Goal: Task Accomplishment & Management: Manage account settings

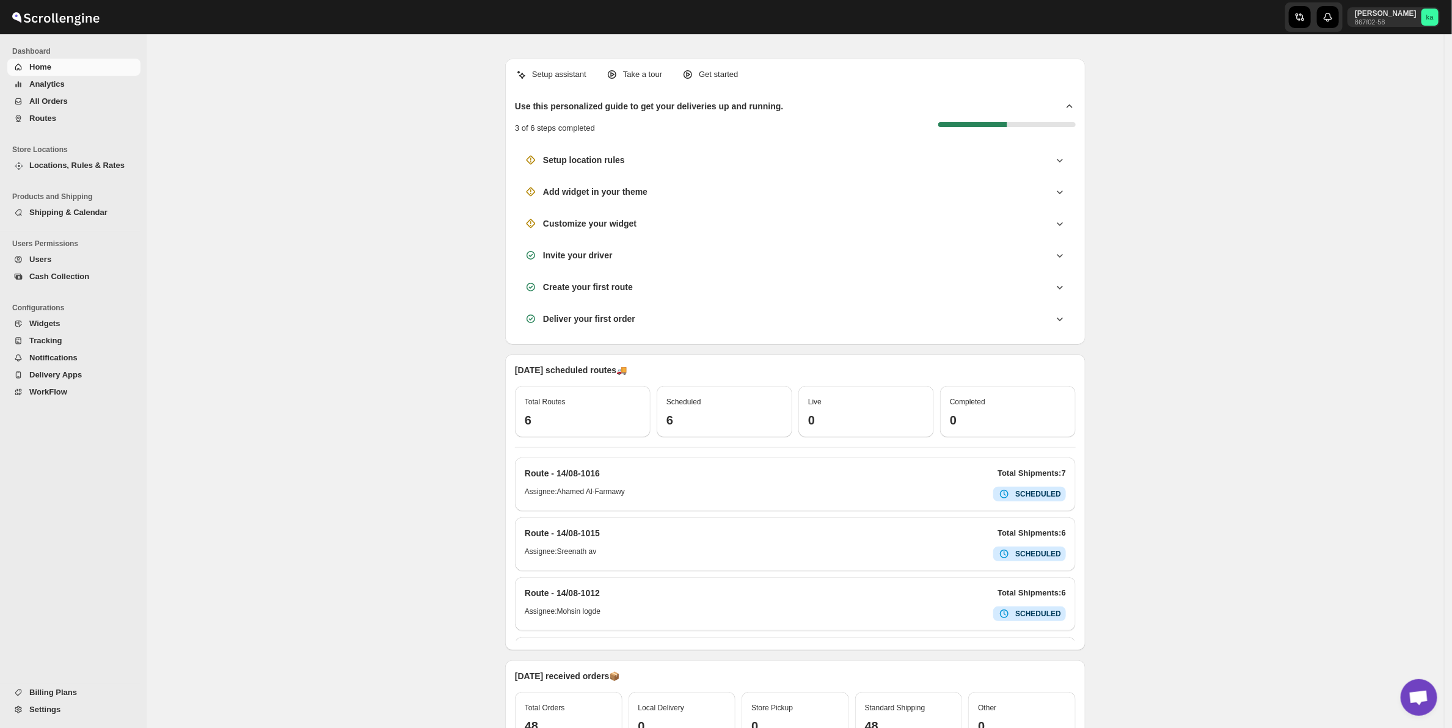
click at [66, 110] on button "Routes" at bounding box center [73, 118] width 133 height 17
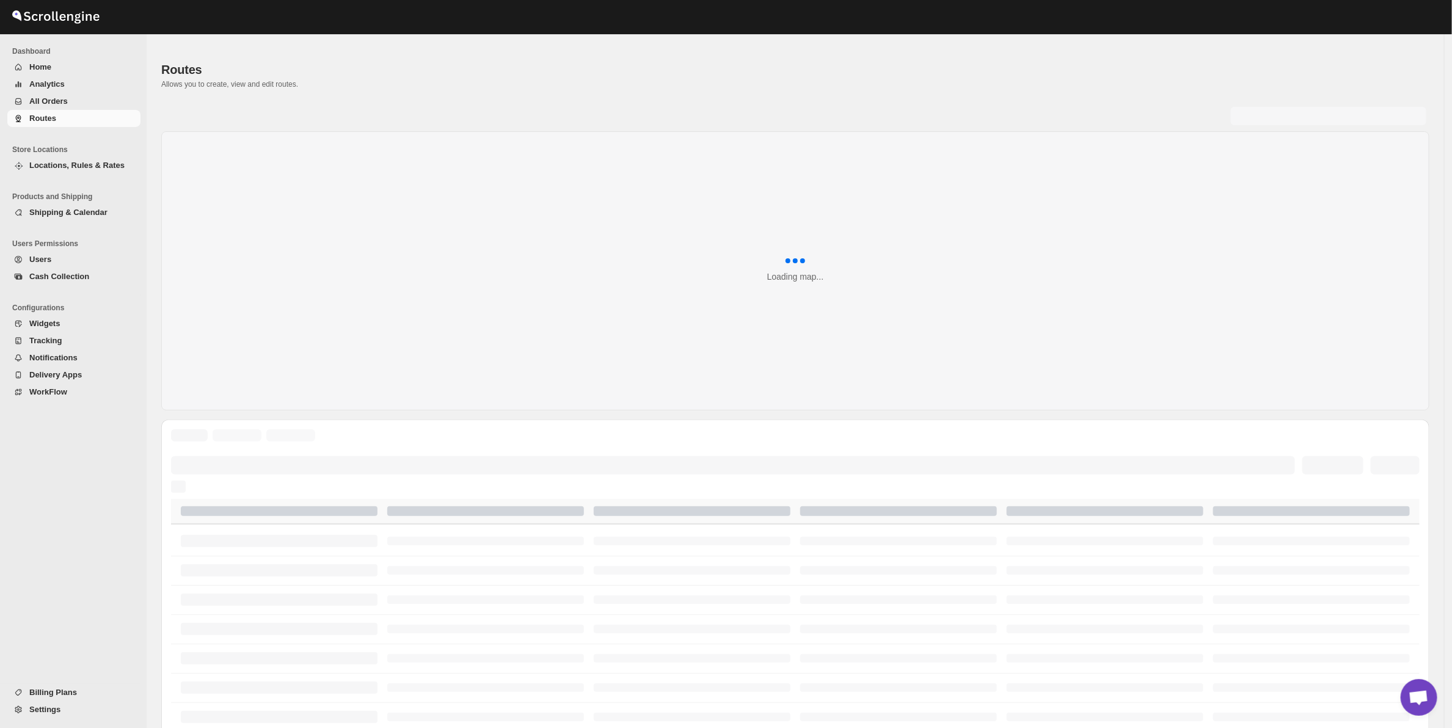
click at [62, 101] on span "All Orders" at bounding box center [48, 101] width 38 height 9
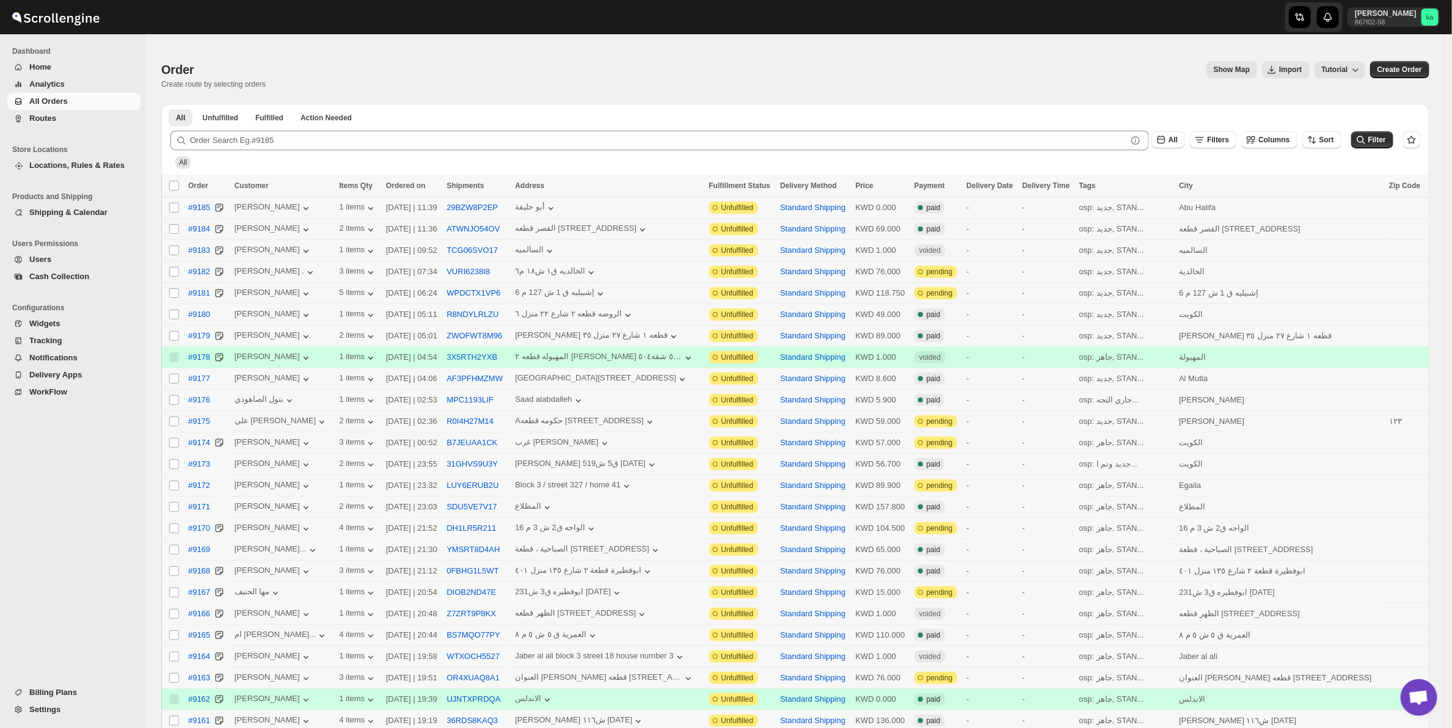
click at [84, 120] on span "Routes" at bounding box center [83, 118] width 109 height 12
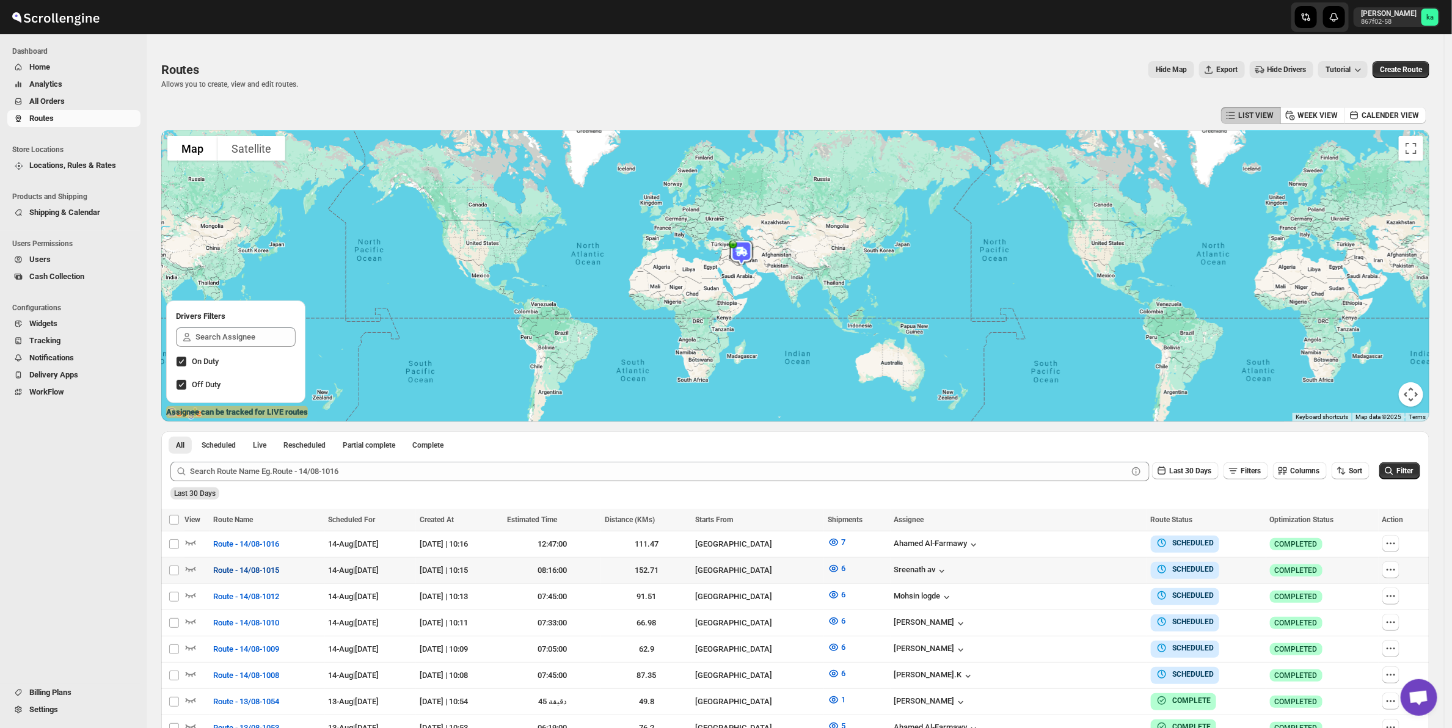
click at [252, 572] on span "Route - 14/08-1015" at bounding box center [246, 570] width 66 height 12
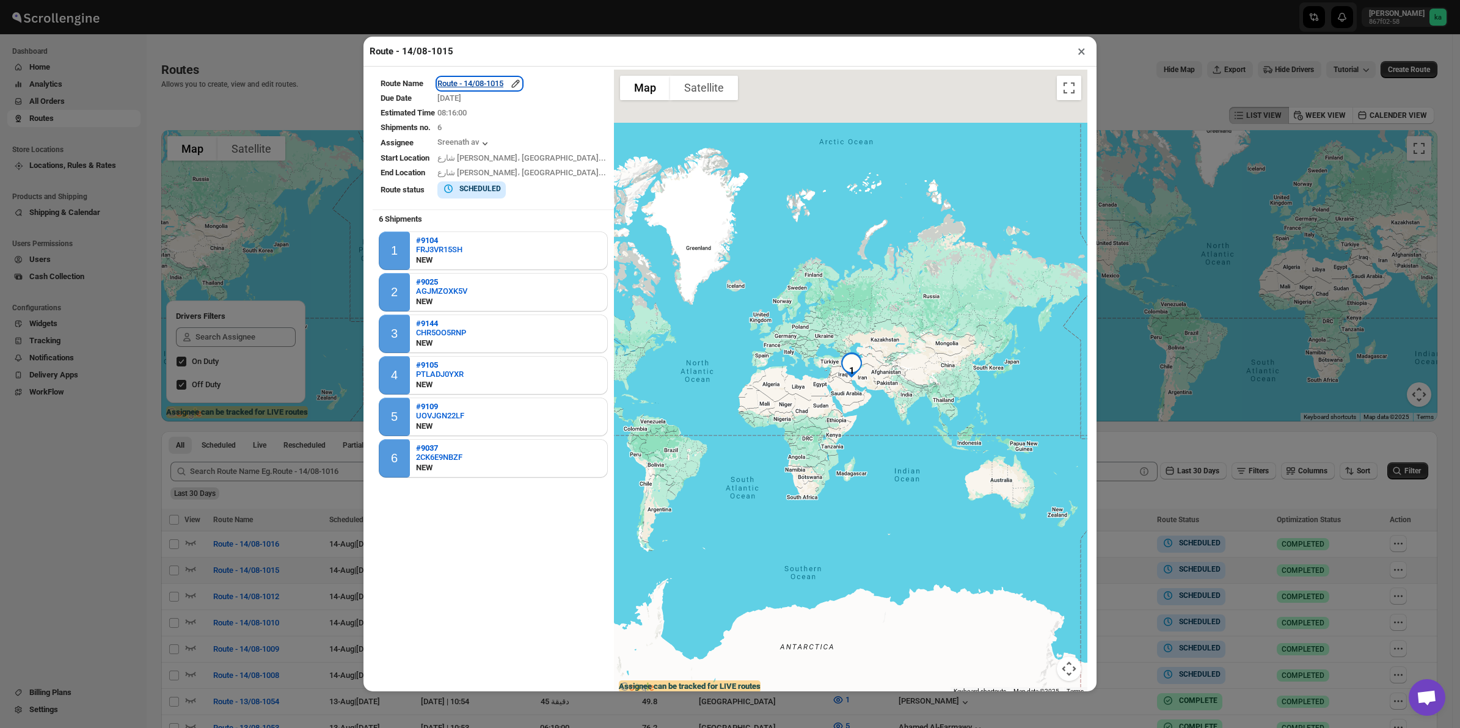
click at [517, 79] on div "Route - 14/08-1015" at bounding box center [479, 84] width 84 height 12
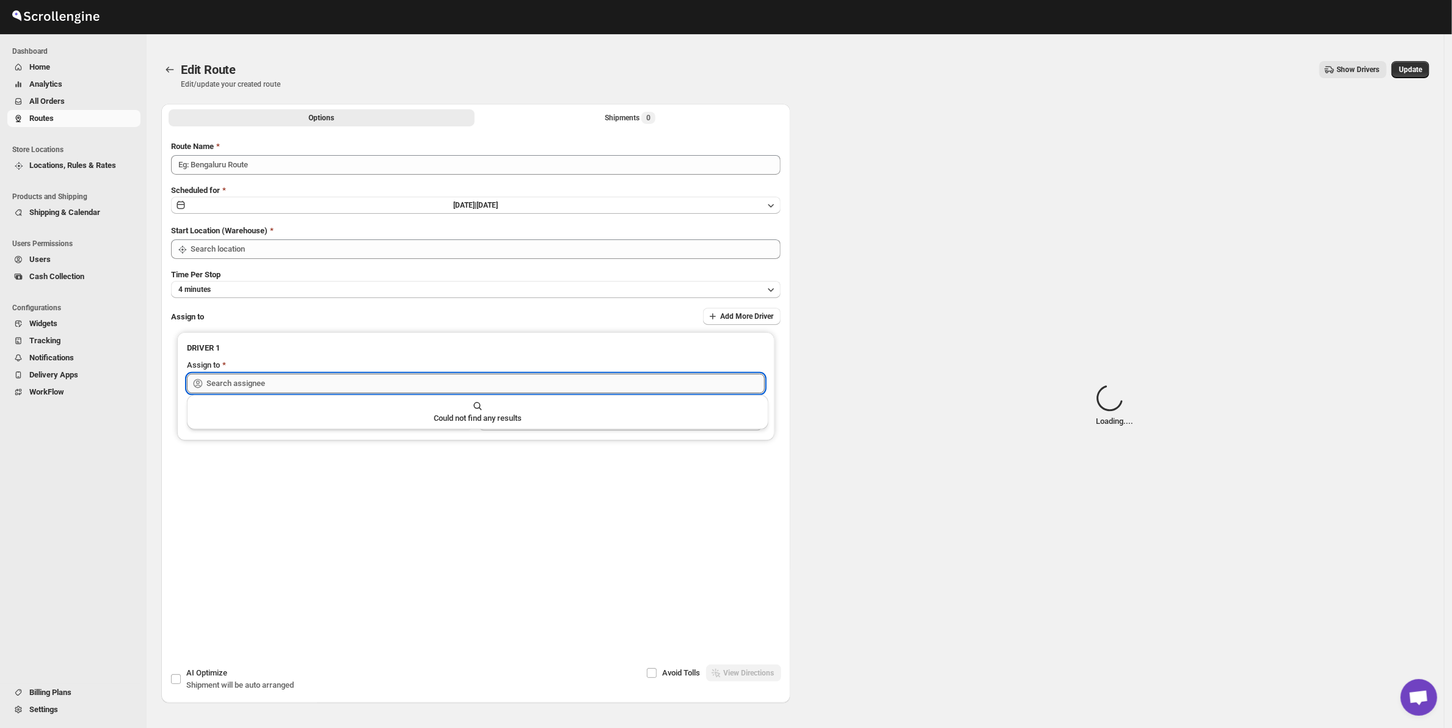
type input "Route - 14/08-1015"
click at [324, 388] on input "text" at bounding box center [485, 384] width 558 height 20
type input "[GEOGRAPHIC_DATA]"
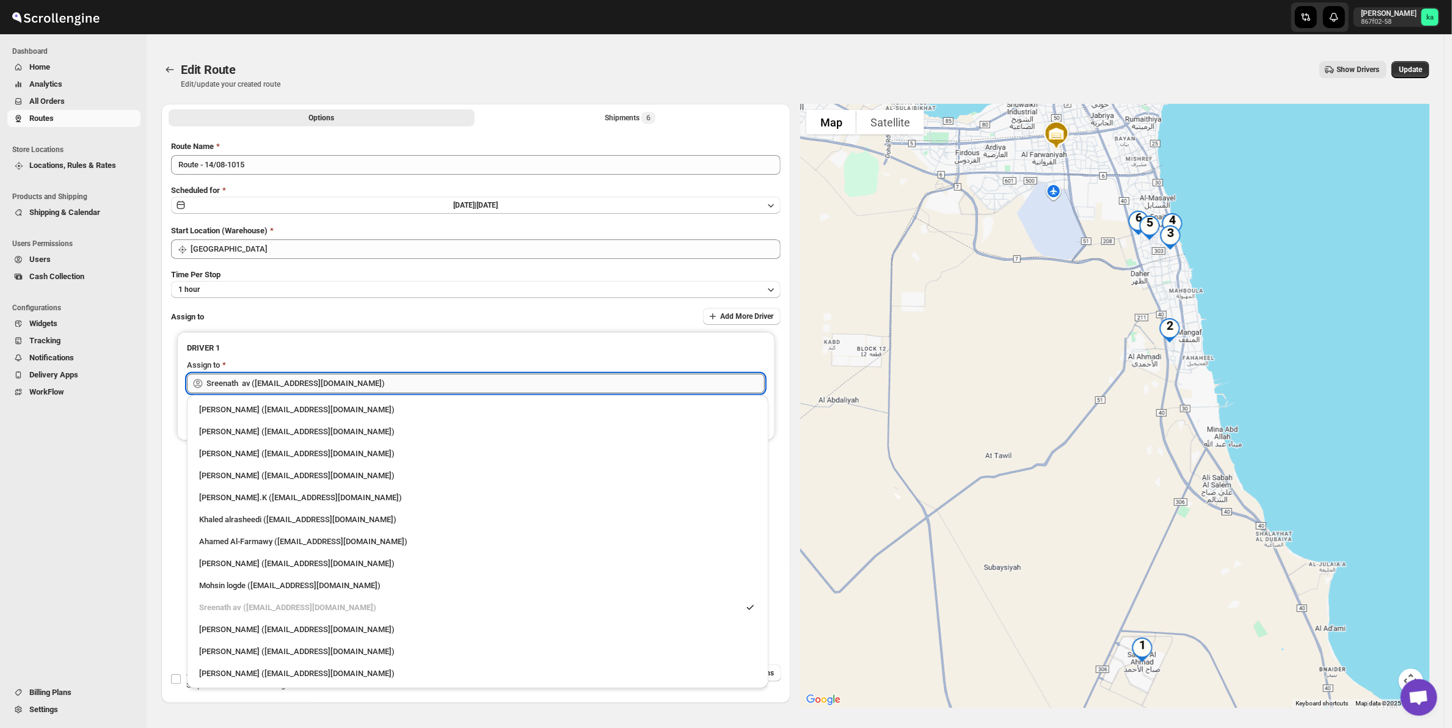
type input "ب"
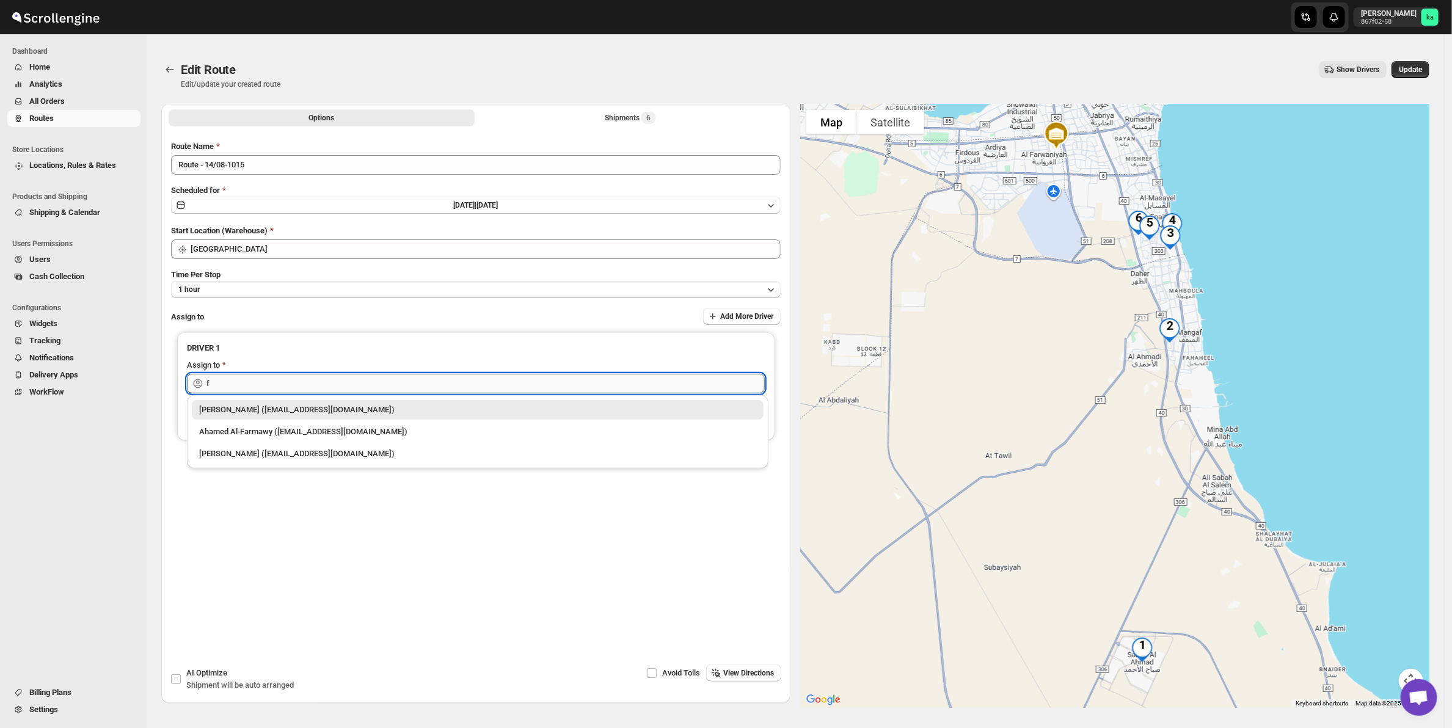
click at [223, 384] on input "f" at bounding box center [485, 384] width 558 height 20
click at [280, 455] on div "[PERSON_NAME] ([EMAIL_ADDRESS][DOMAIN_NAME])" at bounding box center [477, 454] width 557 height 12
type input "[PERSON_NAME] ([EMAIL_ADDRESS][DOMAIN_NAME])"
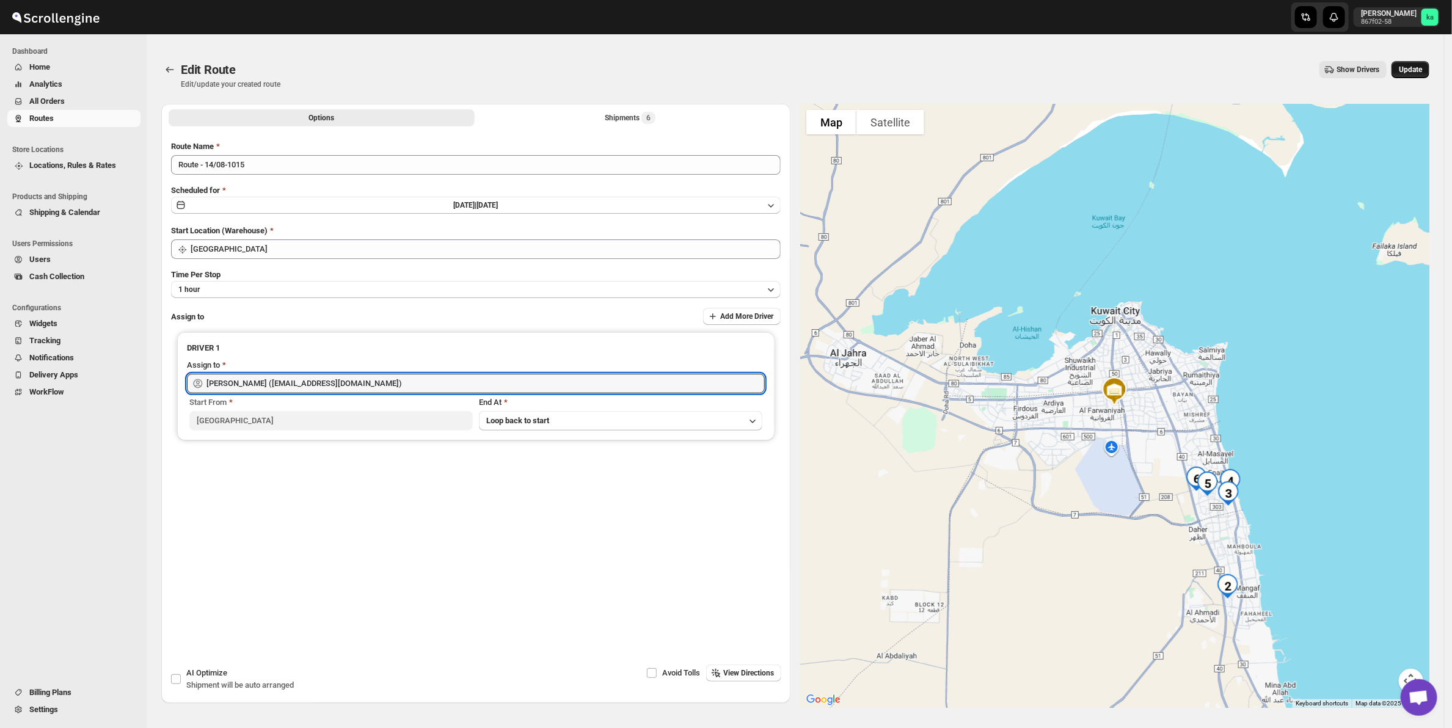
click at [1428, 64] on button "Update" at bounding box center [1410, 69] width 38 height 17
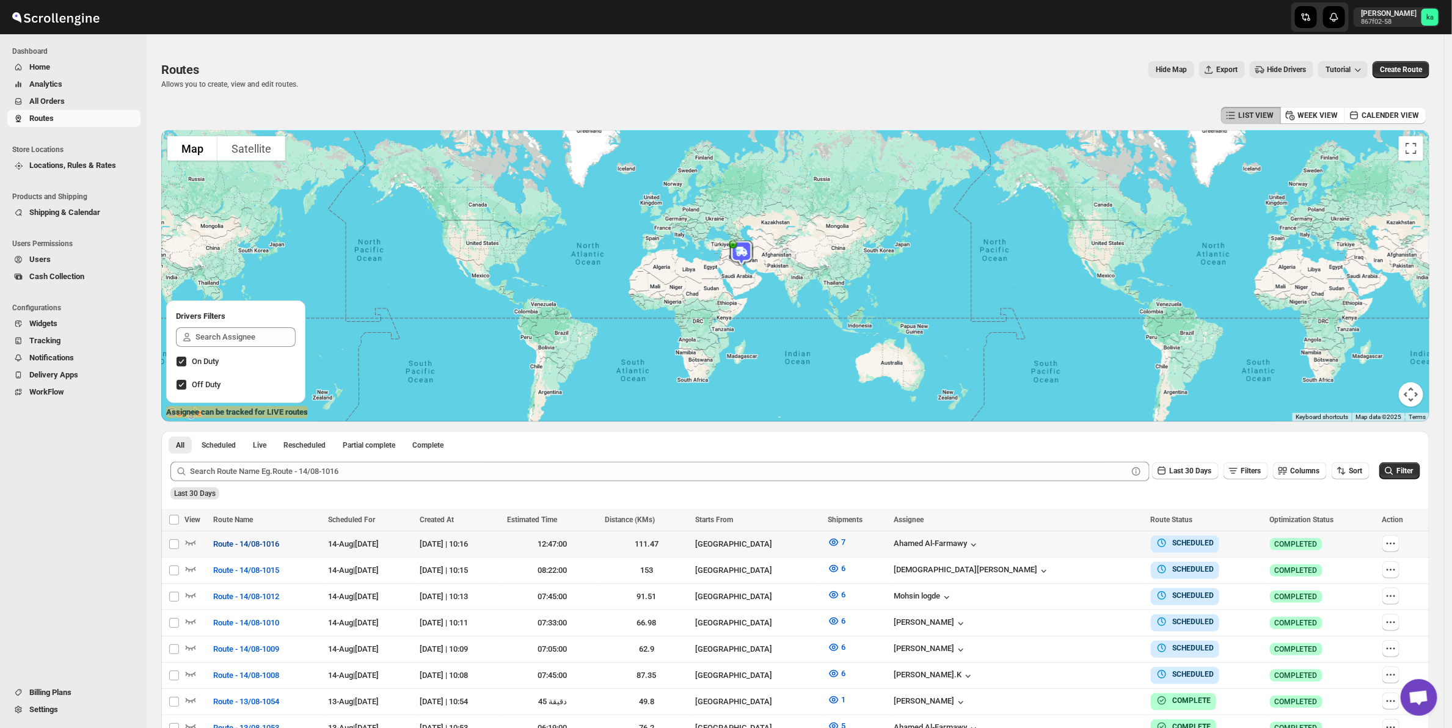
click at [208, 541] on button "Route - 14/08-1016" at bounding box center [246, 544] width 81 height 20
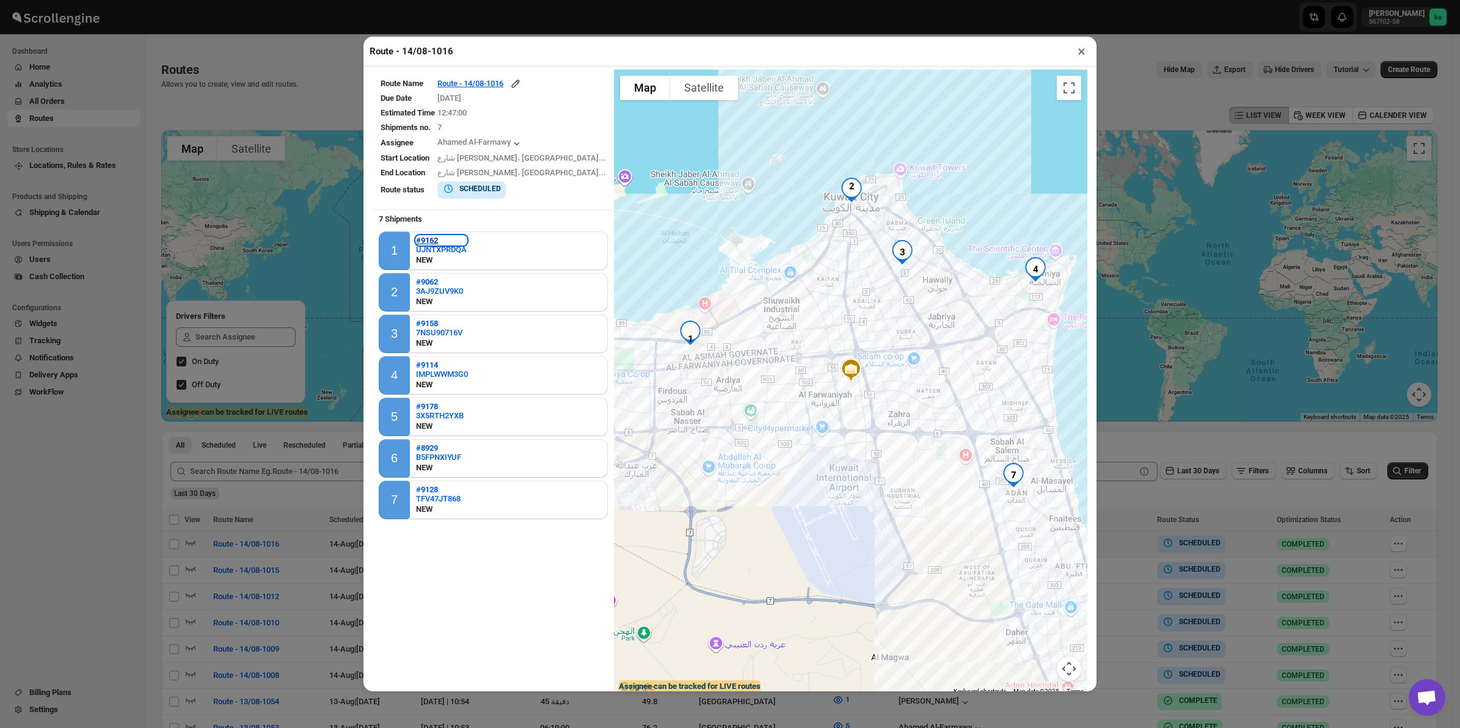
click at [425, 236] on b "#9162" at bounding box center [427, 240] width 22 height 9
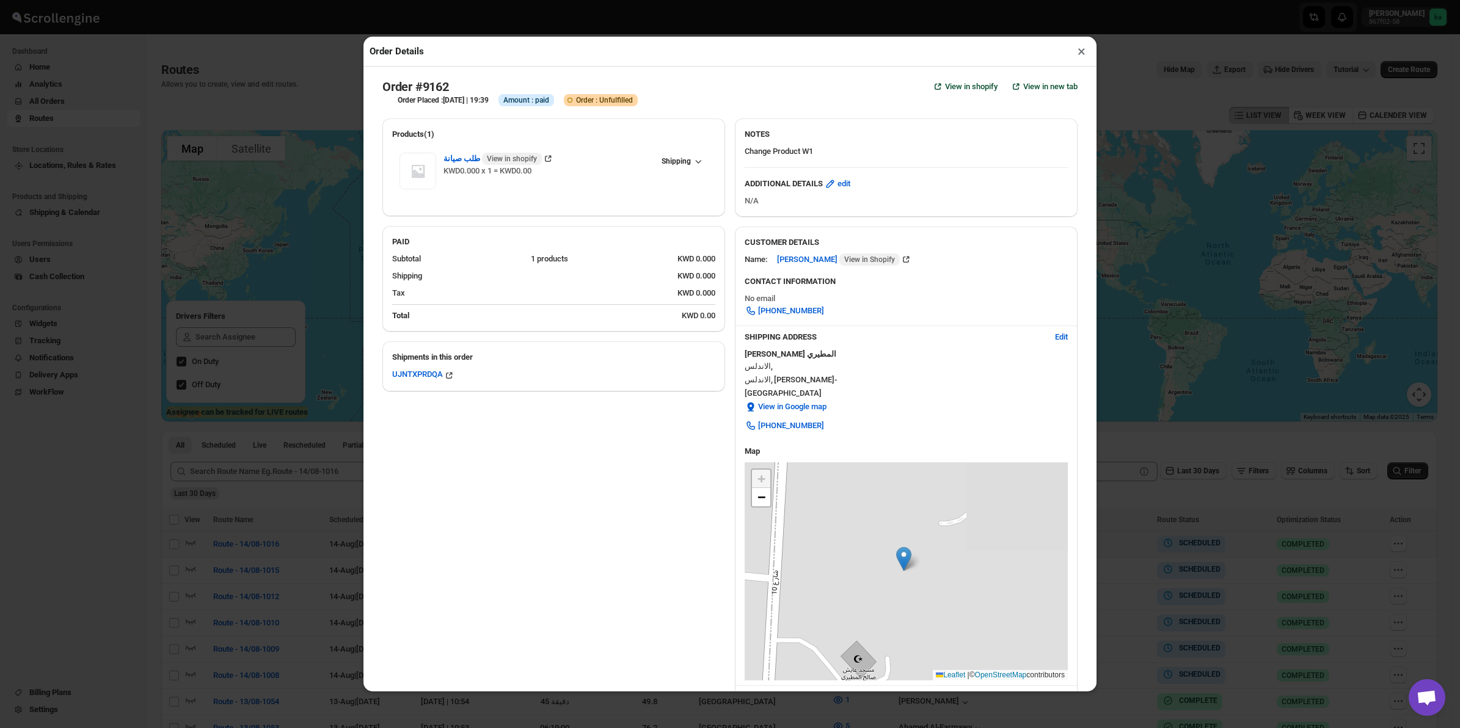
click at [1090, 47] on div "Order Details ×" at bounding box center [729, 52] width 733 height 30
drag, startPoint x: 1079, startPoint y: 51, endPoint x: 1090, endPoint y: 53, distance: 11.9
click at [1078, 51] on button "×" at bounding box center [1082, 51] width 18 height 17
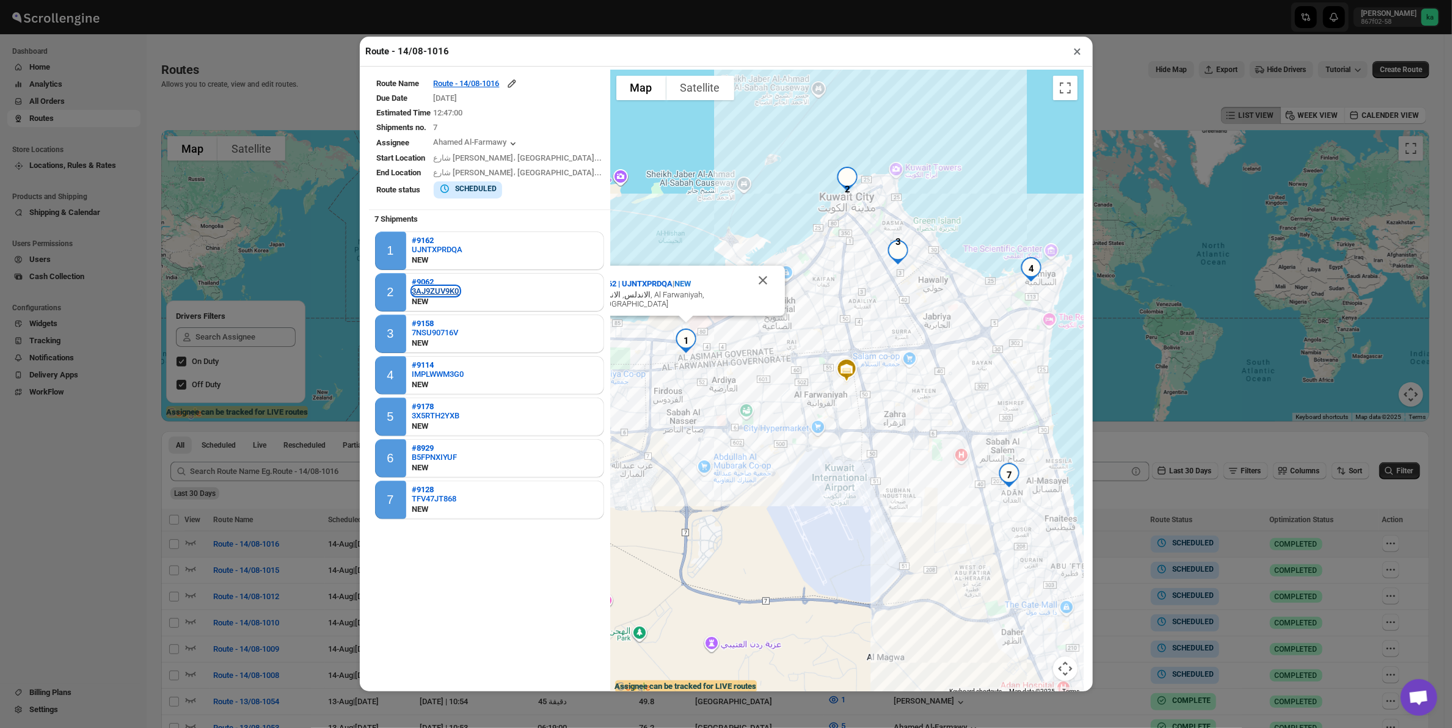
click at [432, 288] on div "3AJ9ZUV9K0" at bounding box center [435, 290] width 47 height 9
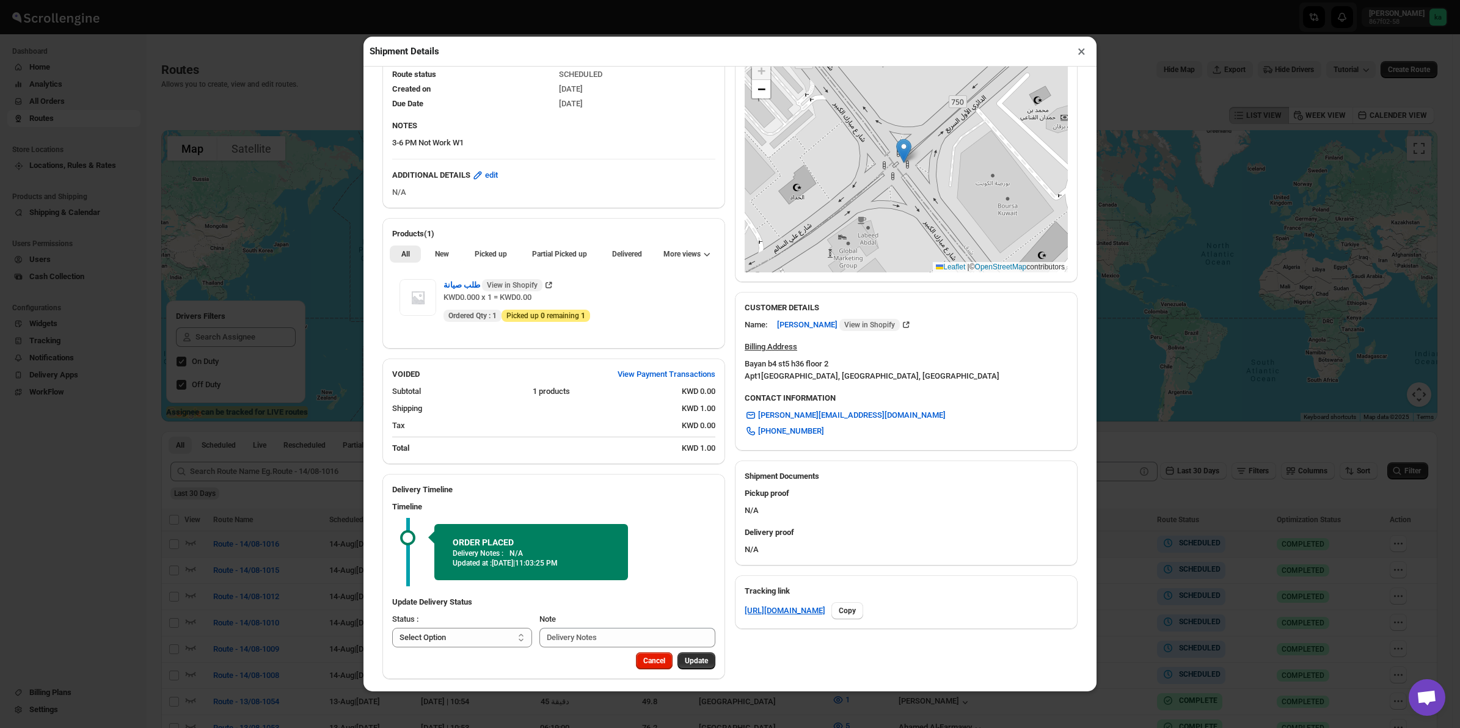
scroll to position [195, 0]
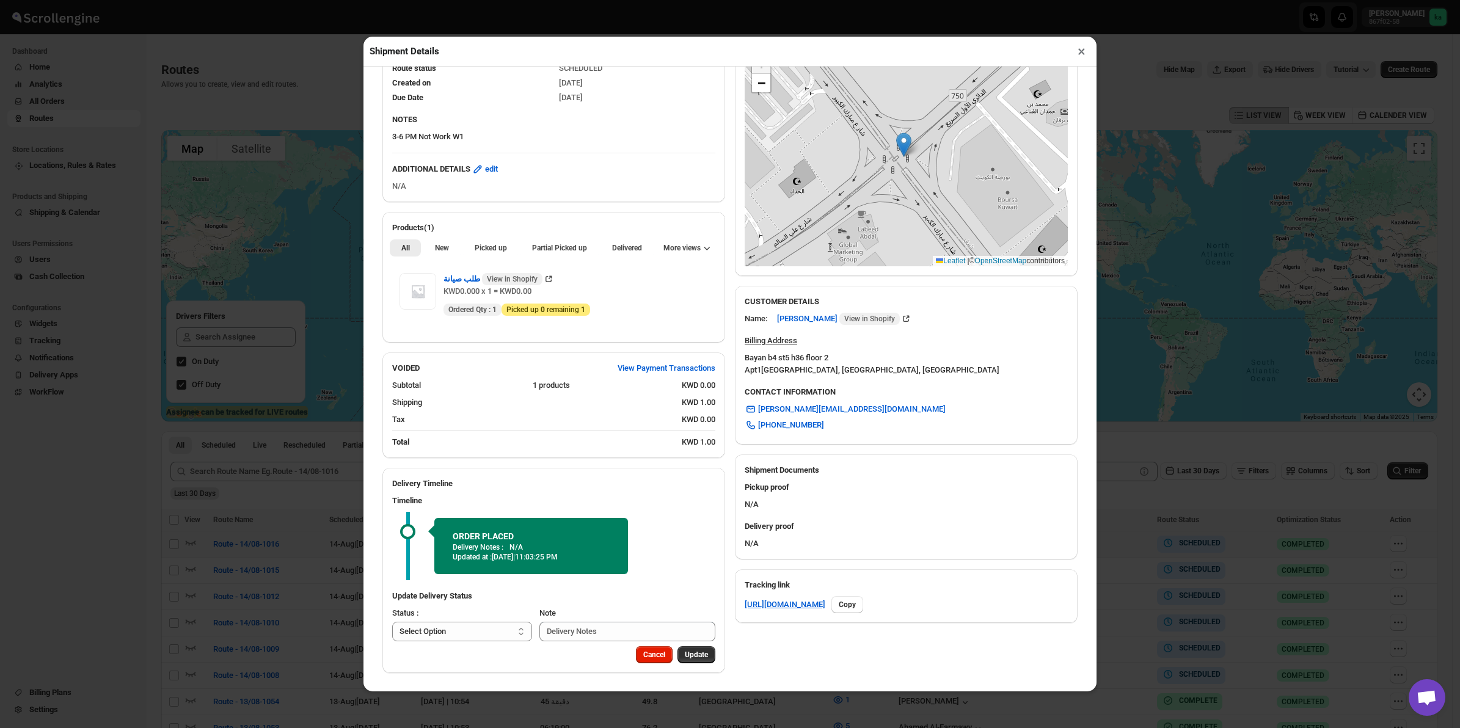
click at [1082, 48] on button "×" at bounding box center [1082, 51] width 18 height 17
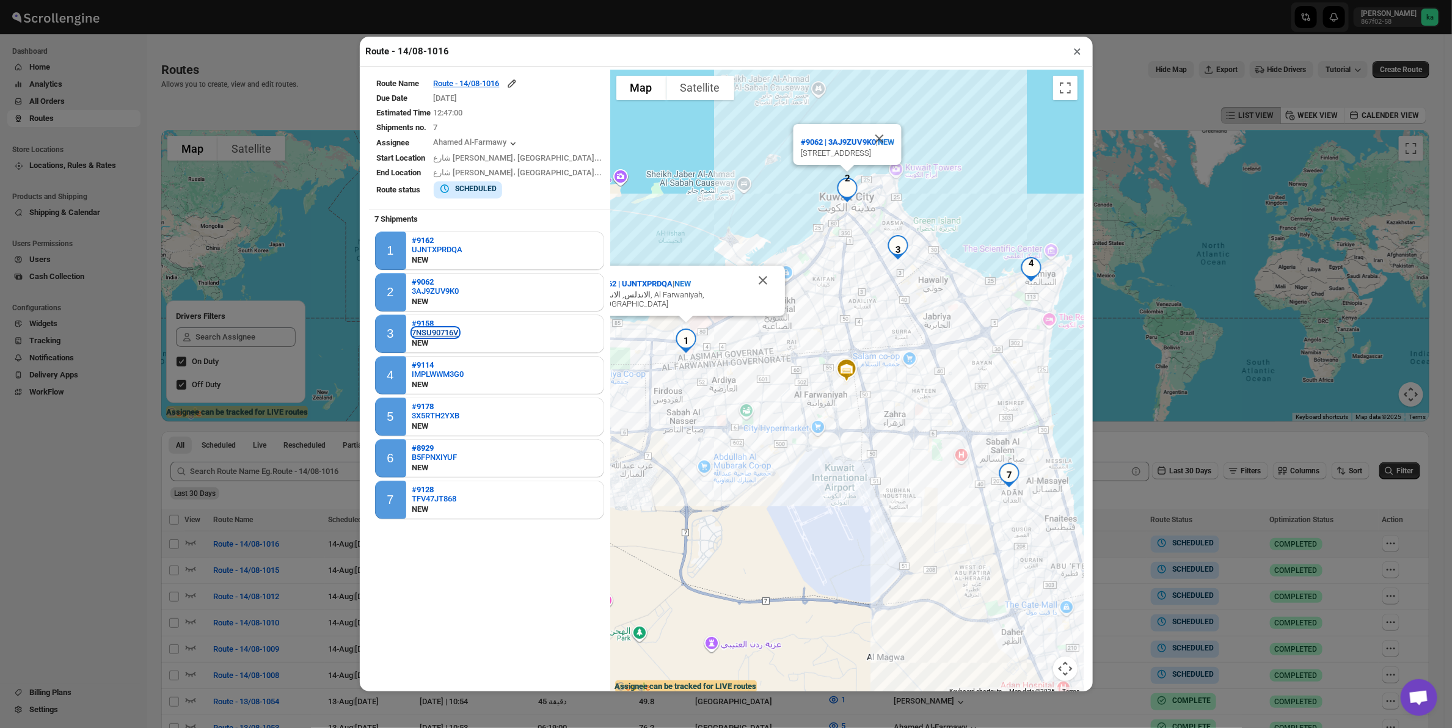
click at [422, 328] on div "7NSU90716V" at bounding box center [435, 332] width 46 height 9
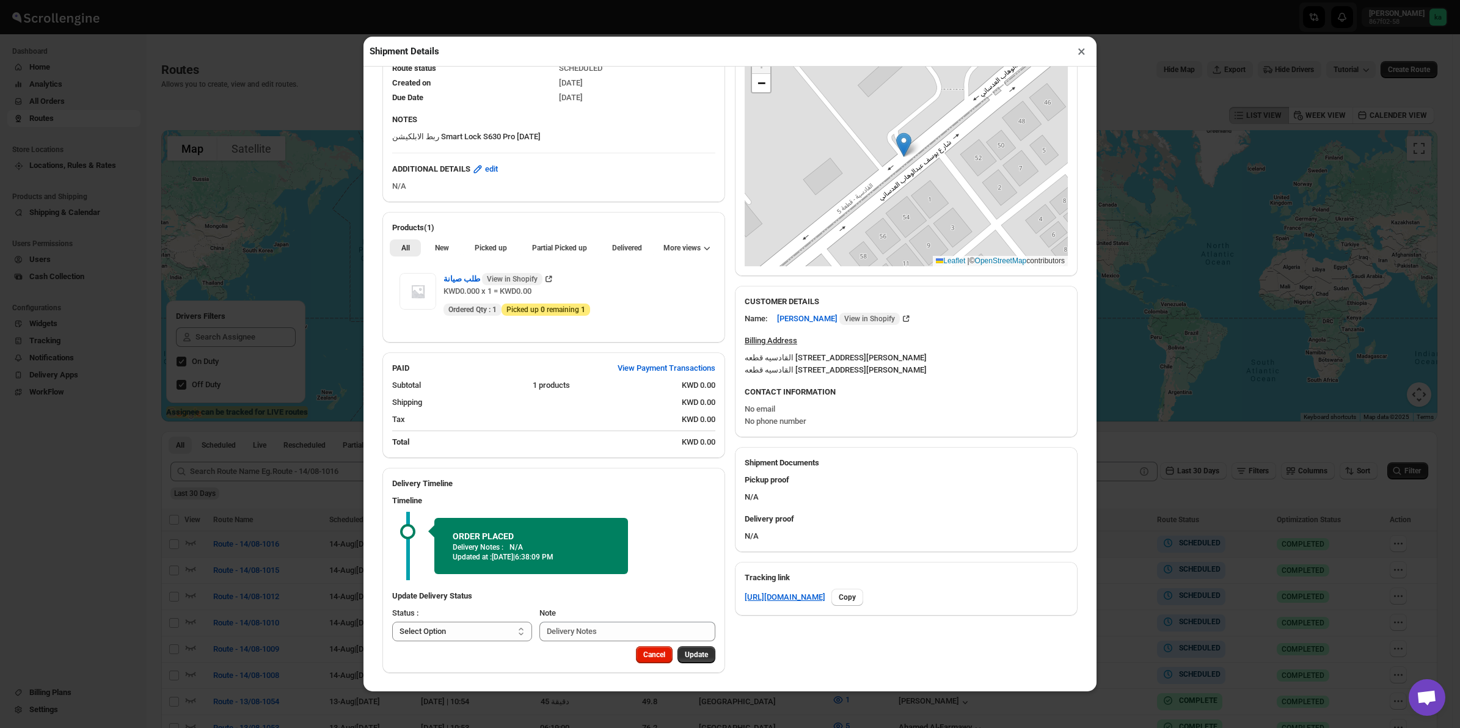
scroll to position [0, 0]
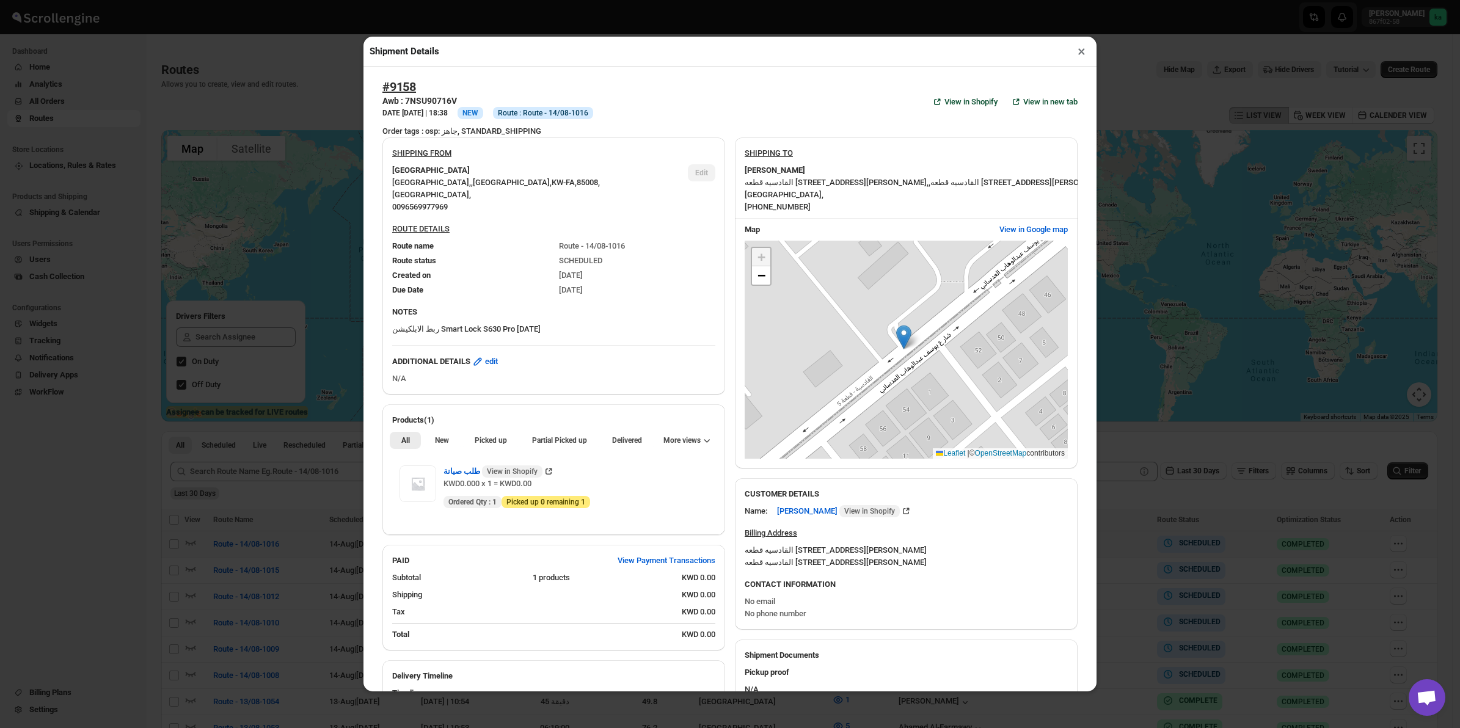
drag, startPoint x: 1080, startPoint y: 48, endPoint x: 1060, endPoint y: 57, distance: 22.1
click at [1073, 48] on button "×" at bounding box center [1082, 51] width 18 height 17
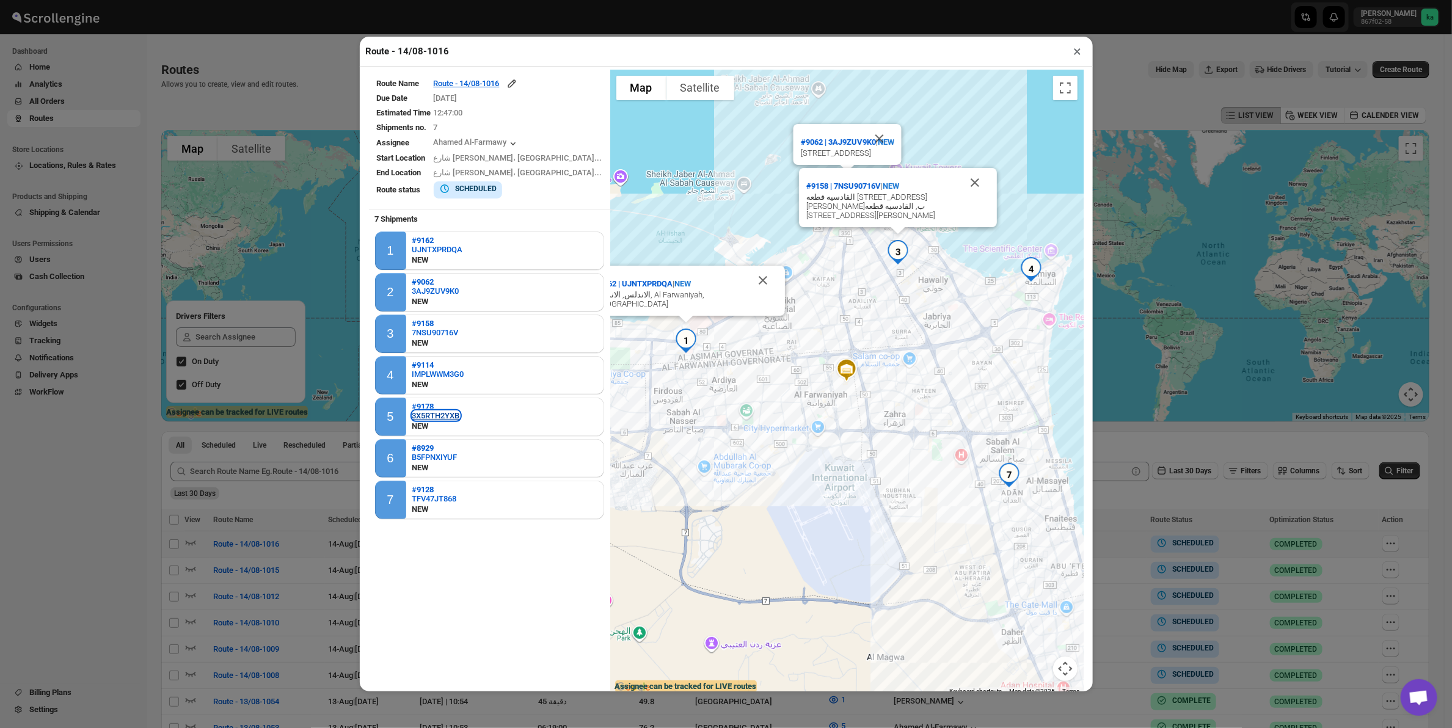
click at [426, 411] on div "3X5RTH2YXB" at bounding box center [436, 415] width 48 height 9
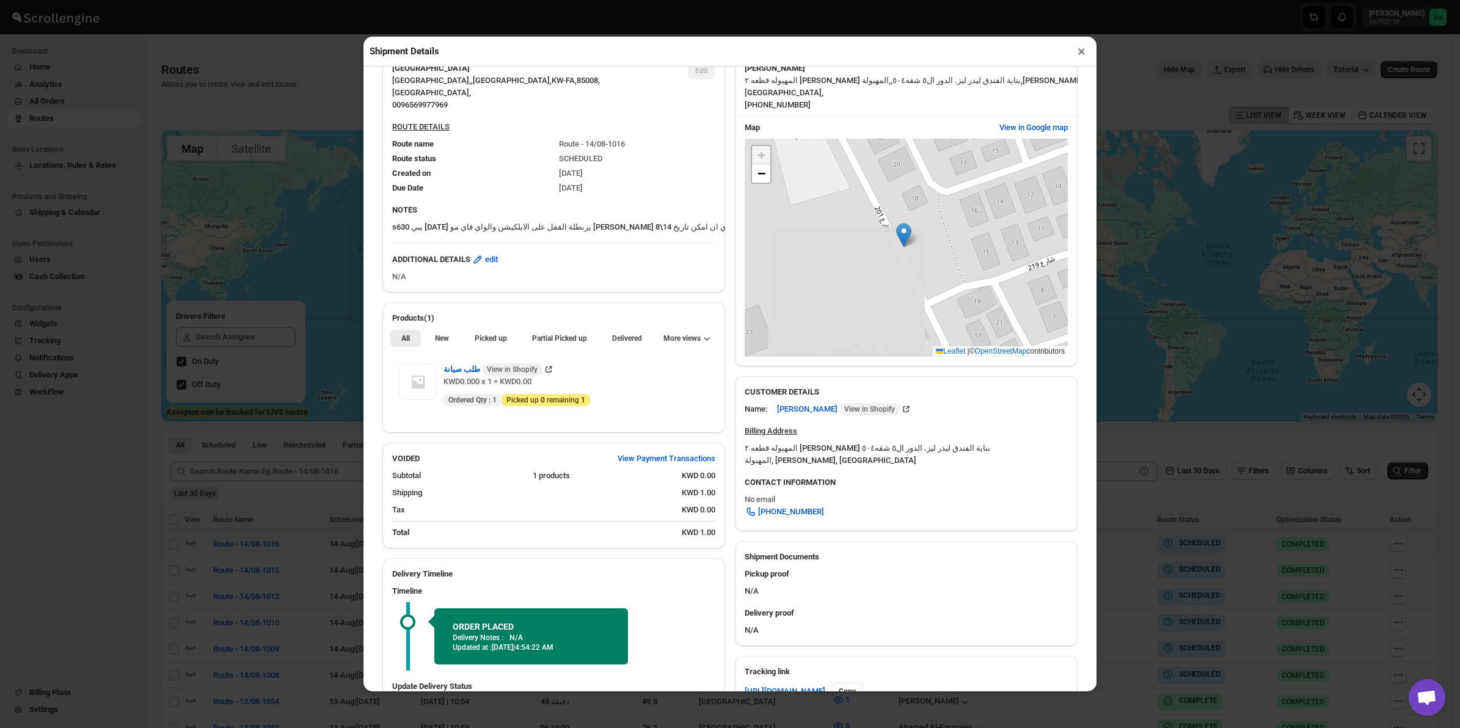
scroll to position [195, 0]
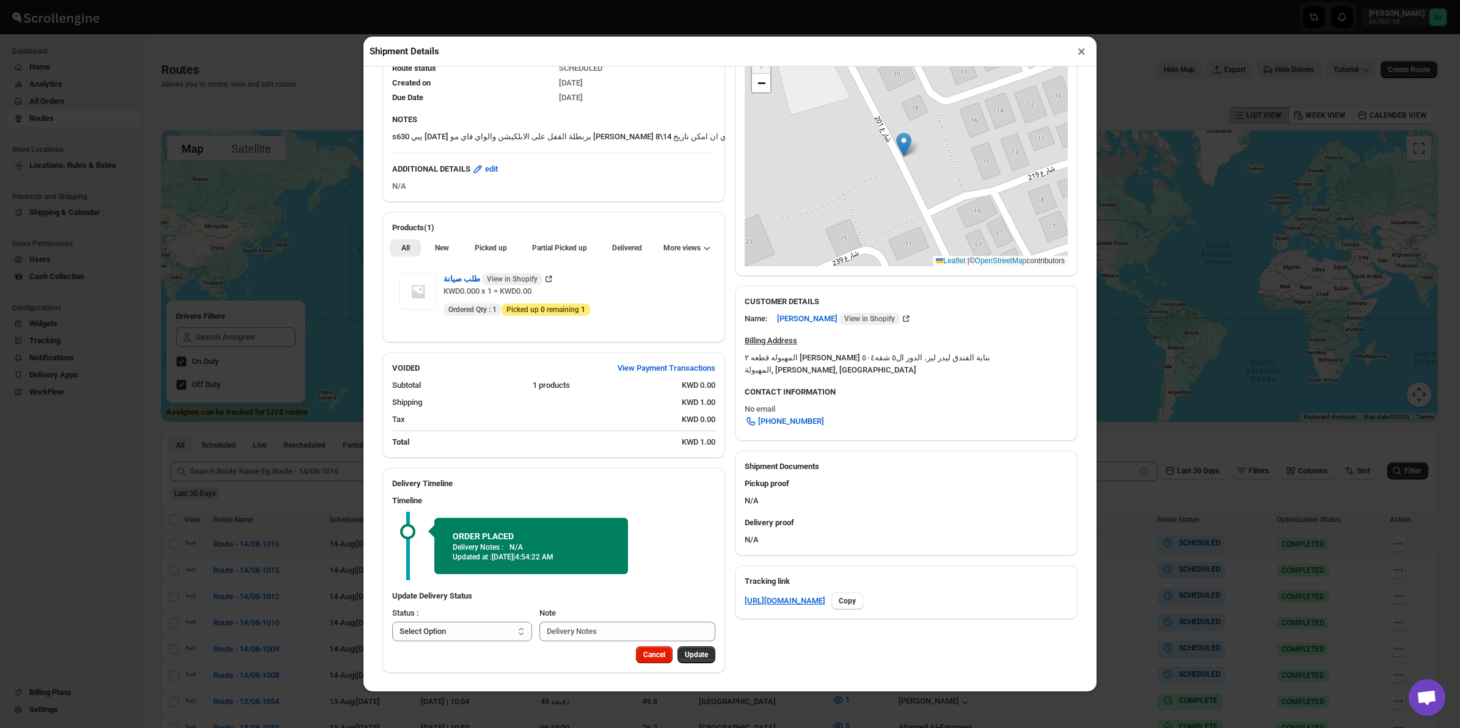
click at [1082, 49] on button "×" at bounding box center [1082, 51] width 18 height 17
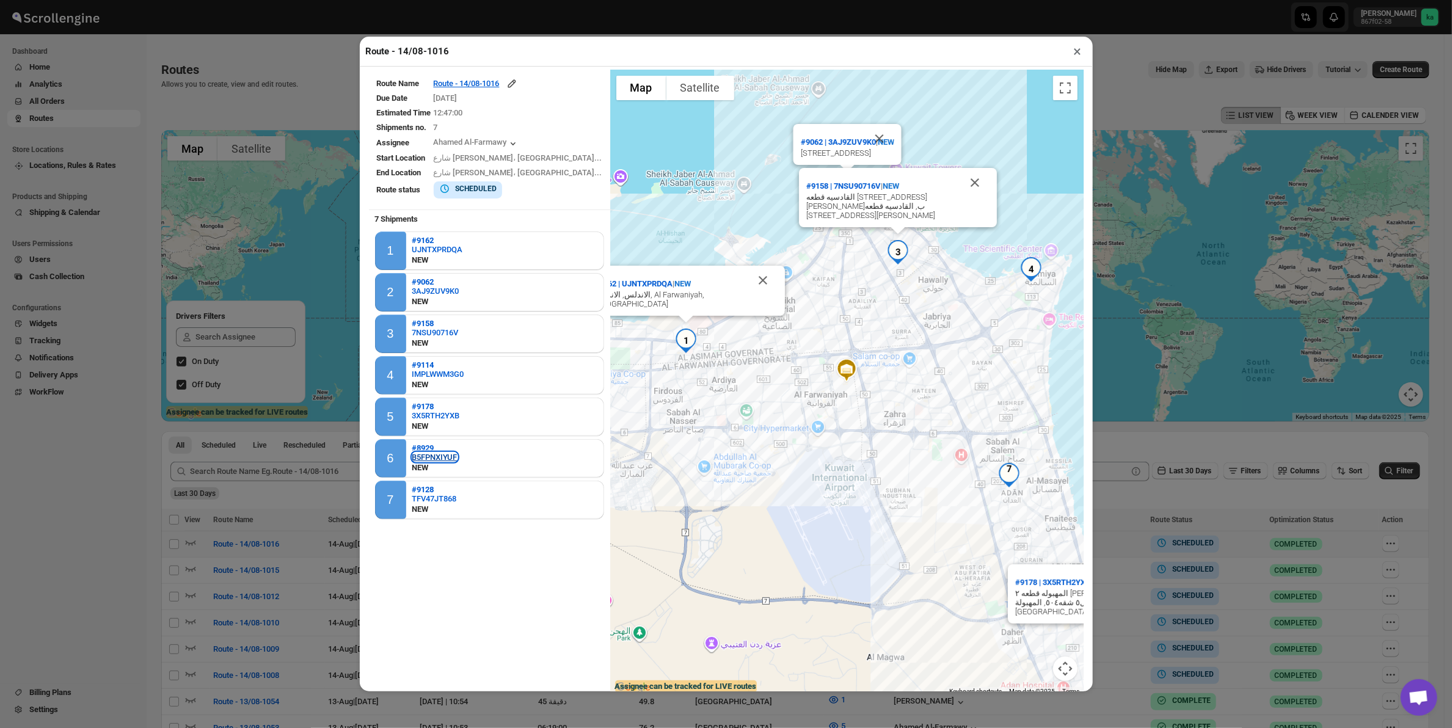
click at [438, 457] on div "B5FPNXIYUF" at bounding box center [434, 457] width 45 height 9
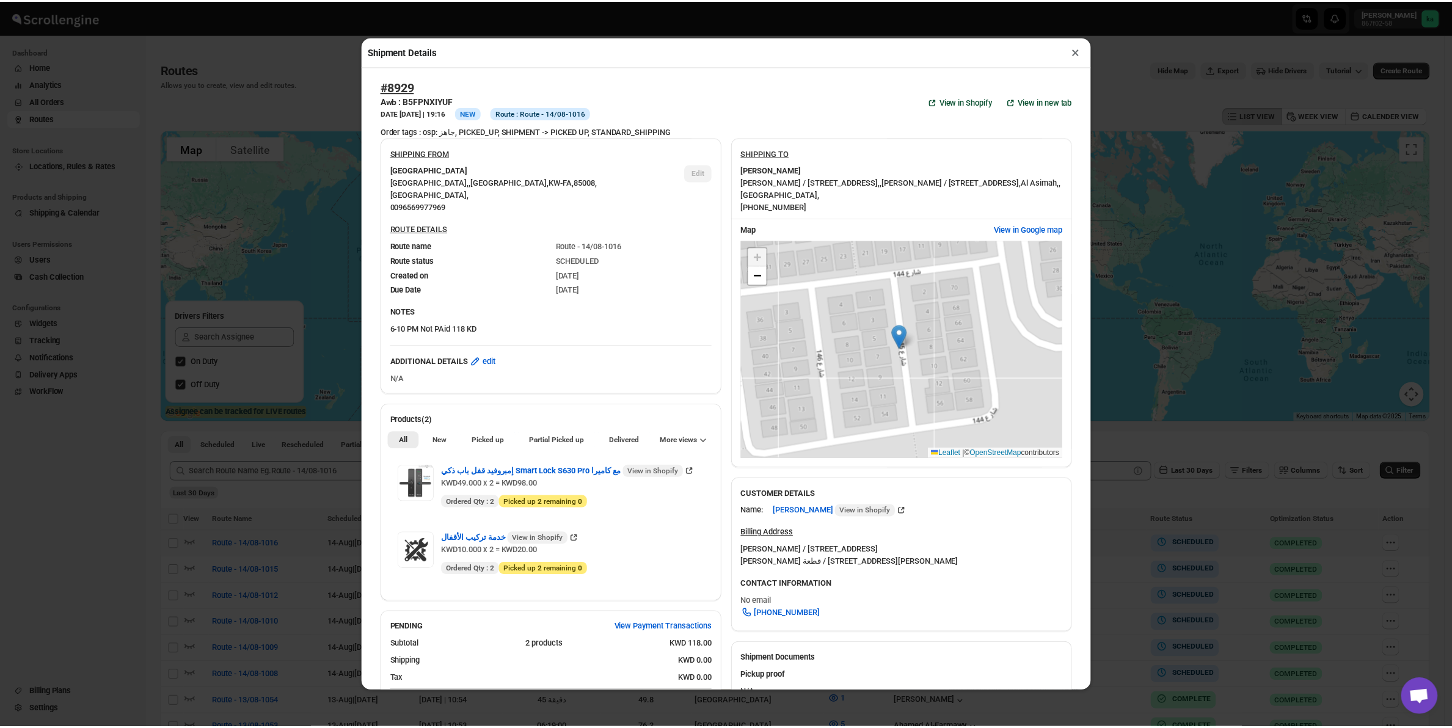
scroll to position [254, 0]
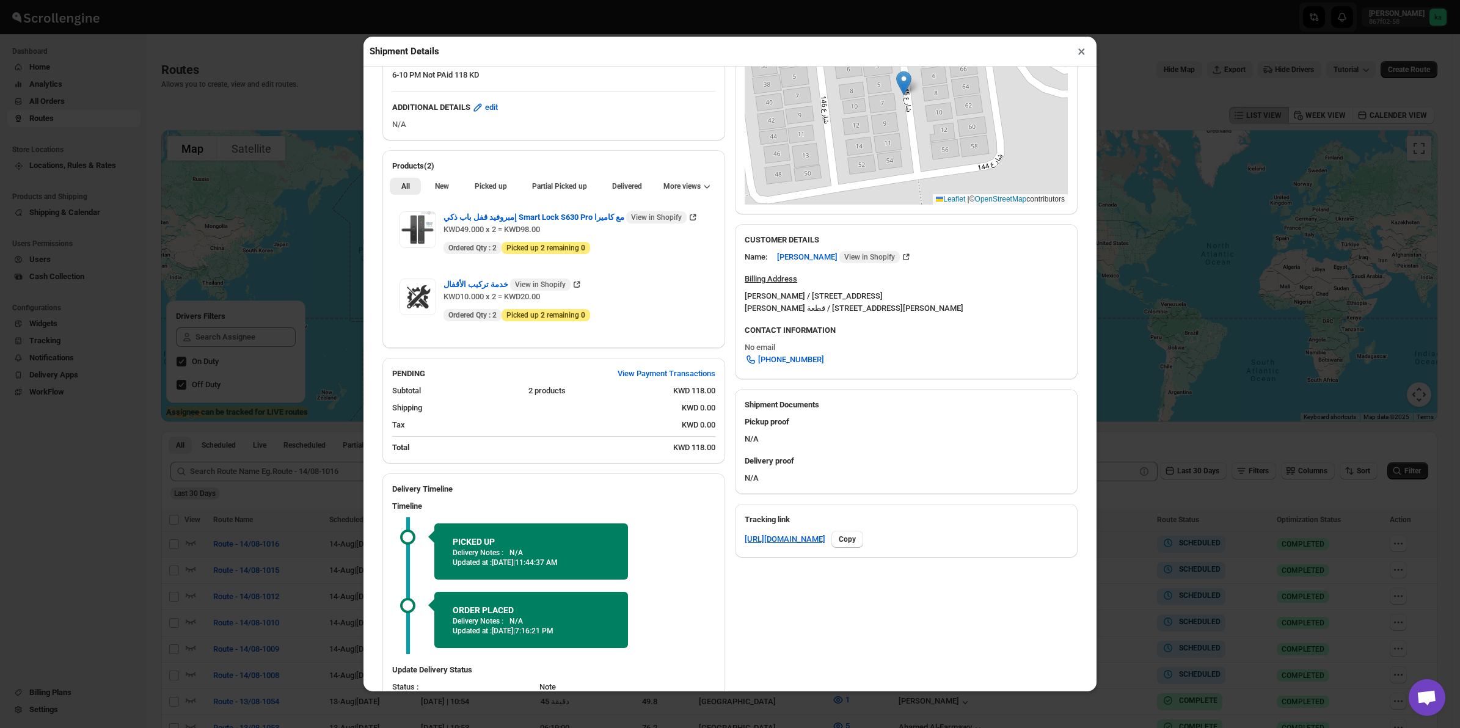
click at [1080, 49] on button "×" at bounding box center [1082, 51] width 18 height 17
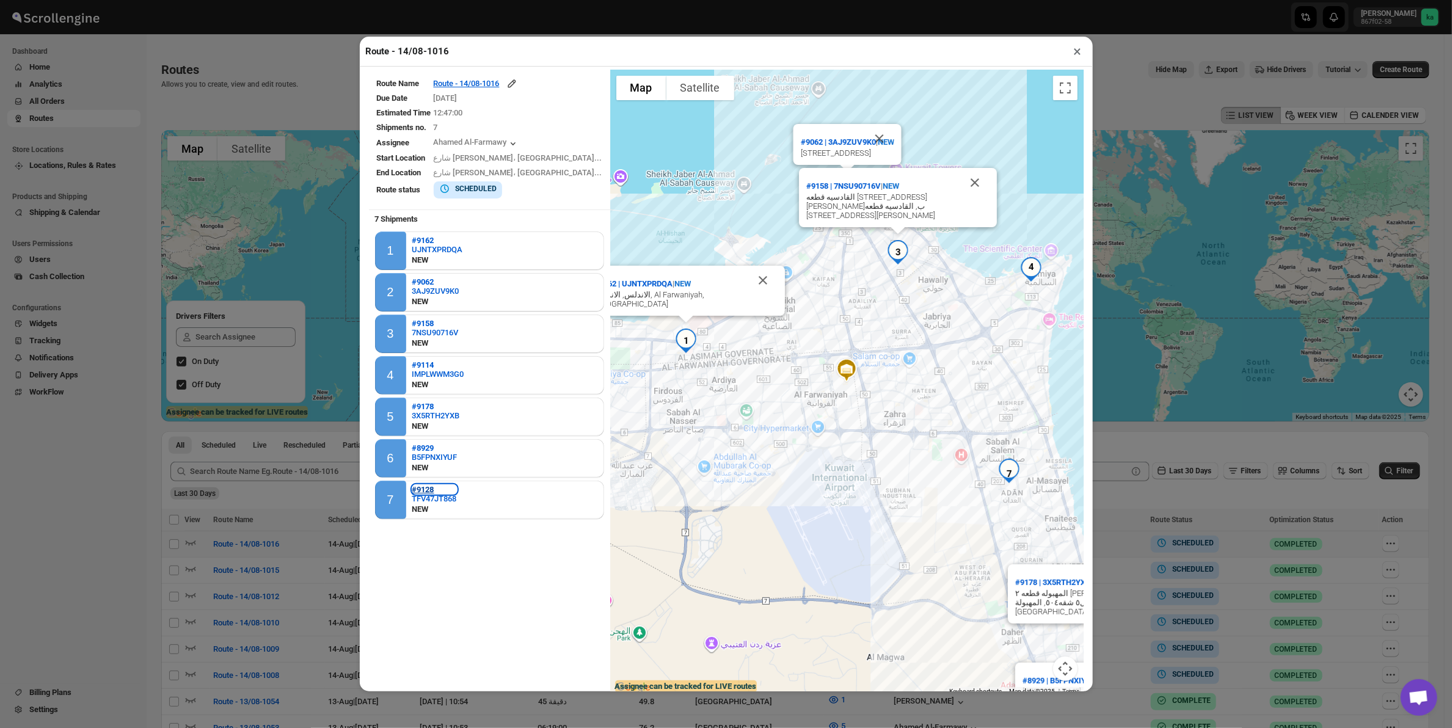
click at [415, 486] on b "#9128" at bounding box center [423, 489] width 22 height 9
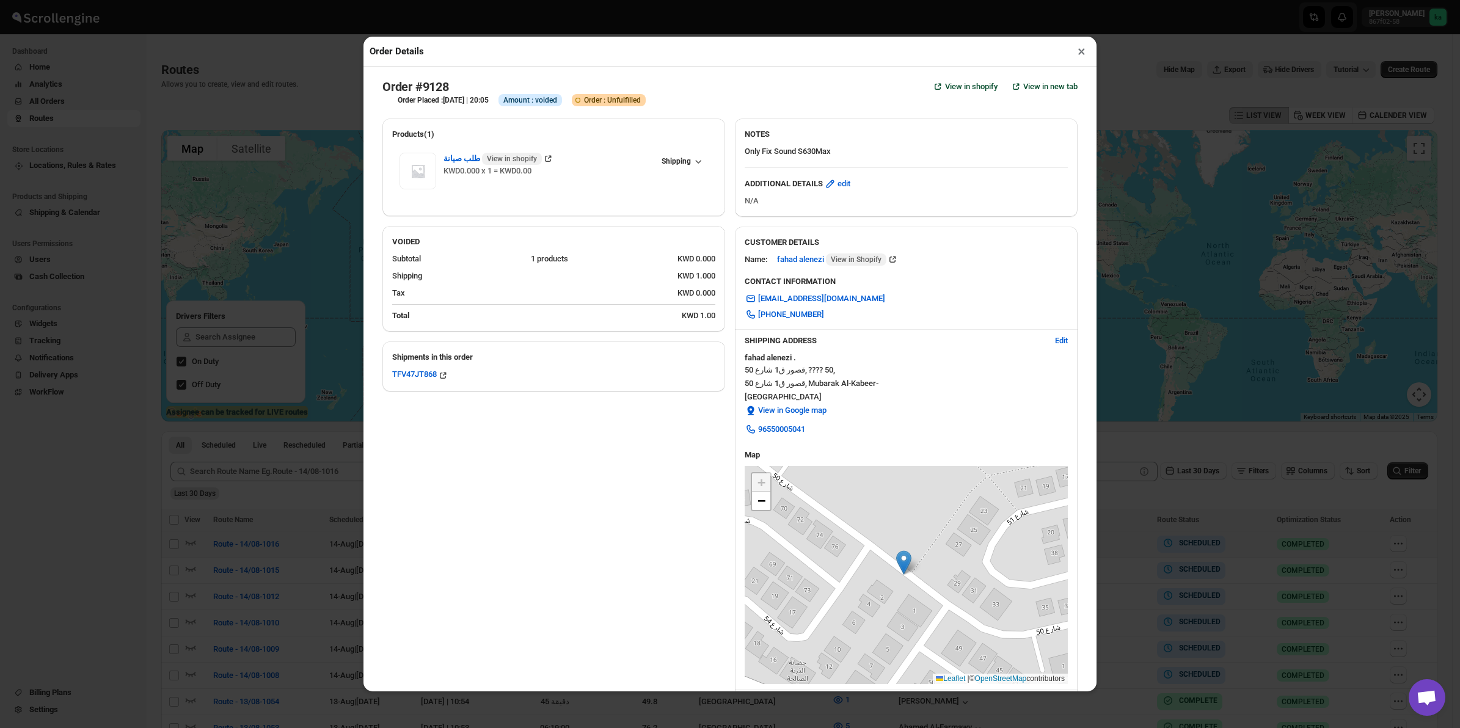
click at [1083, 50] on button "×" at bounding box center [1082, 51] width 18 height 17
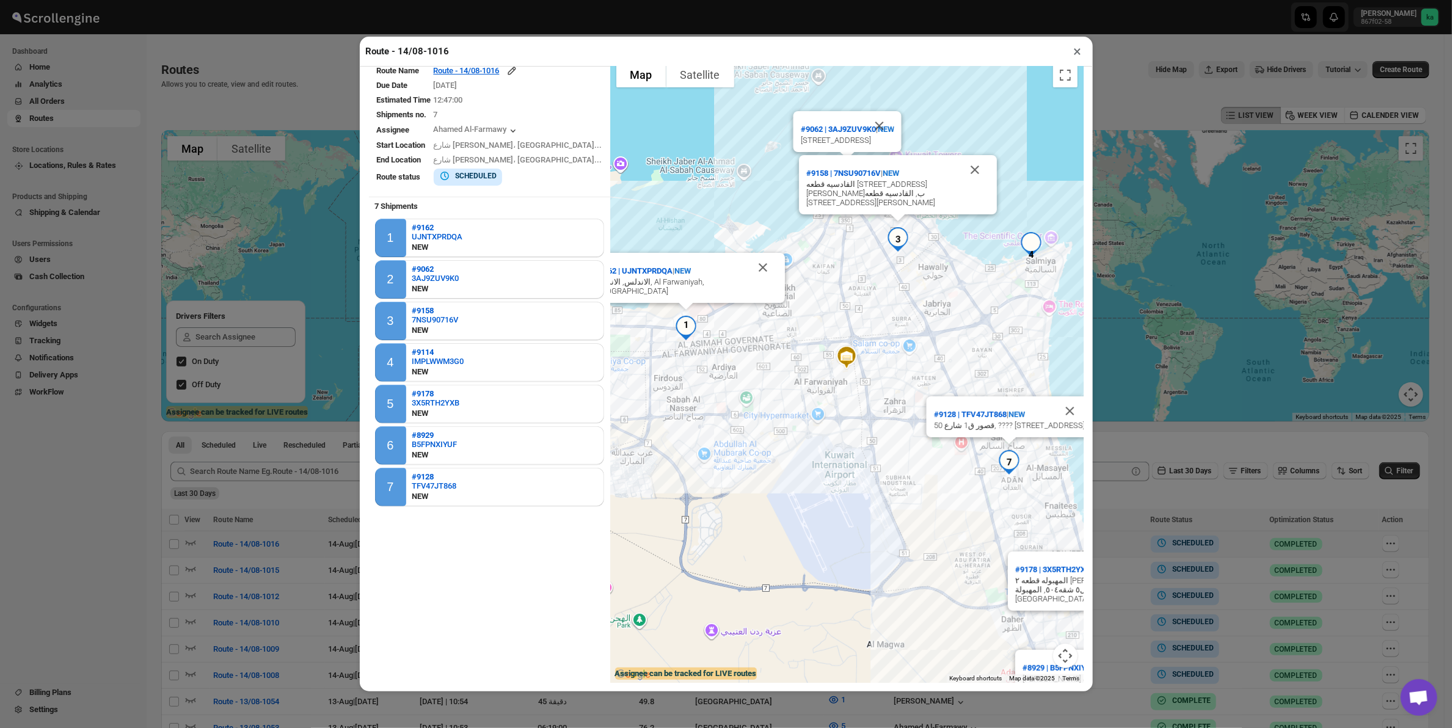
scroll to position [0, 0]
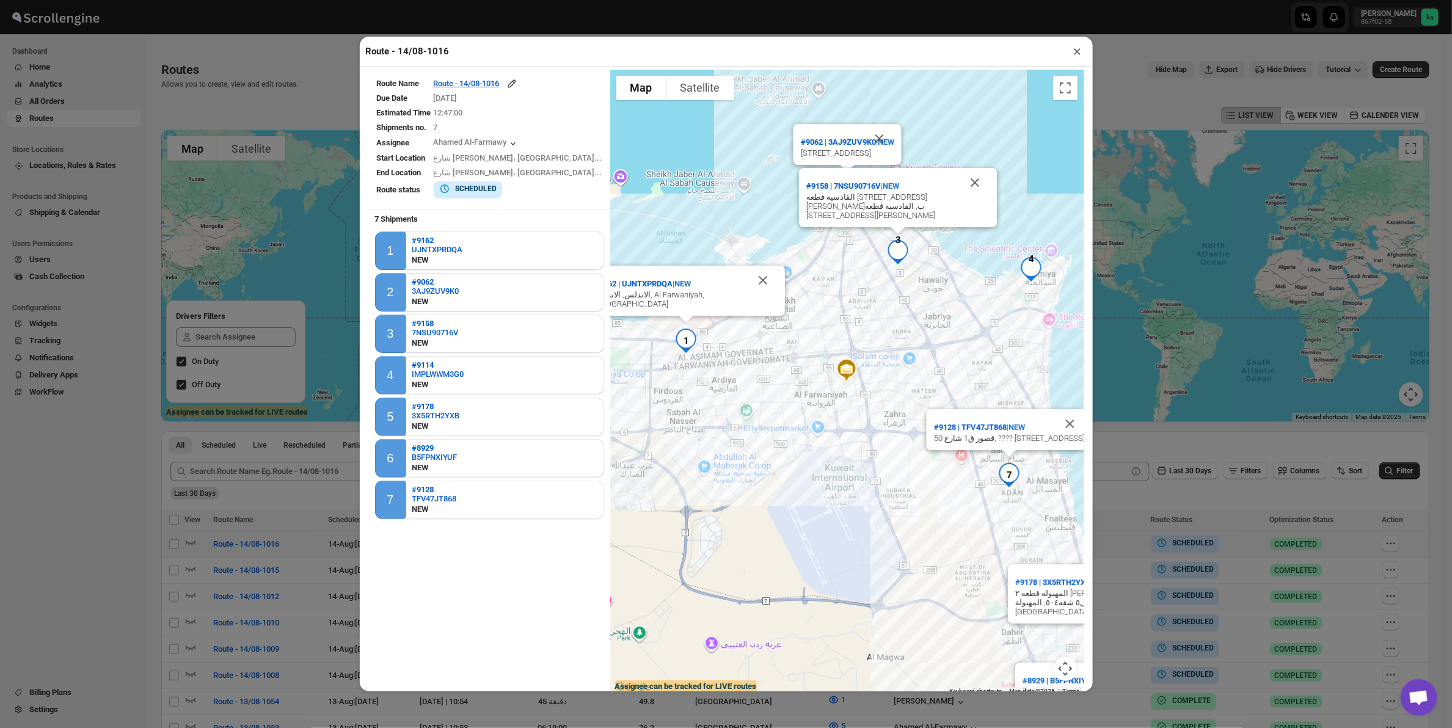
click at [494, 91] on td "Route - 14/08-1016" at bounding box center [518, 84] width 170 height 14
click at [505, 81] on div "Route - 14/08-1016" at bounding box center [476, 84] width 84 height 12
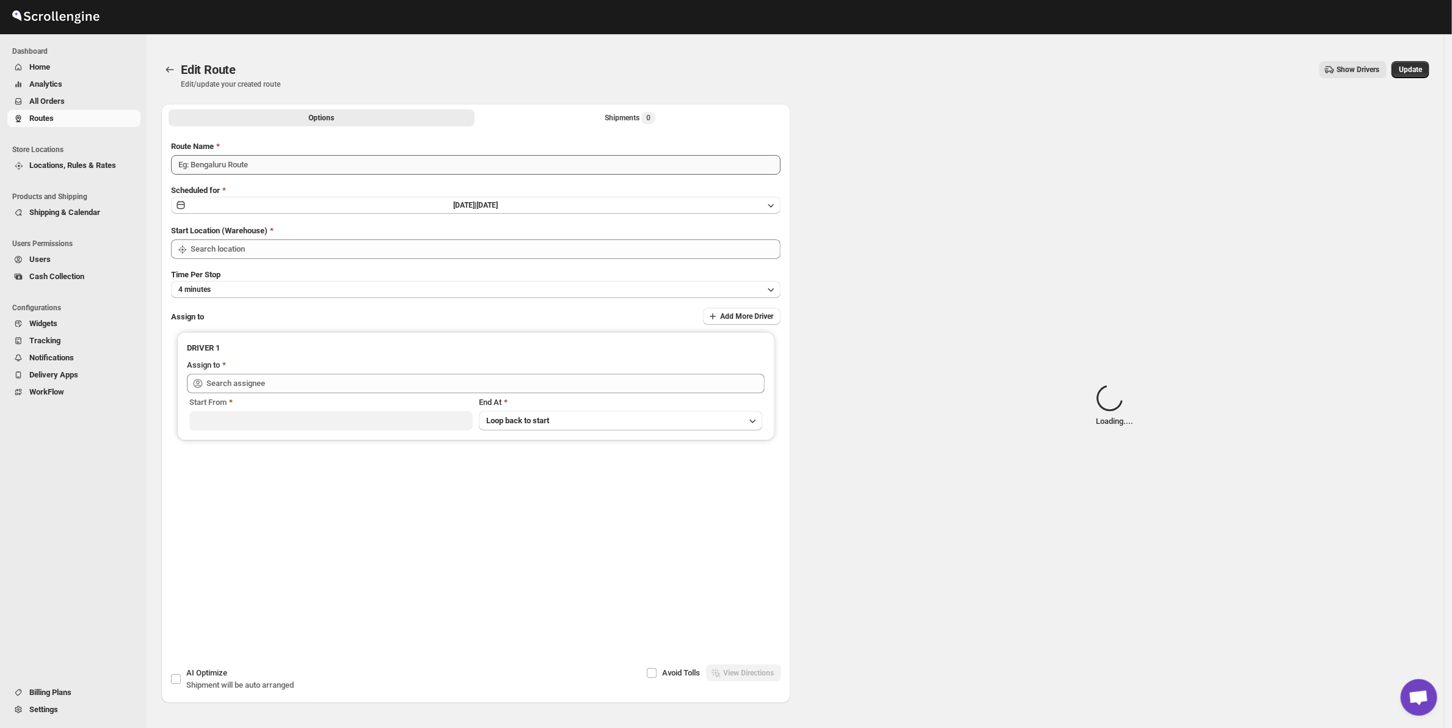
type input "Route - 14/08-1016"
type input "[GEOGRAPHIC_DATA]"
type input "Ahamed Al-Farmawy ([EMAIL_ADDRESS][DOMAIN_NAME])"
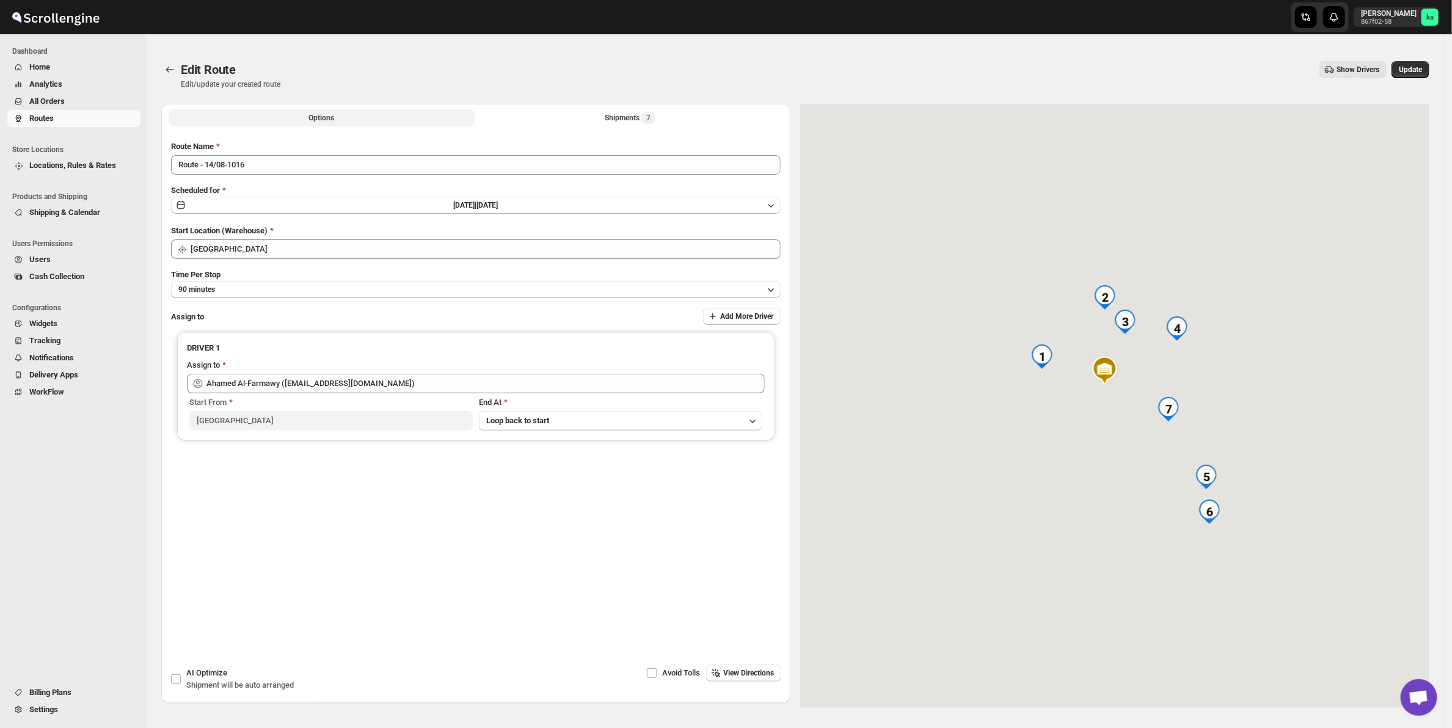
drag, startPoint x: 558, startPoint y: 126, endPoint x: 560, endPoint y: 133, distance: 7.1
click at [560, 133] on div "Options Shipments 7 More views Options Shipments 7 More views Submit Route Name…" at bounding box center [475, 337] width 629 height 467
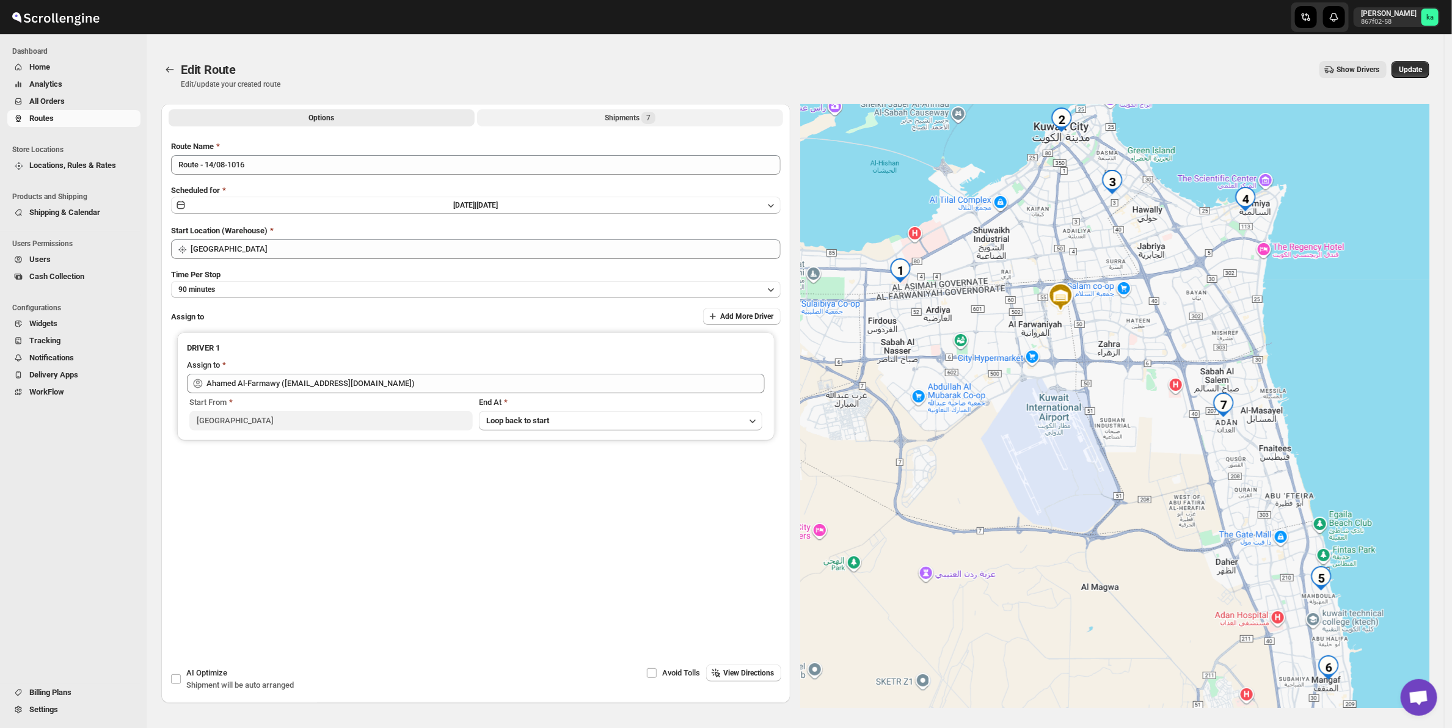
click at [573, 116] on button "Shipments 7" at bounding box center [630, 117] width 306 height 17
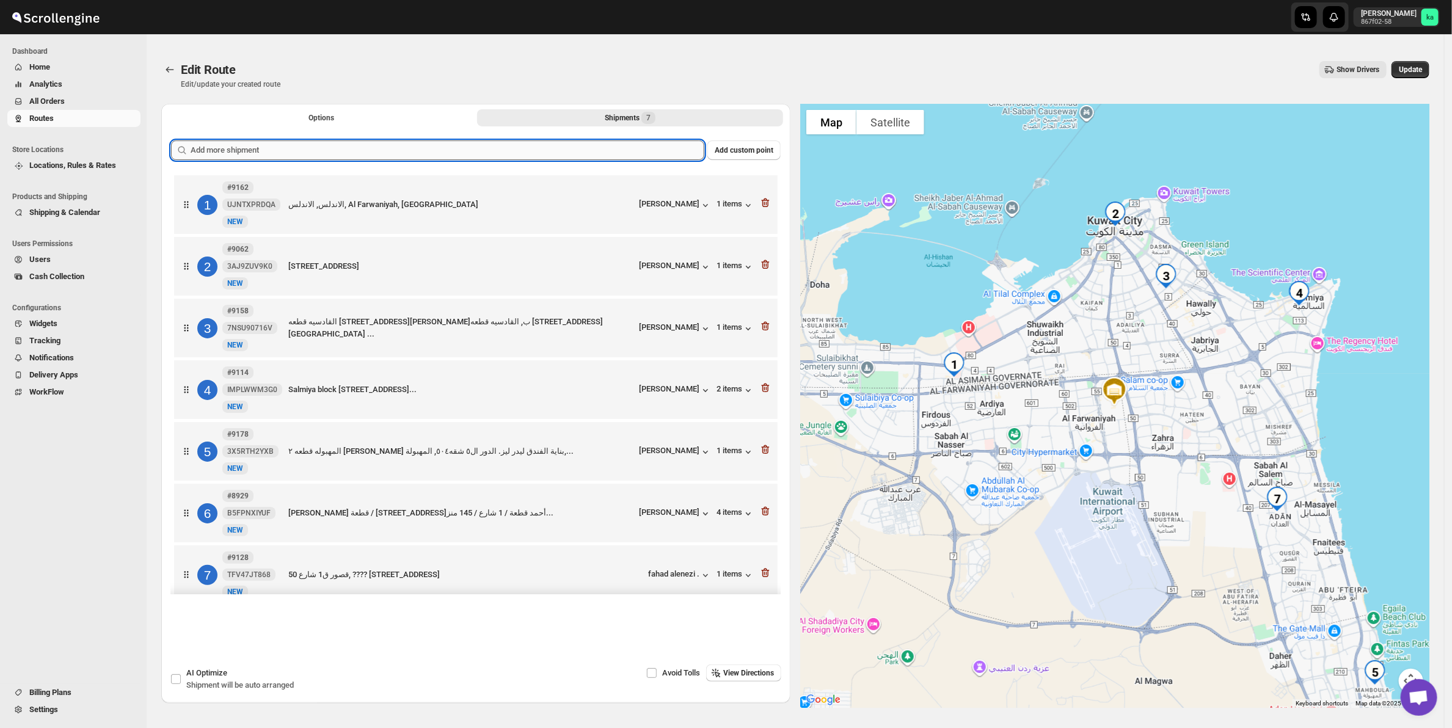
click at [325, 150] on input "text" at bounding box center [448, 150] width 514 height 20
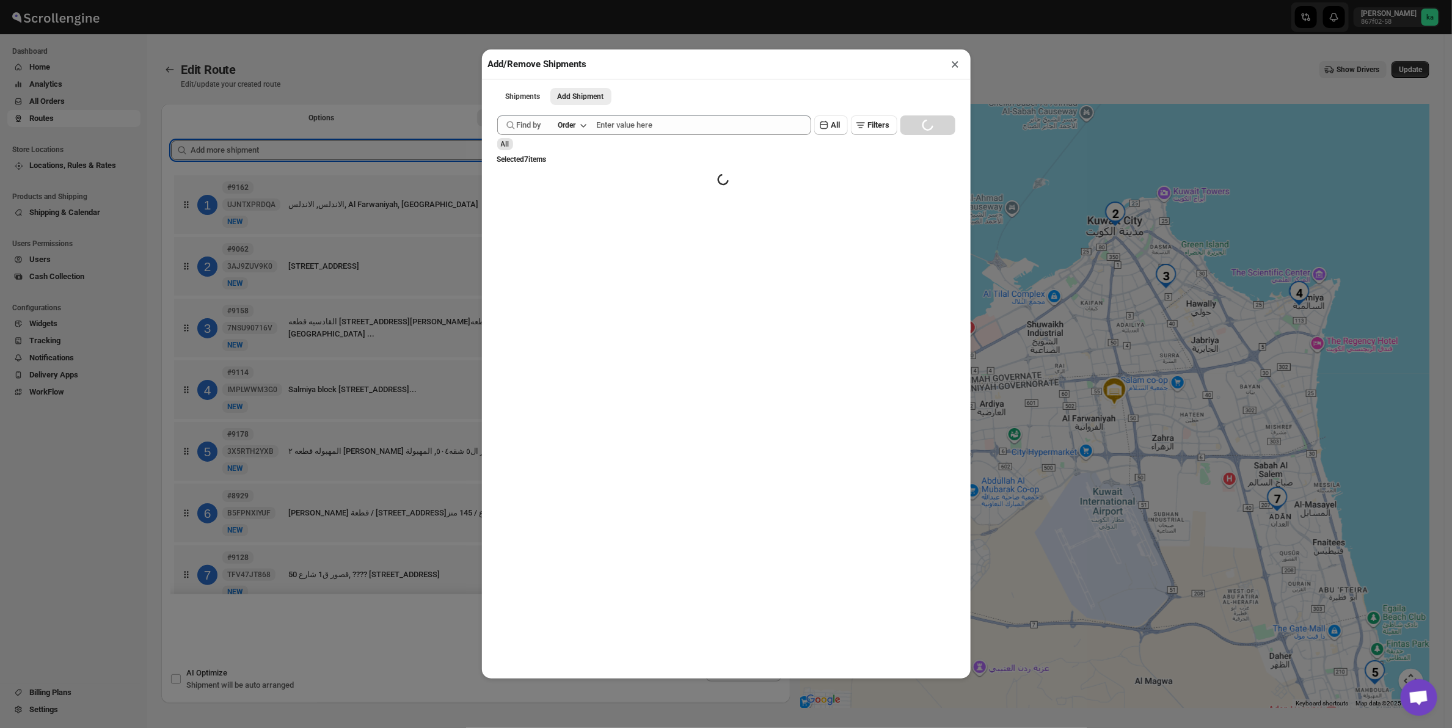
paste input "text"
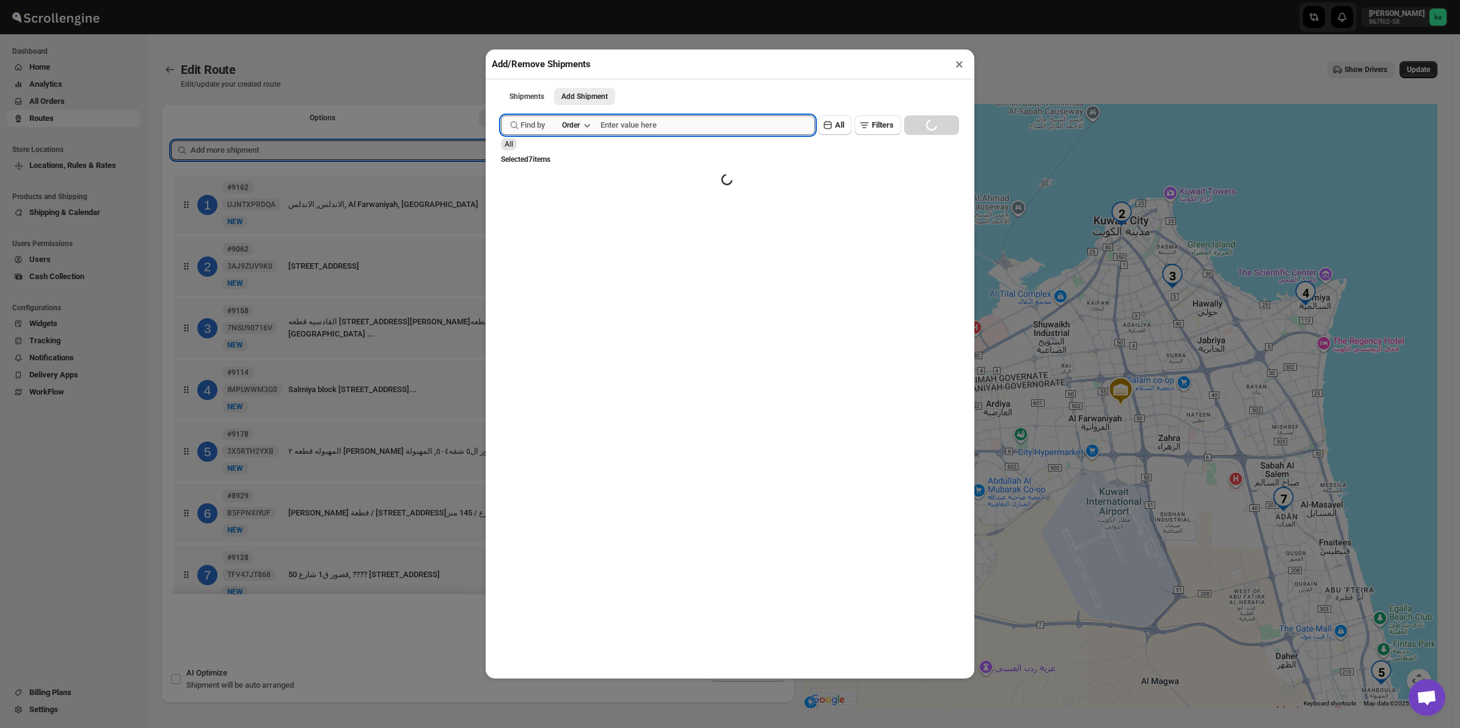
click at [621, 122] on input "text" at bounding box center [707, 125] width 214 height 20
paste input "9185"
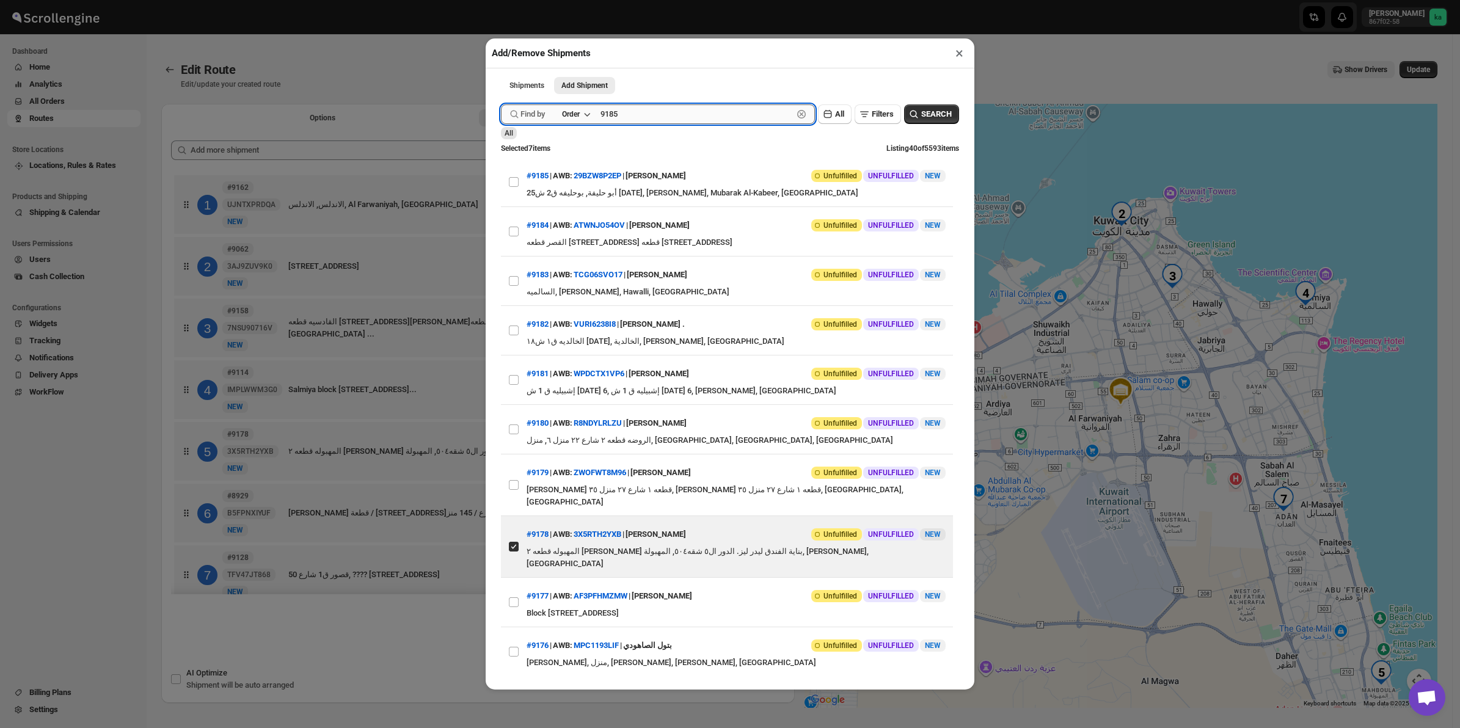
type input "9185"
click at [501, 0] on button "Submit" at bounding box center [518, 6] width 35 height 13
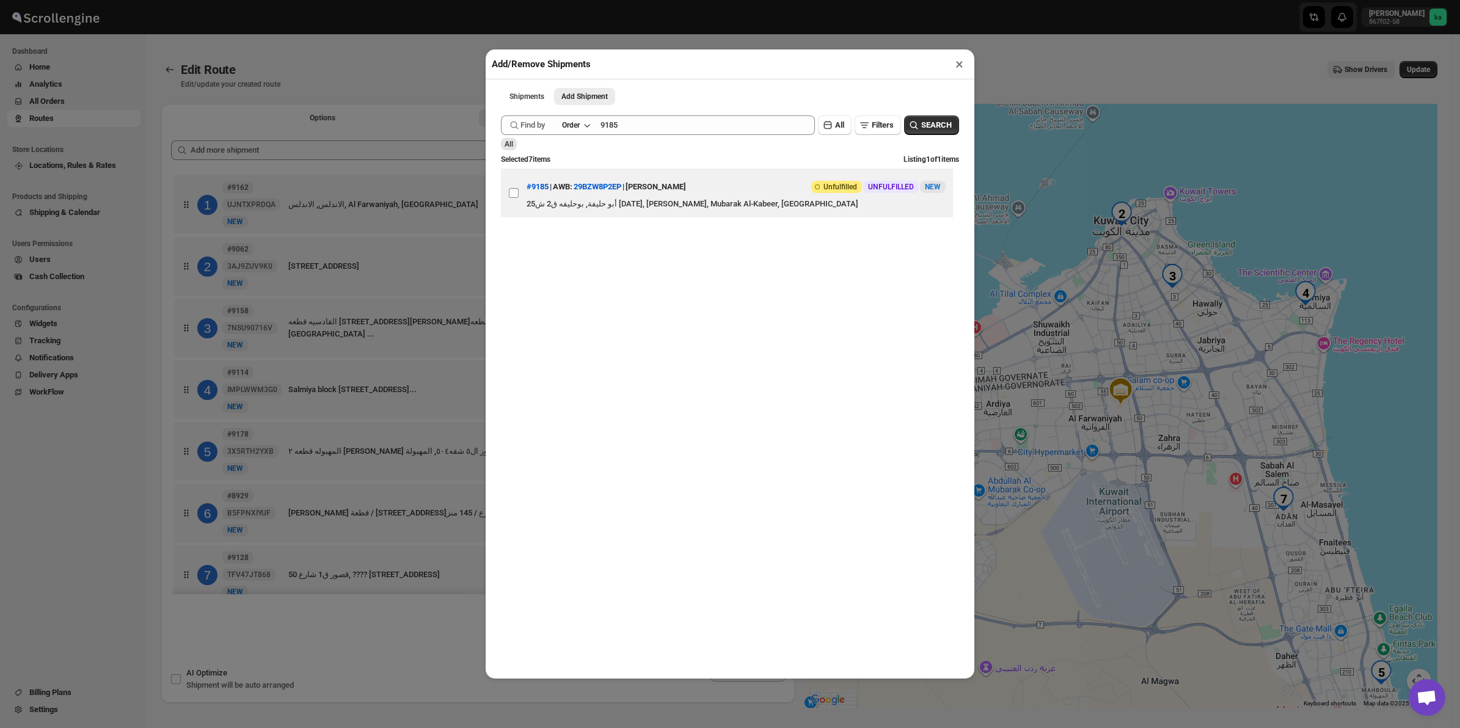
click at [512, 194] on input "View details for 689da0b6eb510359434f15e4" at bounding box center [514, 193] width 10 height 10
checkbox input "true"
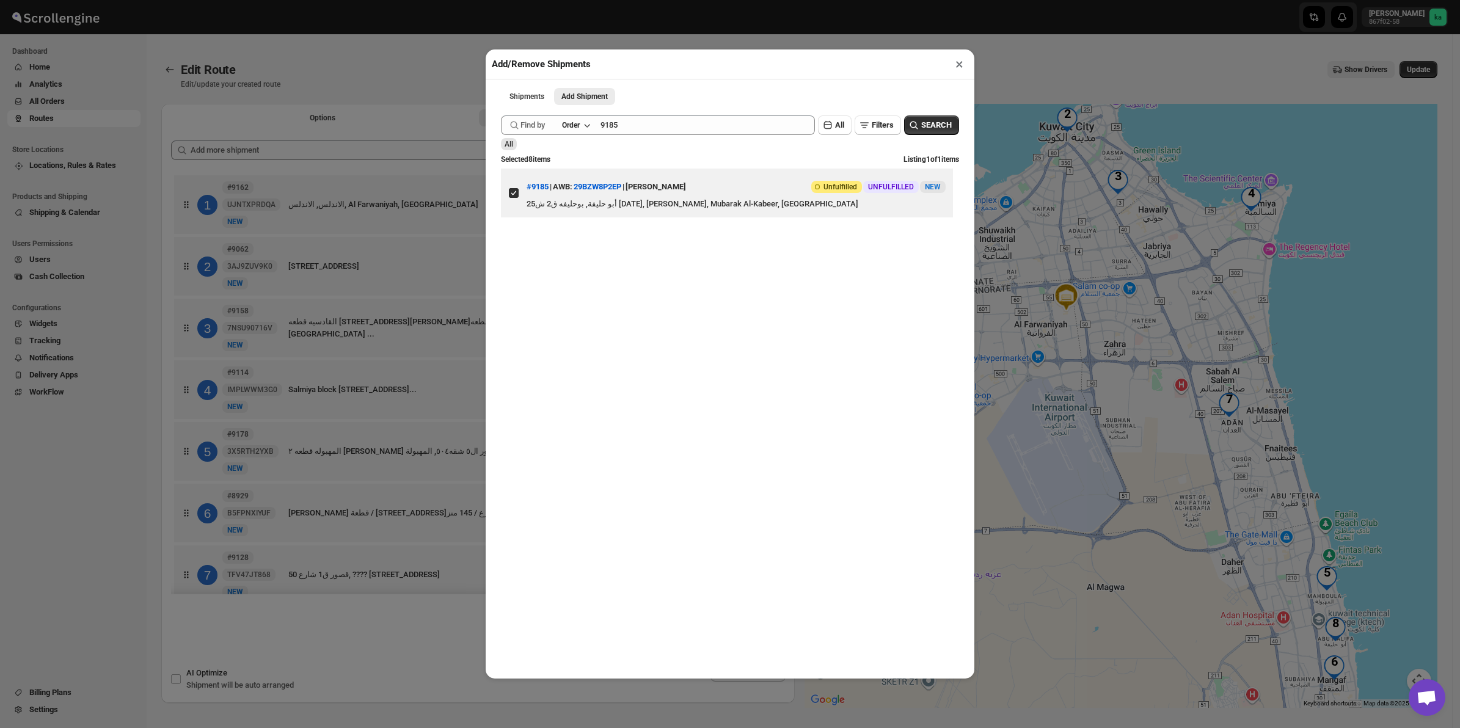
drag, startPoint x: 958, startPoint y: 64, endPoint x: 952, endPoint y: 65, distance: 6.2
click at [960, 65] on button "×" at bounding box center [959, 64] width 18 height 17
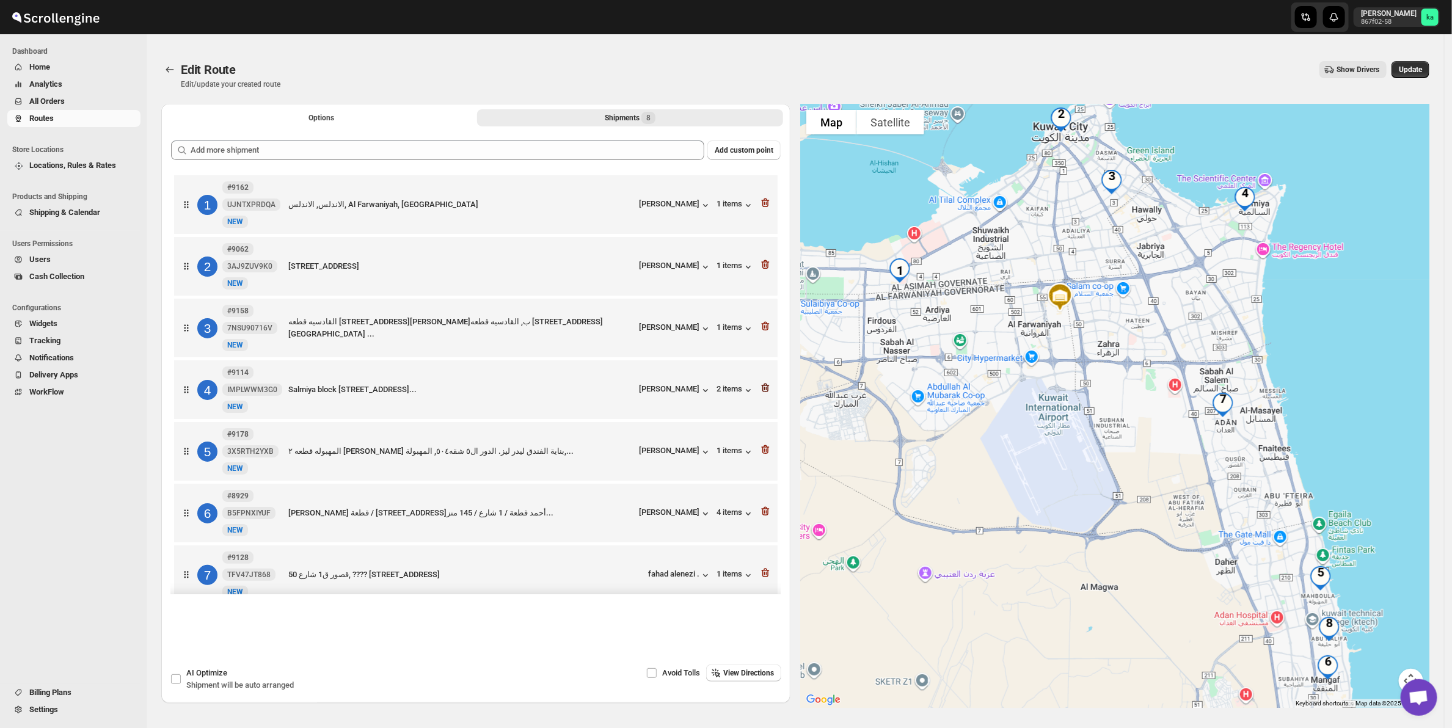
click at [762, 388] on icon "button" at bounding box center [766, 388] width 8 height 9
click at [767, 450] on icon "button" at bounding box center [765, 449] width 12 height 12
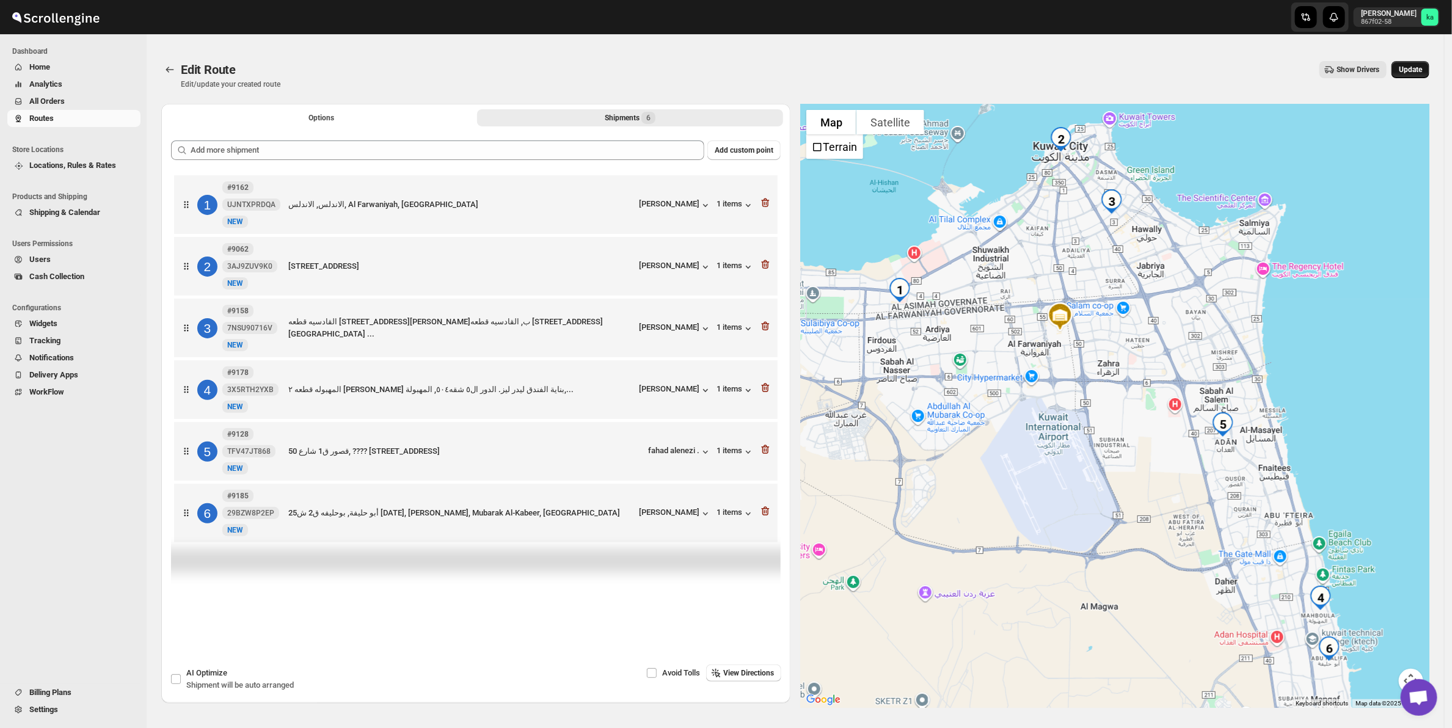
click at [1414, 71] on span "Update" at bounding box center [1410, 70] width 23 height 10
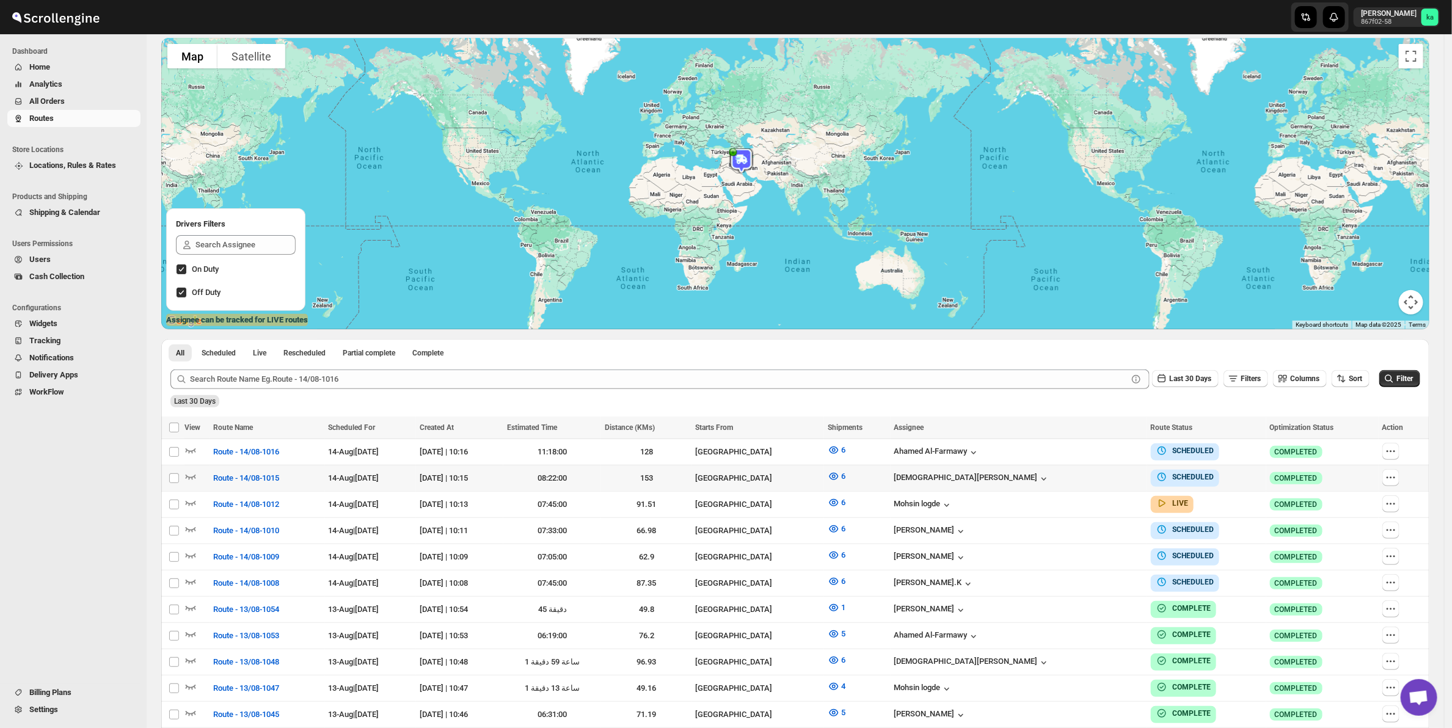
scroll to position [127, 0]
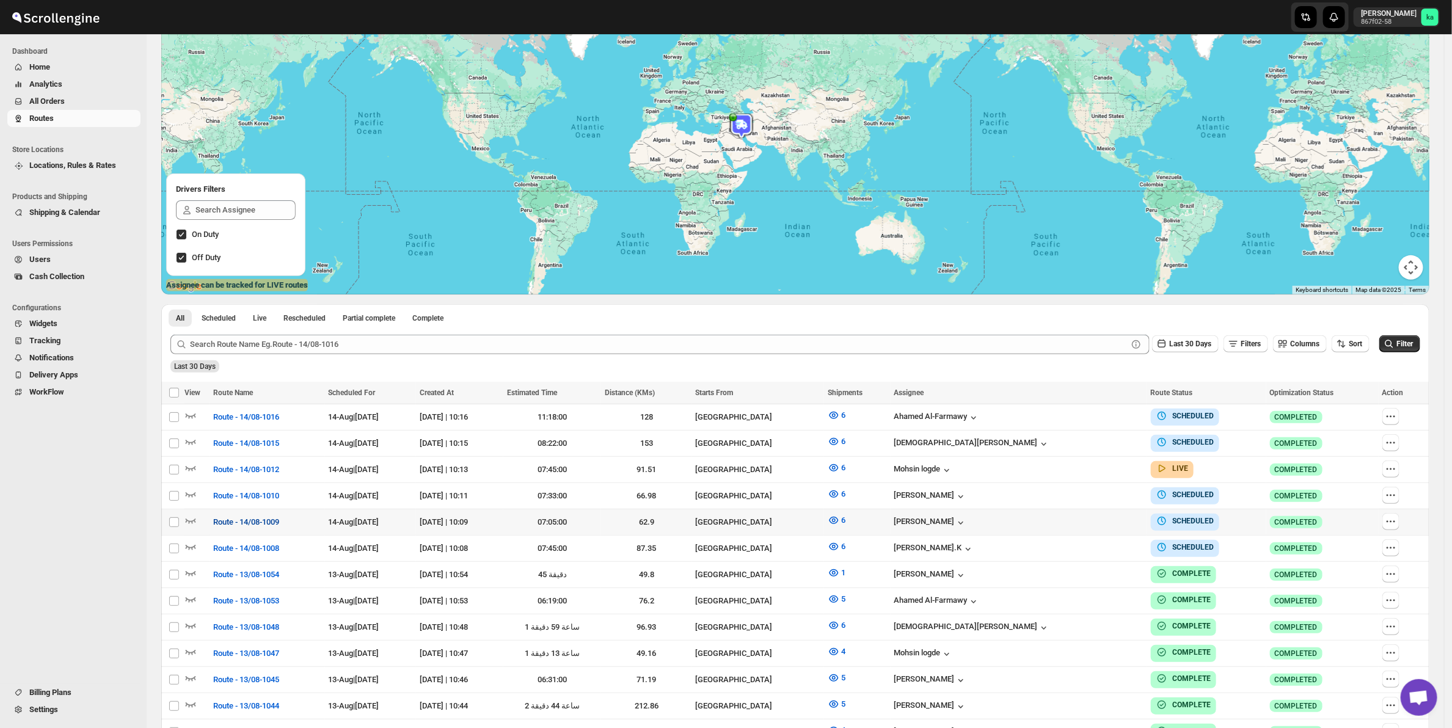
click at [269, 520] on span "Route - 14/08-1009" at bounding box center [246, 522] width 66 height 12
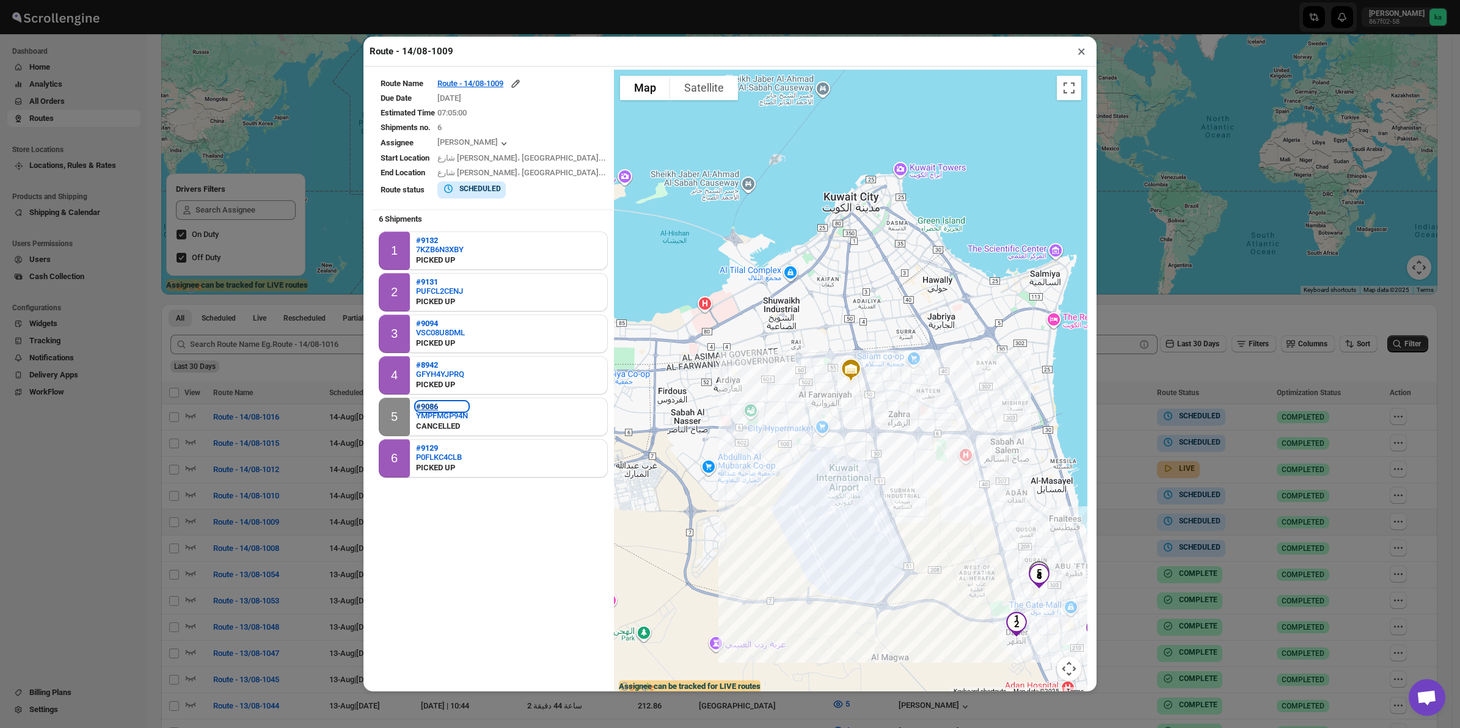
click at [428, 402] on b "#9086" at bounding box center [427, 406] width 22 height 9
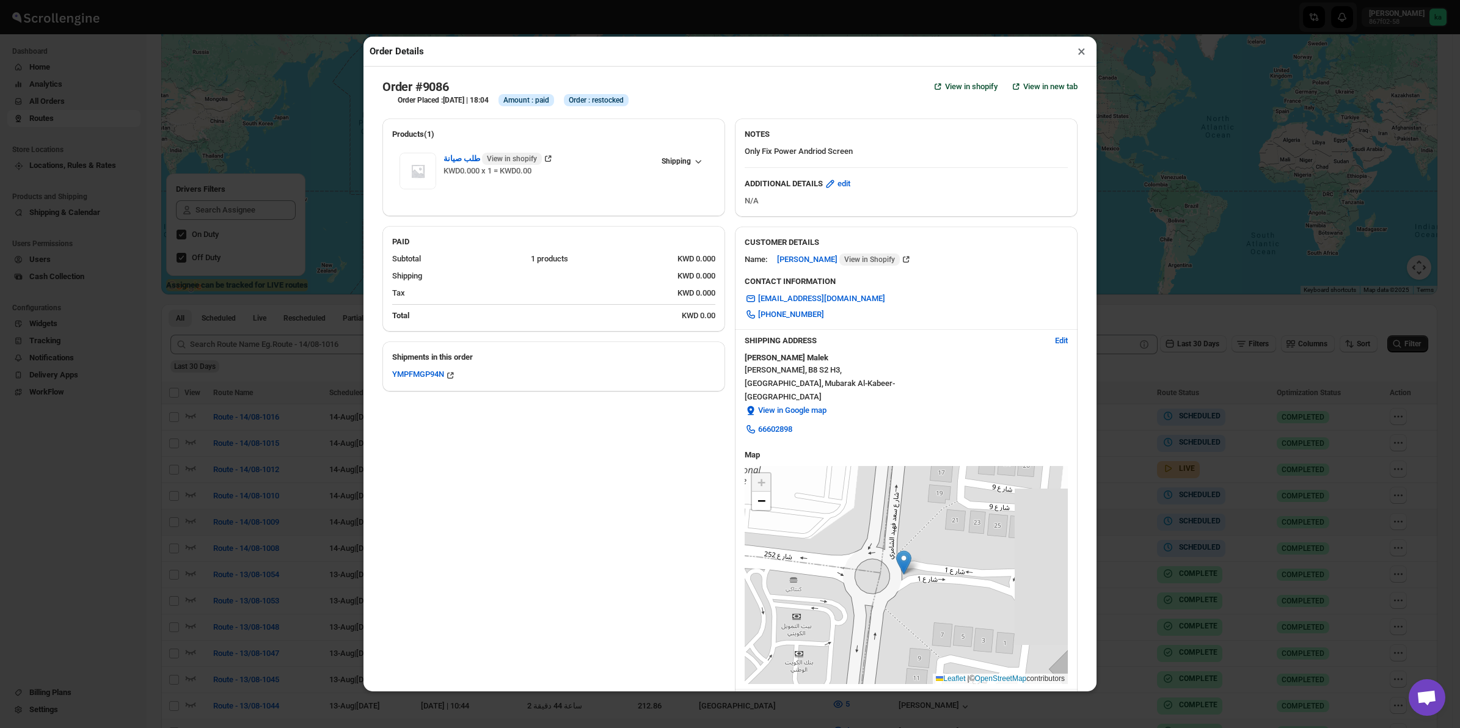
click at [1084, 51] on button "×" at bounding box center [1082, 51] width 18 height 17
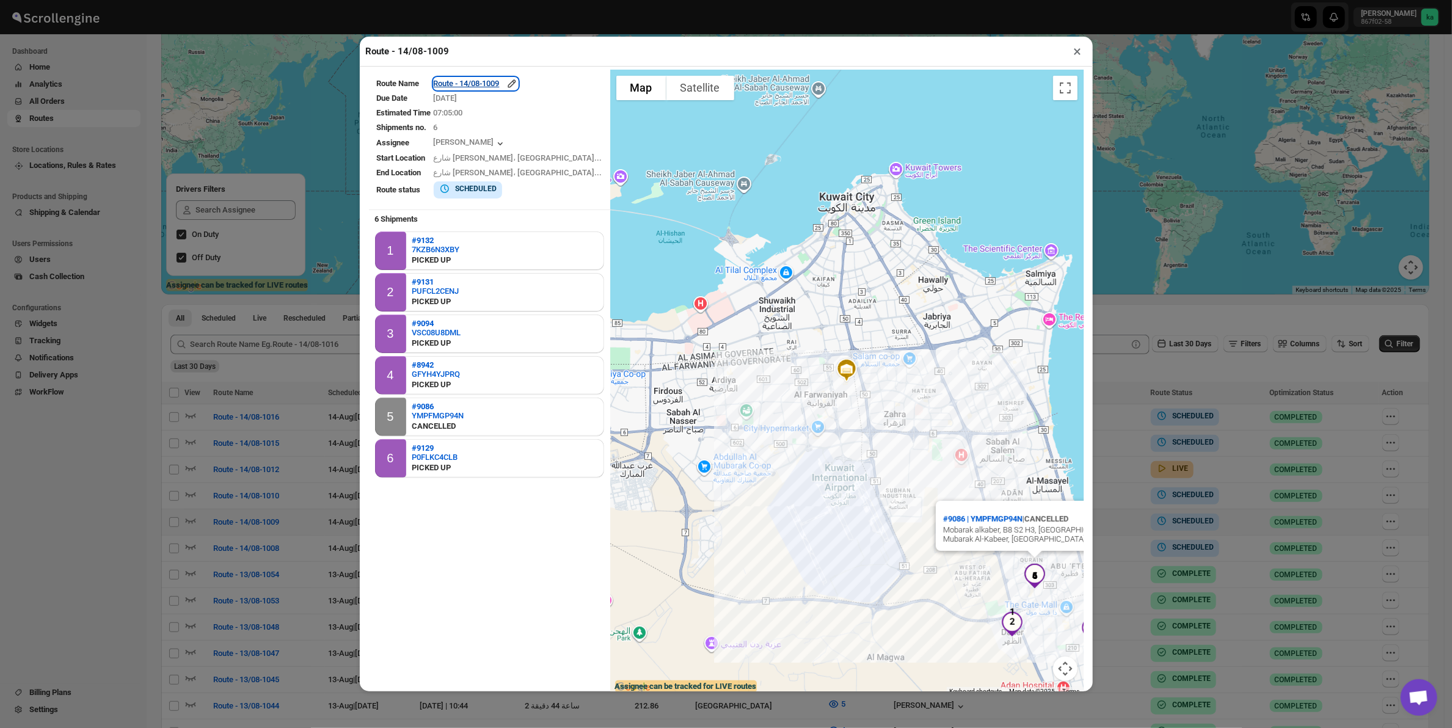
click at [518, 90] on div "Route - 14/08-1009" at bounding box center [476, 84] width 84 height 12
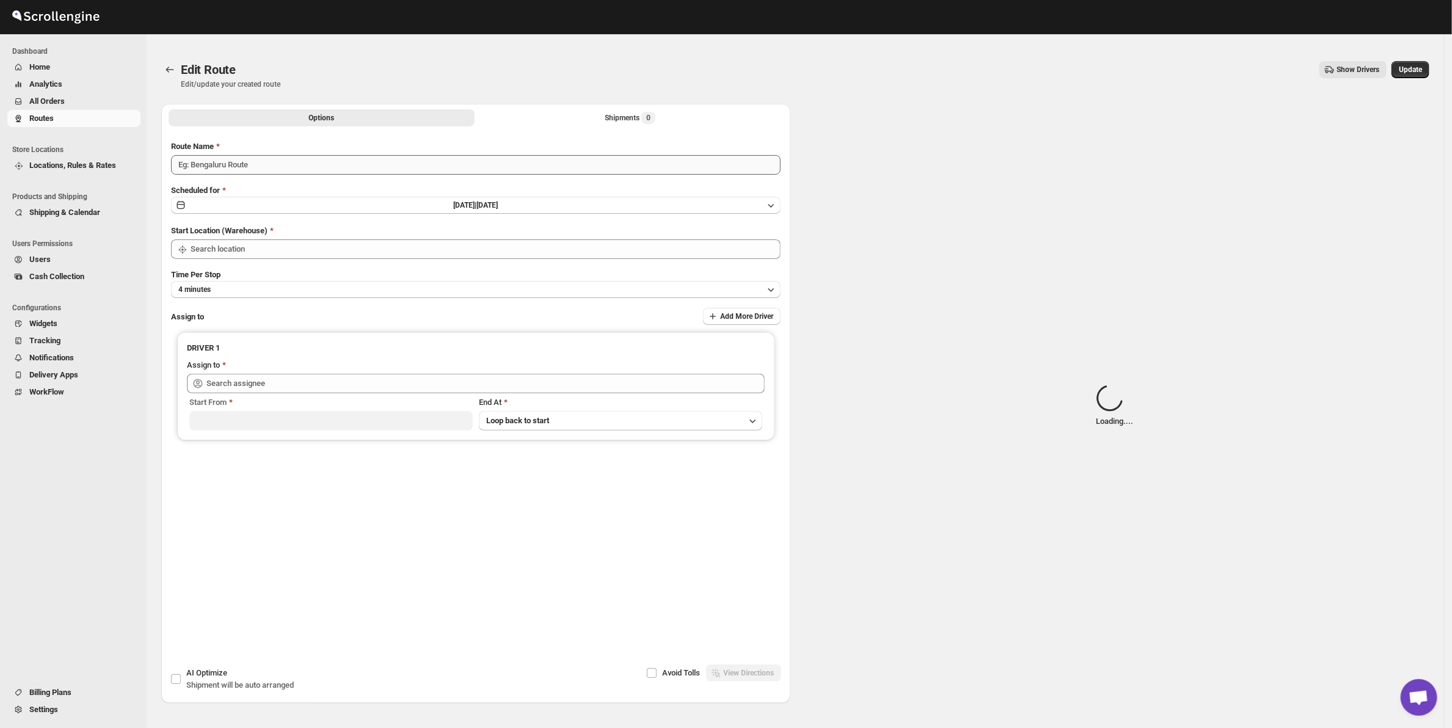
type input "Route - 14/08-1009"
type input "[GEOGRAPHIC_DATA]"
type input "[PERSON_NAME] ([EMAIL_ADDRESS][DOMAIN_NAME])"
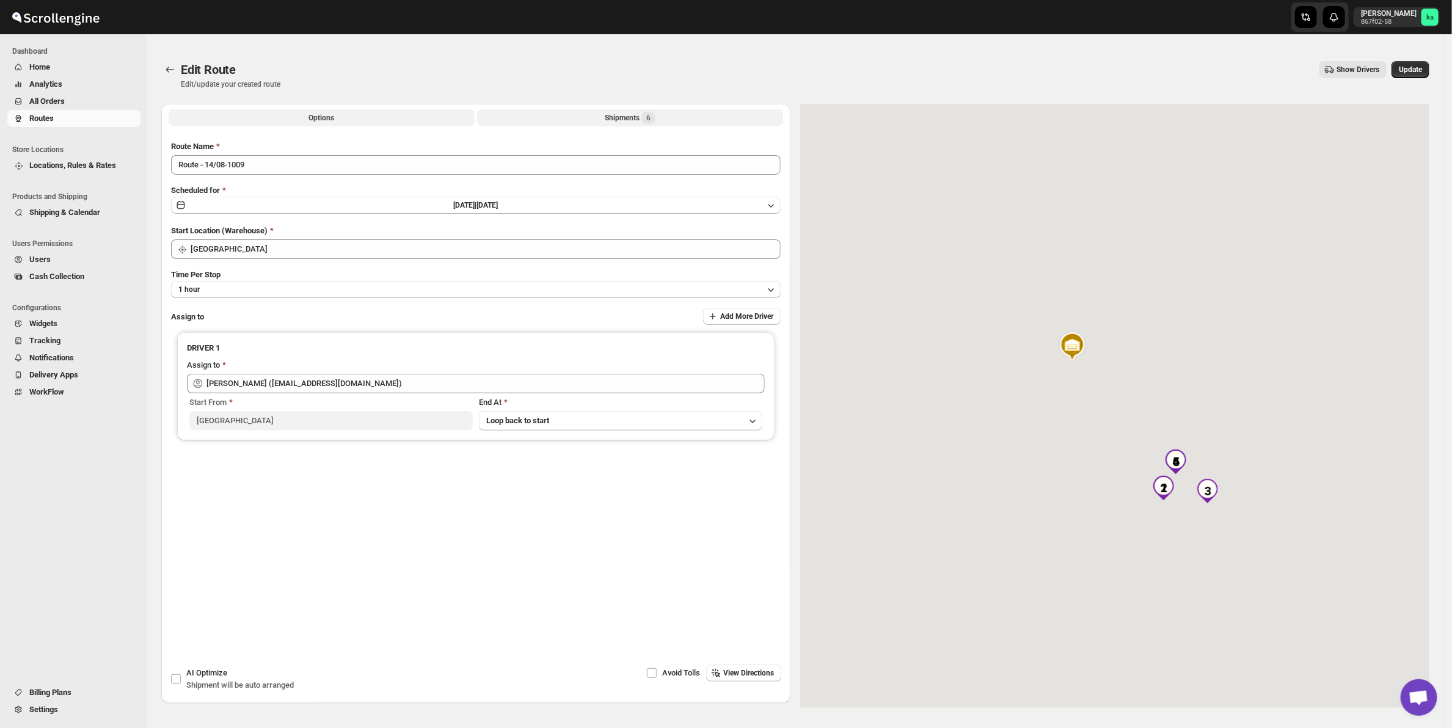
click at [628, 117] on div "Shipments 6" at bounding box center [630, 118] width 51 height 12
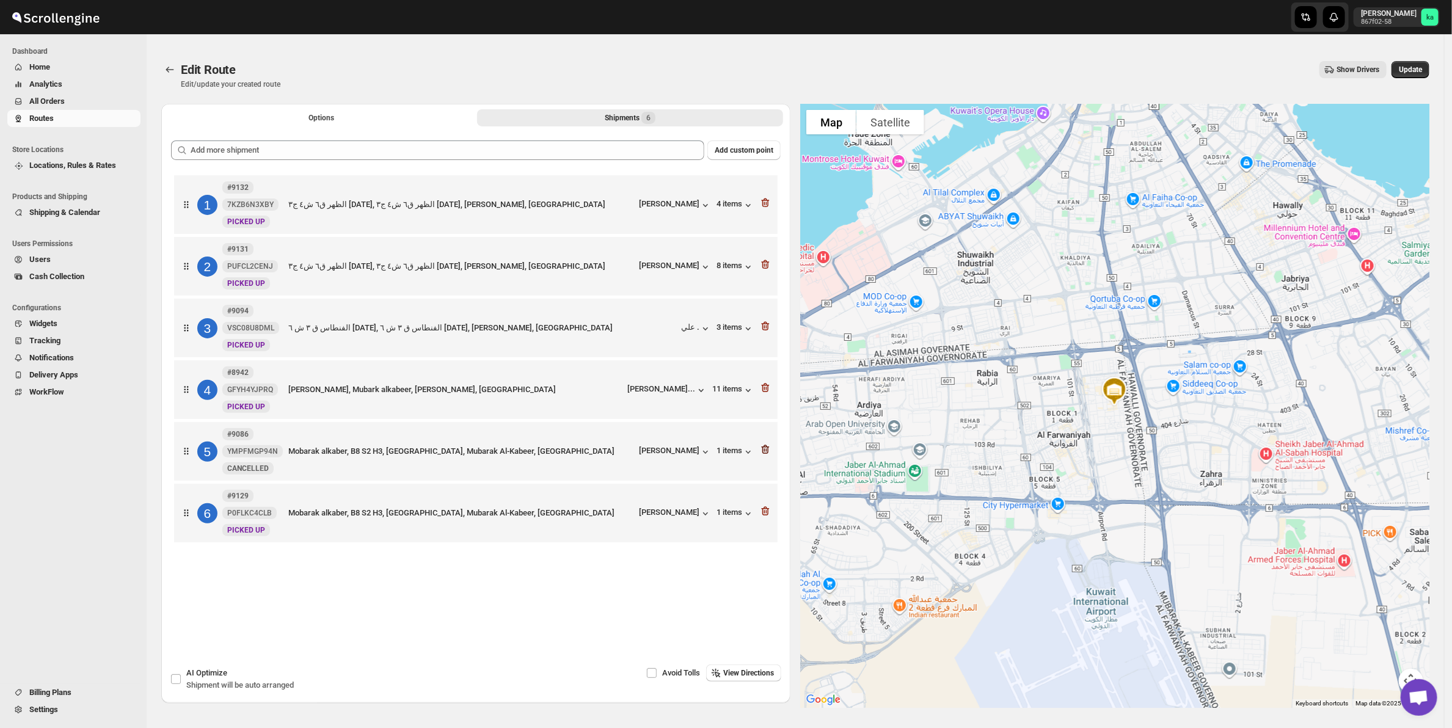
click at [770, 454] on icon "button" at bounding box center [766, 449] width 8 height 9
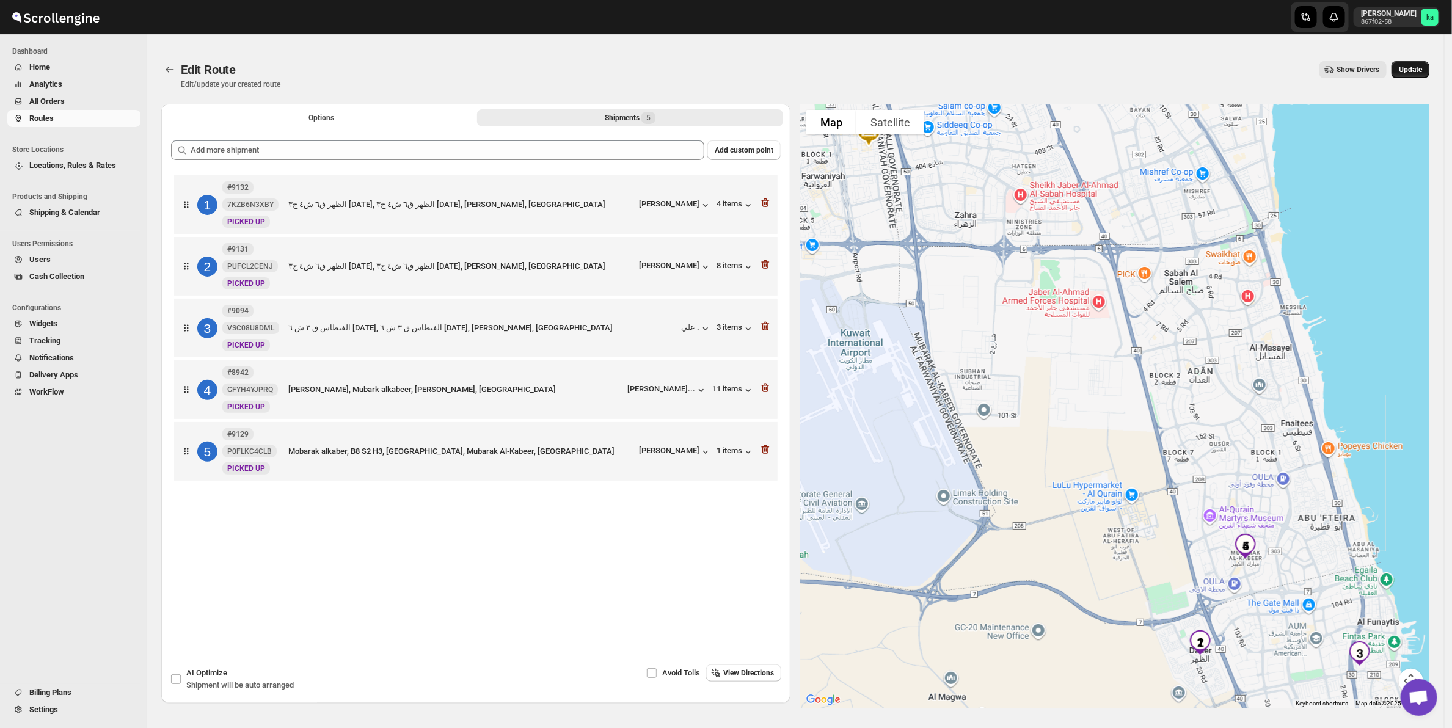
click at [1422, 71] on span "Update" at bounding box center [1410, 70] width 23 height 10
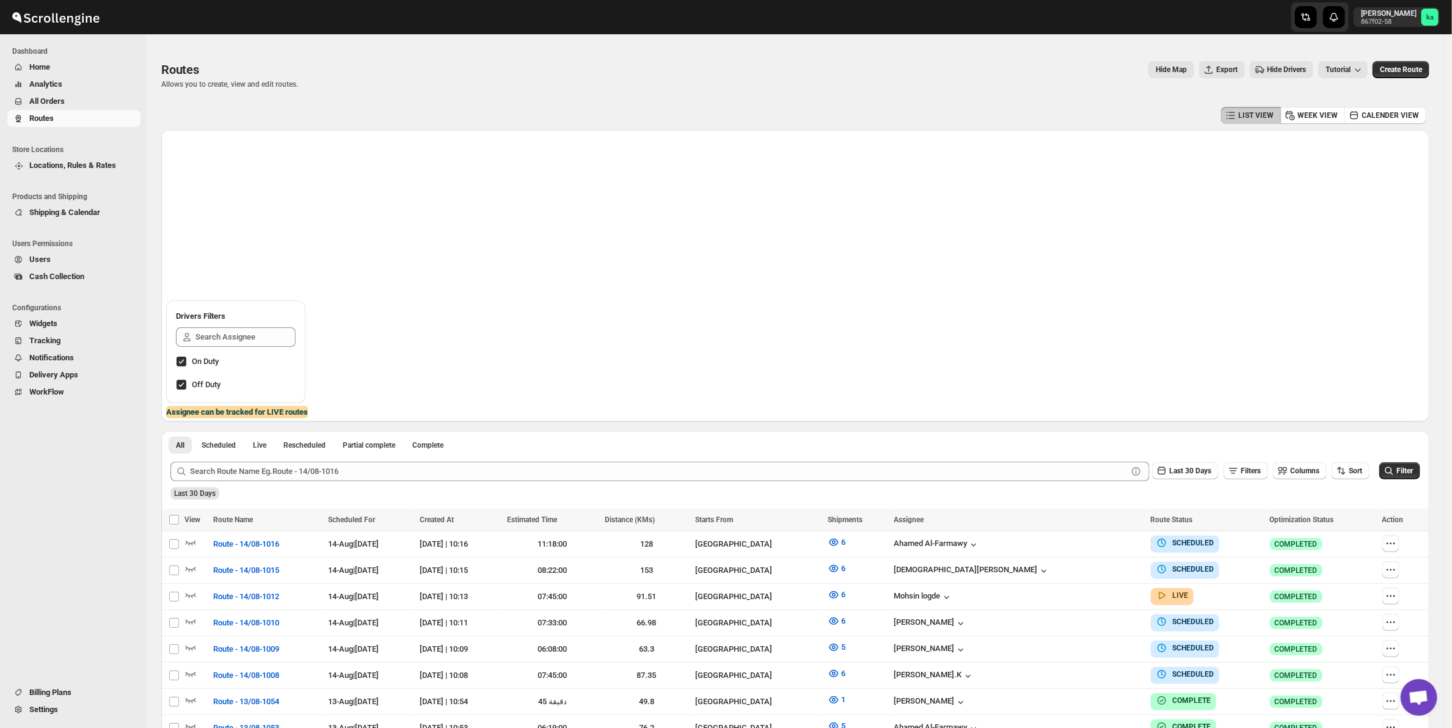
click at [46, 76] on button "Analytics" at bounding box center [73, 84] width 133 height 17
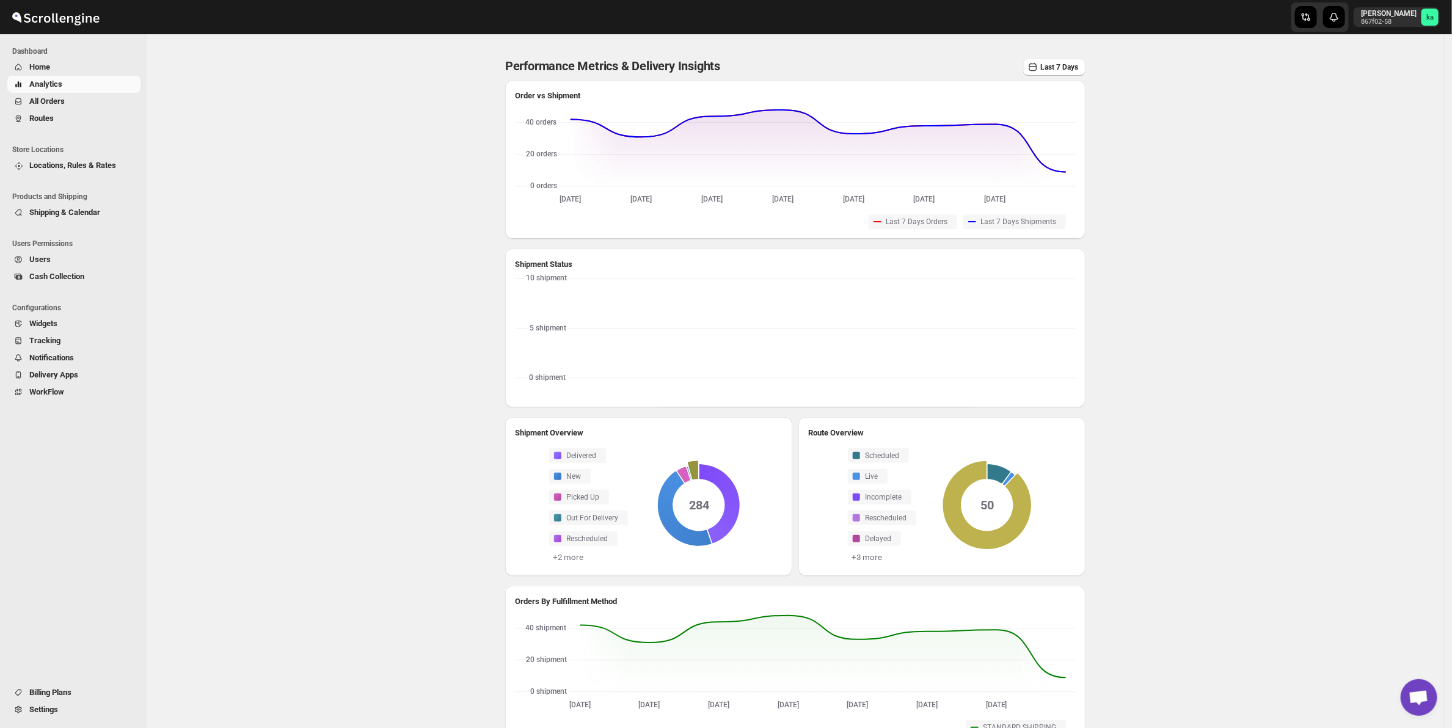
click at [55, 106] on span "All Orders" at bounding box center [46, 101] width 35 height 9
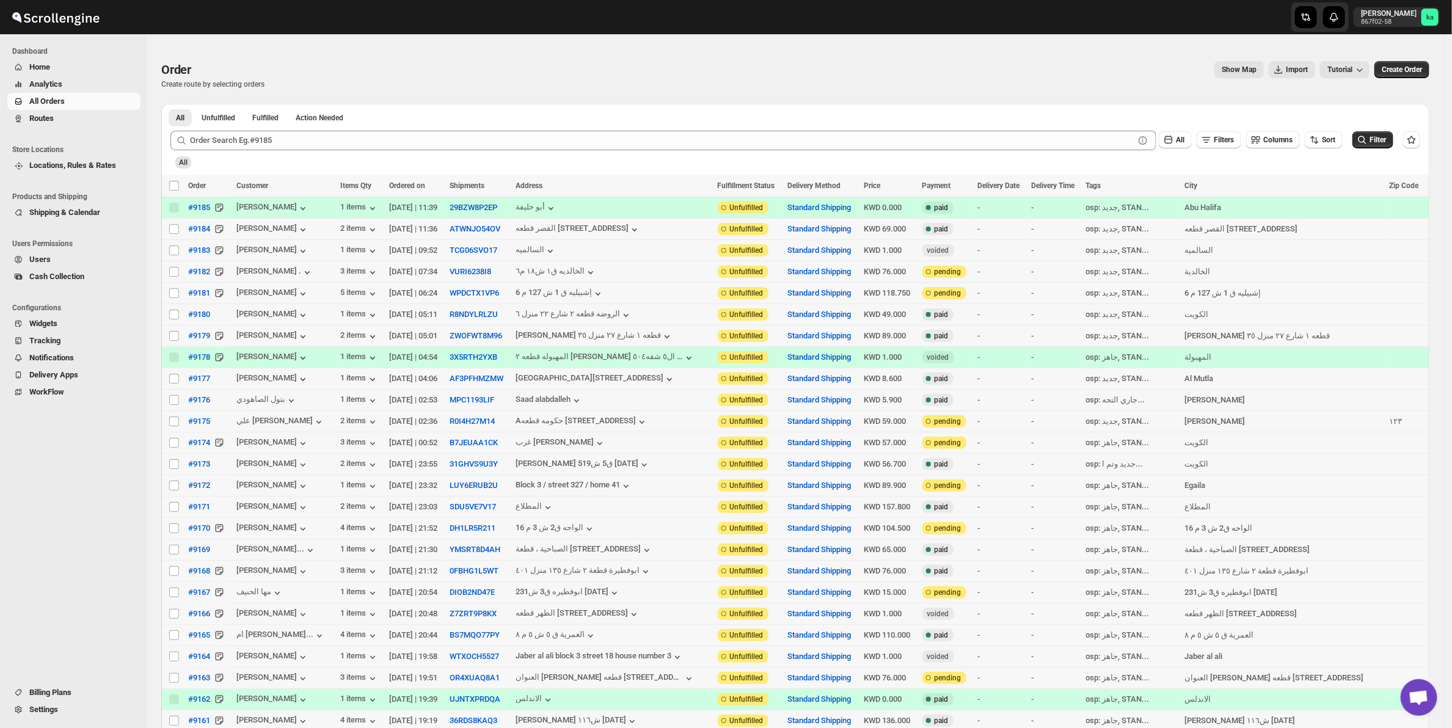
click at [249, 150] on div "All" at bounding box center [793, 156] width 1255 height 23
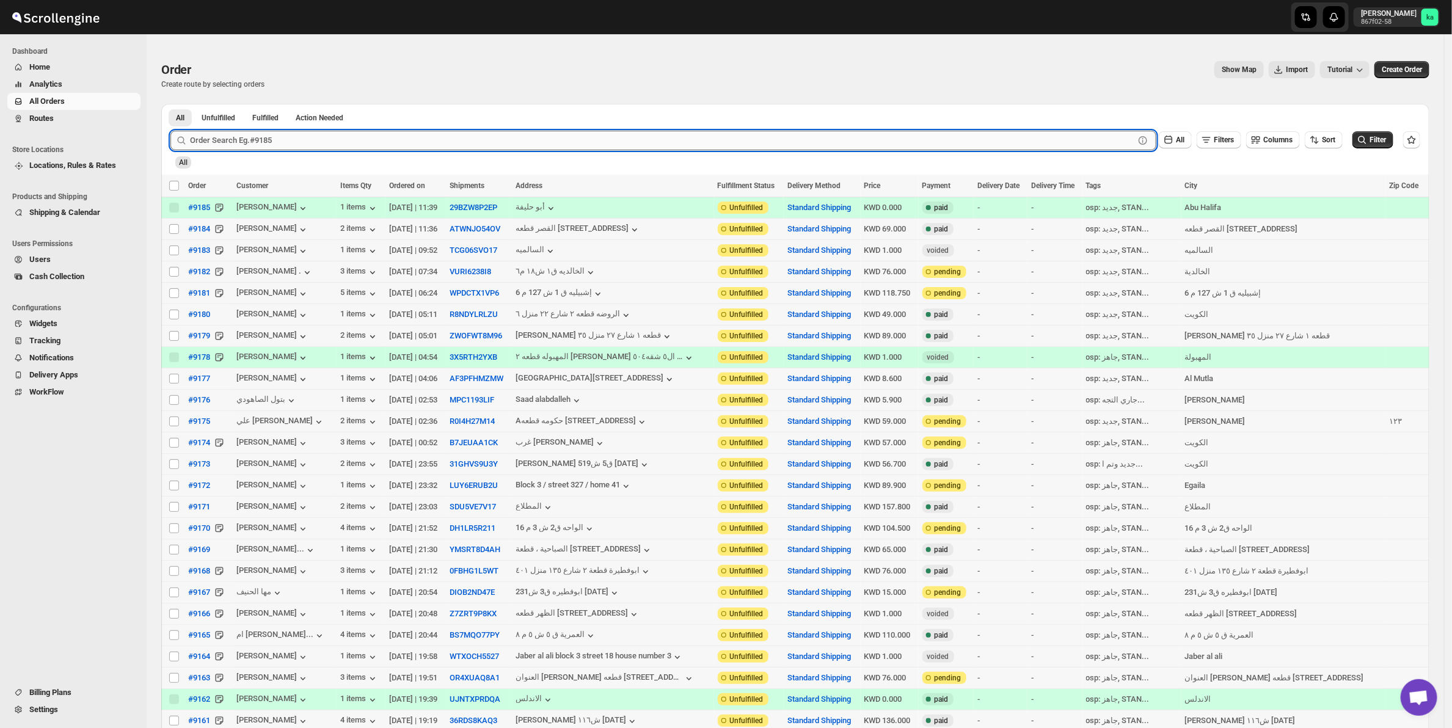
click at [229, 133] on input "text" at bounding box center [662, 141] width 944 height 20
paste input "8929"
type input "8929"
click at [170, 104] on button "Submit" at bounding box center [187, 110] width 35 height 13
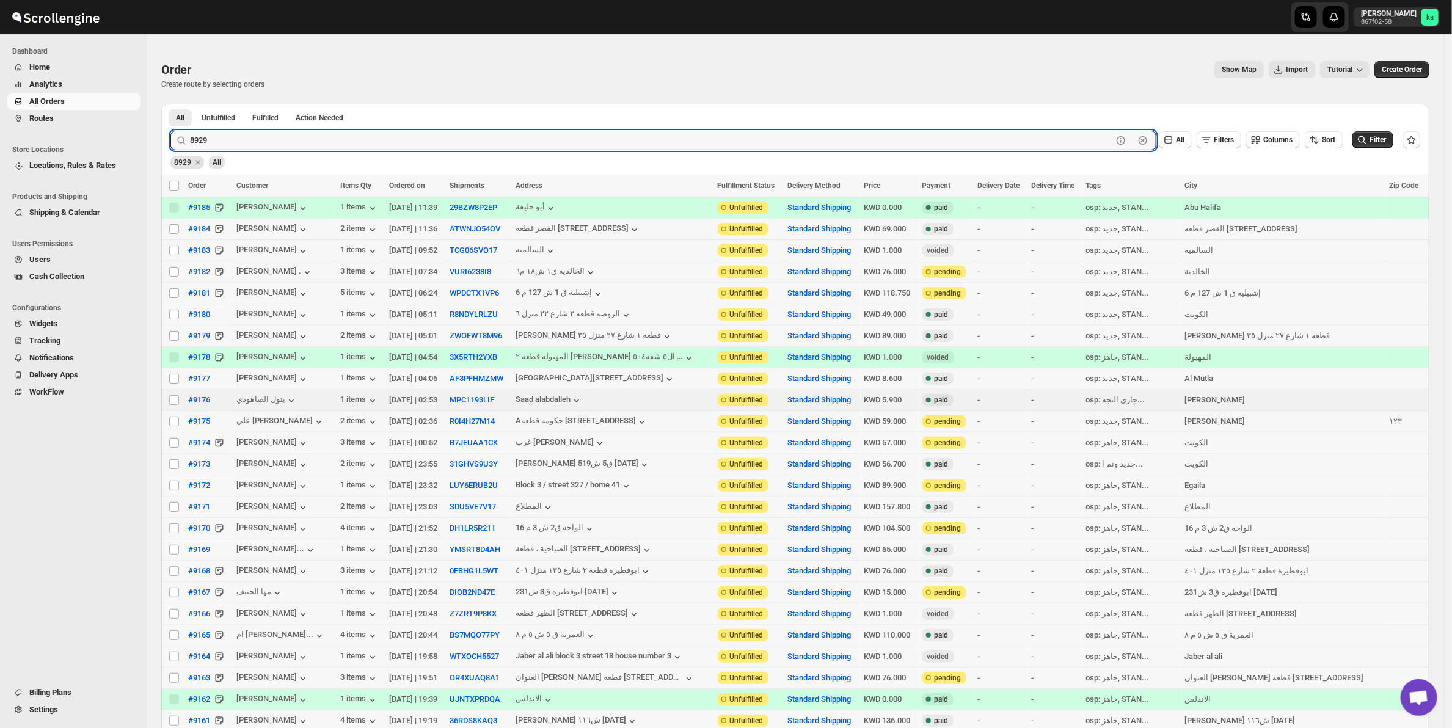
click at [170, 104] on button "Submit" at bounding box center [187, 110] width 35 height 13
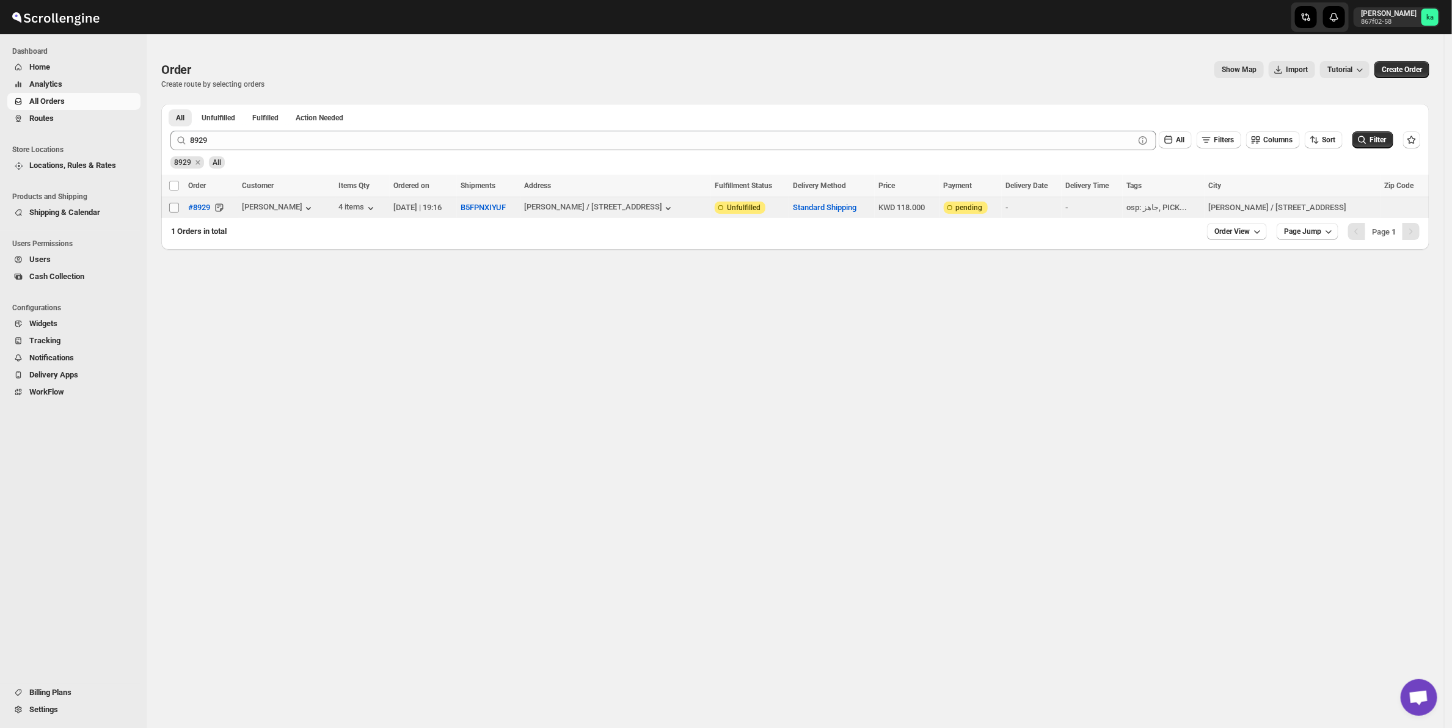
click at [174, 203] on span at bounding box center [174, 207] width 11 height 11
click at [174, 203] on input "Select order" at bounding box center [174, 208] width 10 height 10
checkbox input "false"
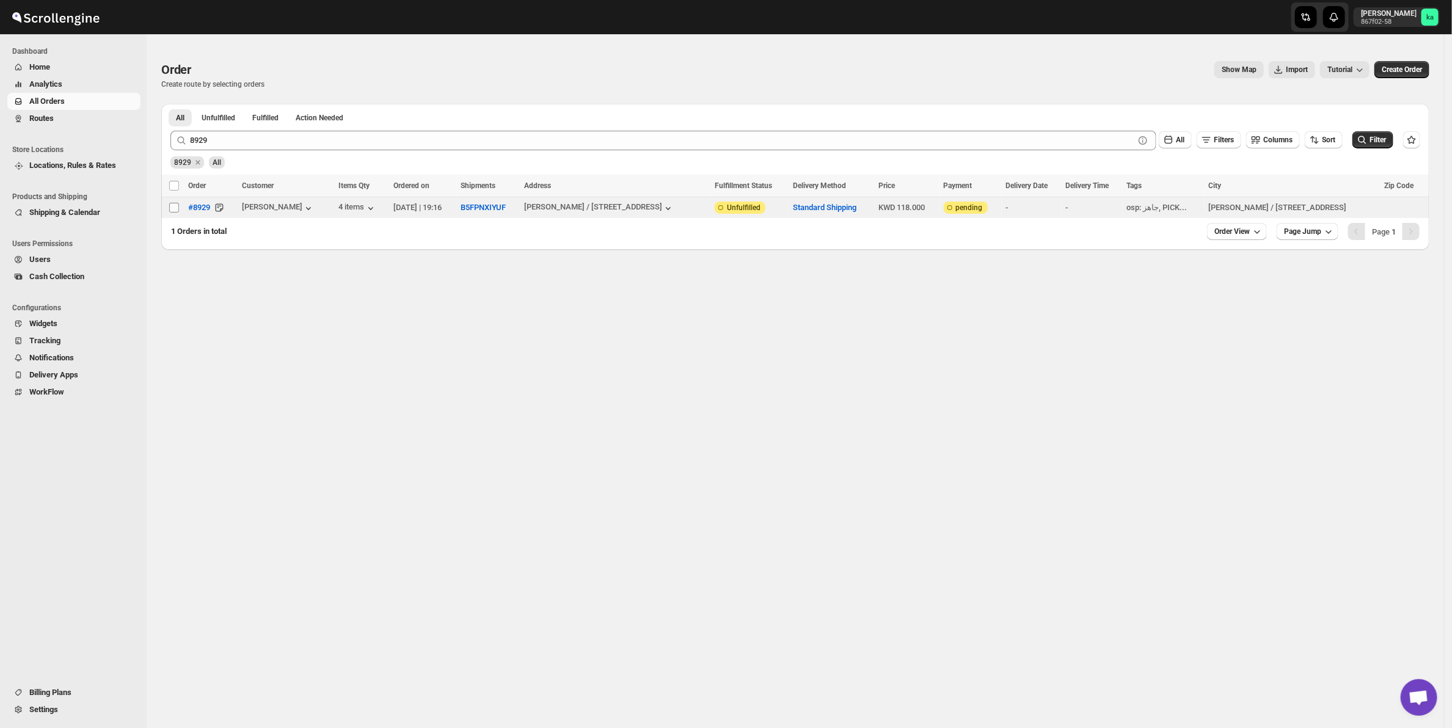
checkbox input "false"
click at [171, 209] on input "Select order" at bounding box center [174, 208] width 10 height 10
checkbox input "true"
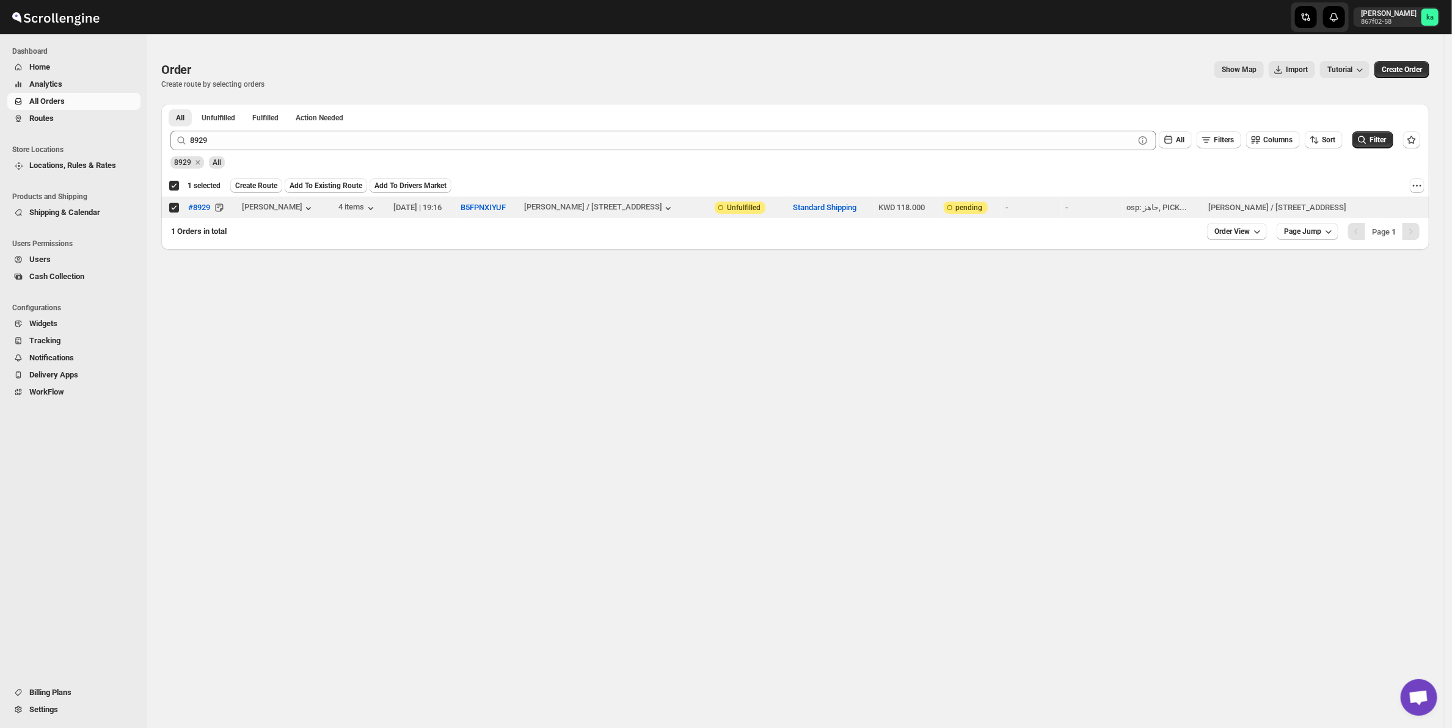
checkbox input "true"
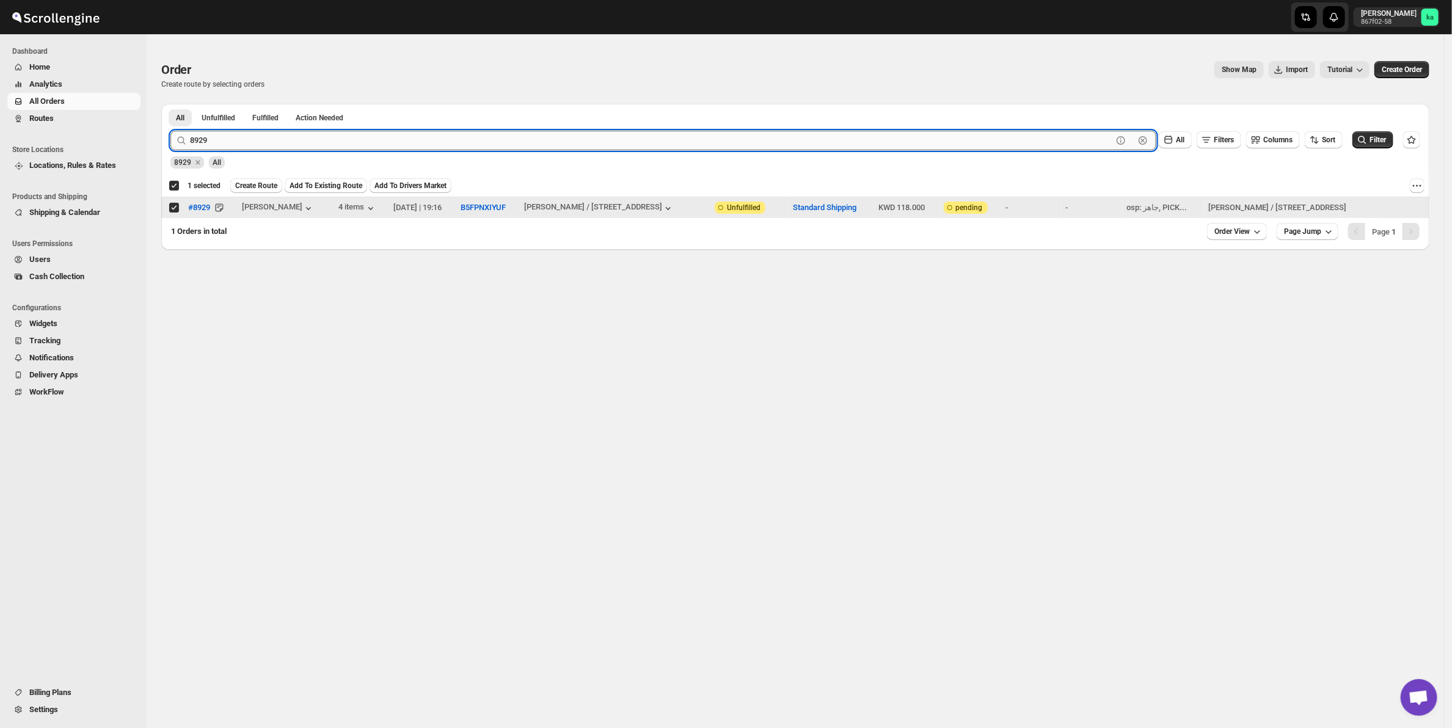
click at [246, 144] on input "8929" at bounding box center [651, 141] width 922 height 20
paste input "9114"
type input "9114"
click at [170, 104] on button "Submit" at bounding box center [187, 110] width 35 height 13
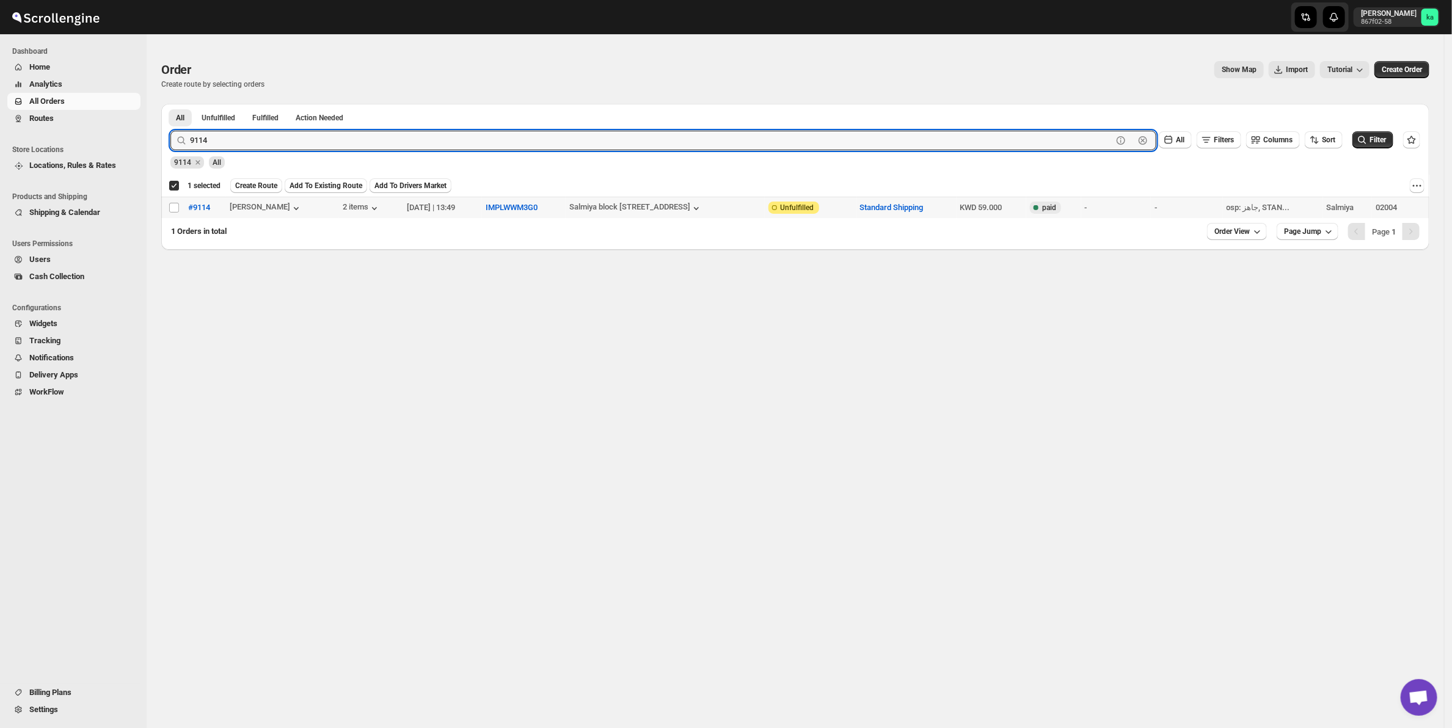
click at [170, 104] on button "Submit" at bounding box center [187, 110] width 35 height 13
click at [178, 211] on input "Select order" at bounding box center [174, 208] width 10 height 10
checkbox input "true"
checkbox input "false"
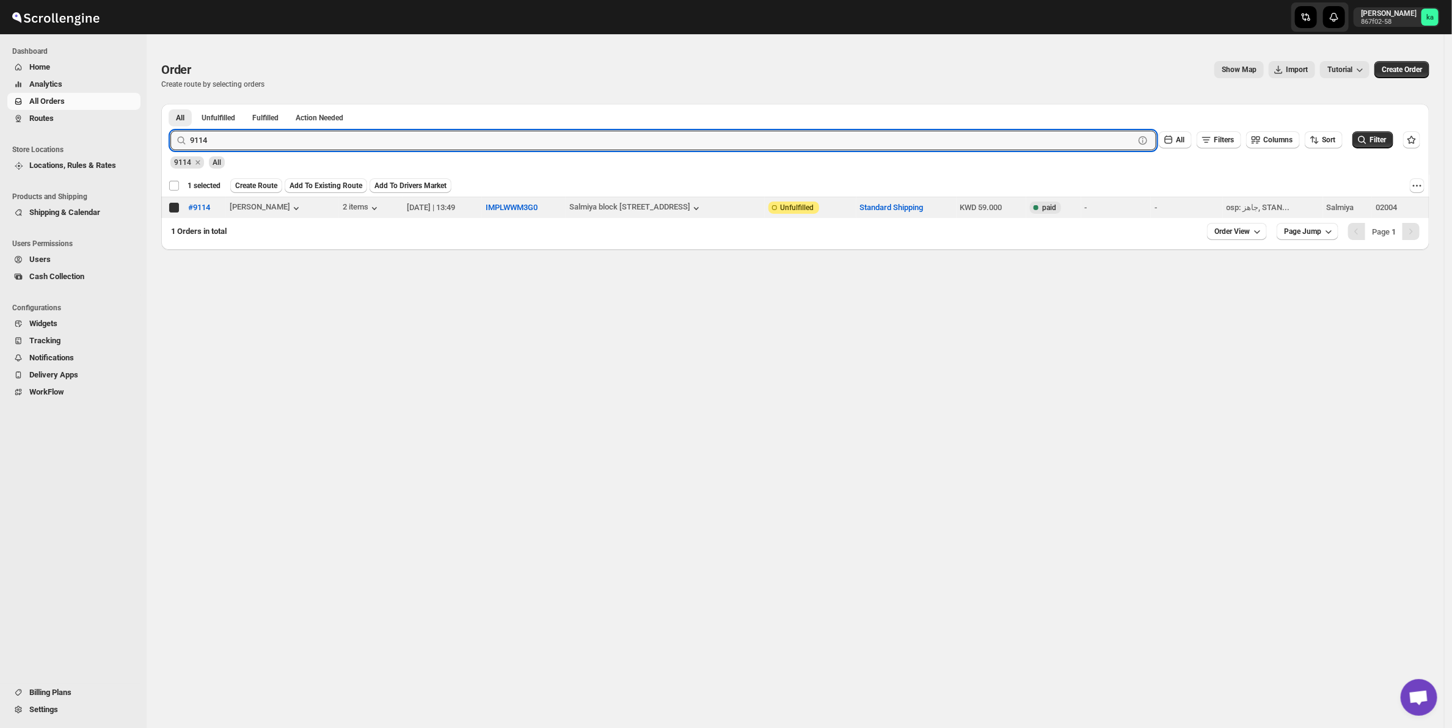
checkbox input "false"
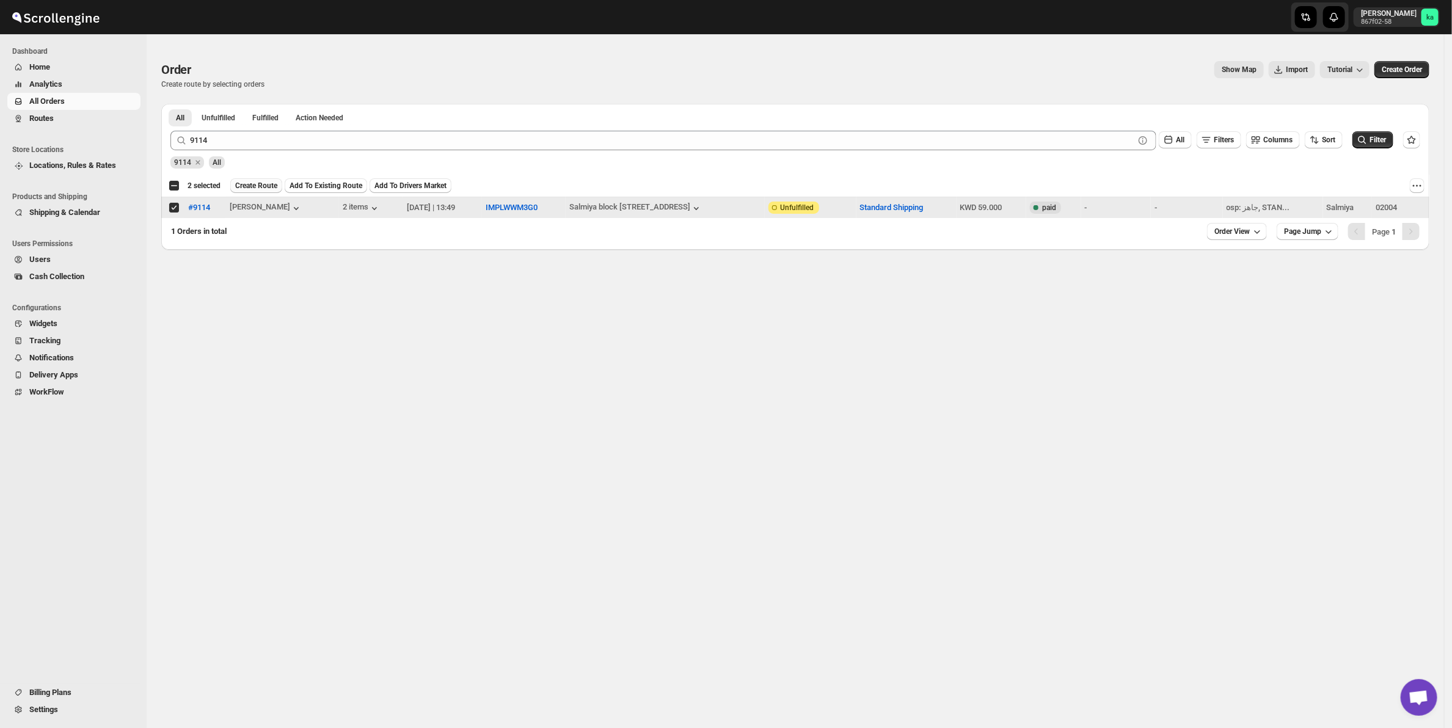
click at [266, 179] on button "Create Route" at bounding box center [256, 185] width 52 height 15
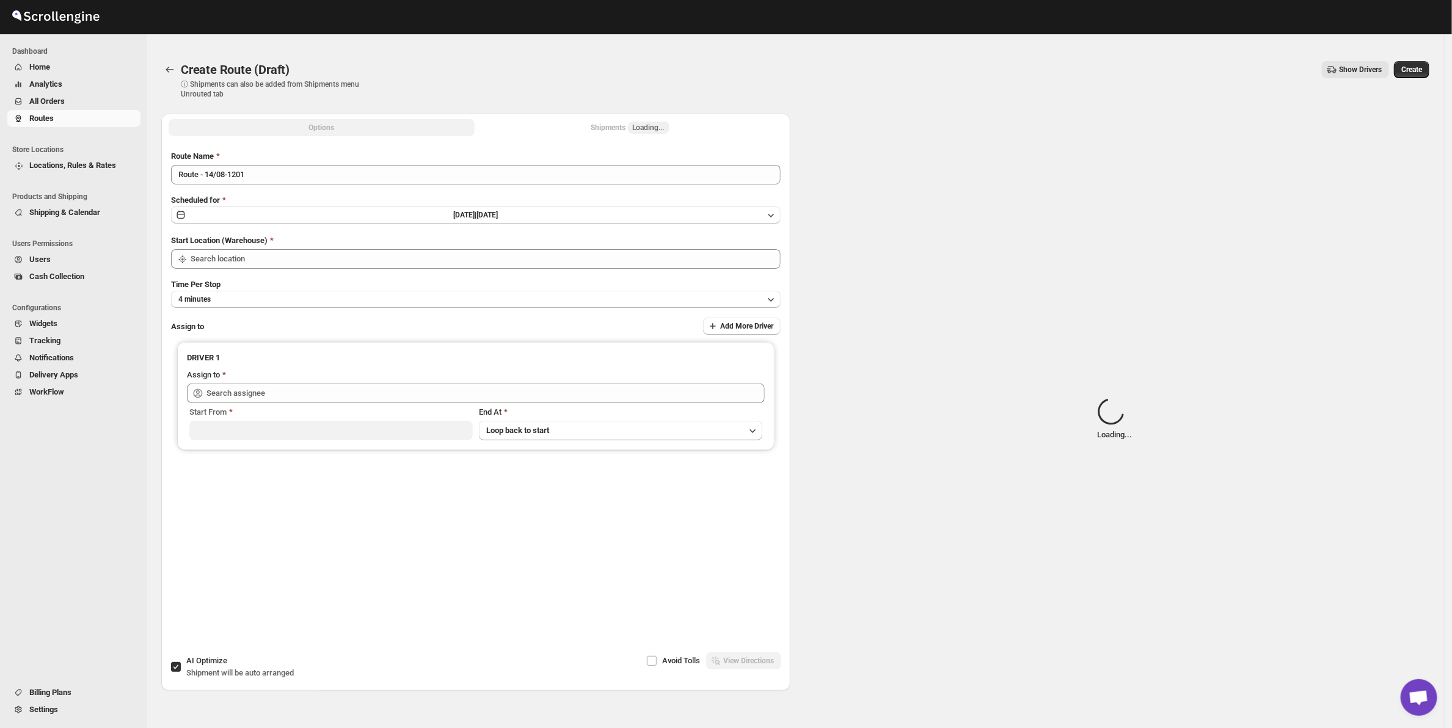
type input "[GEOGRAPHIC_DATA]"
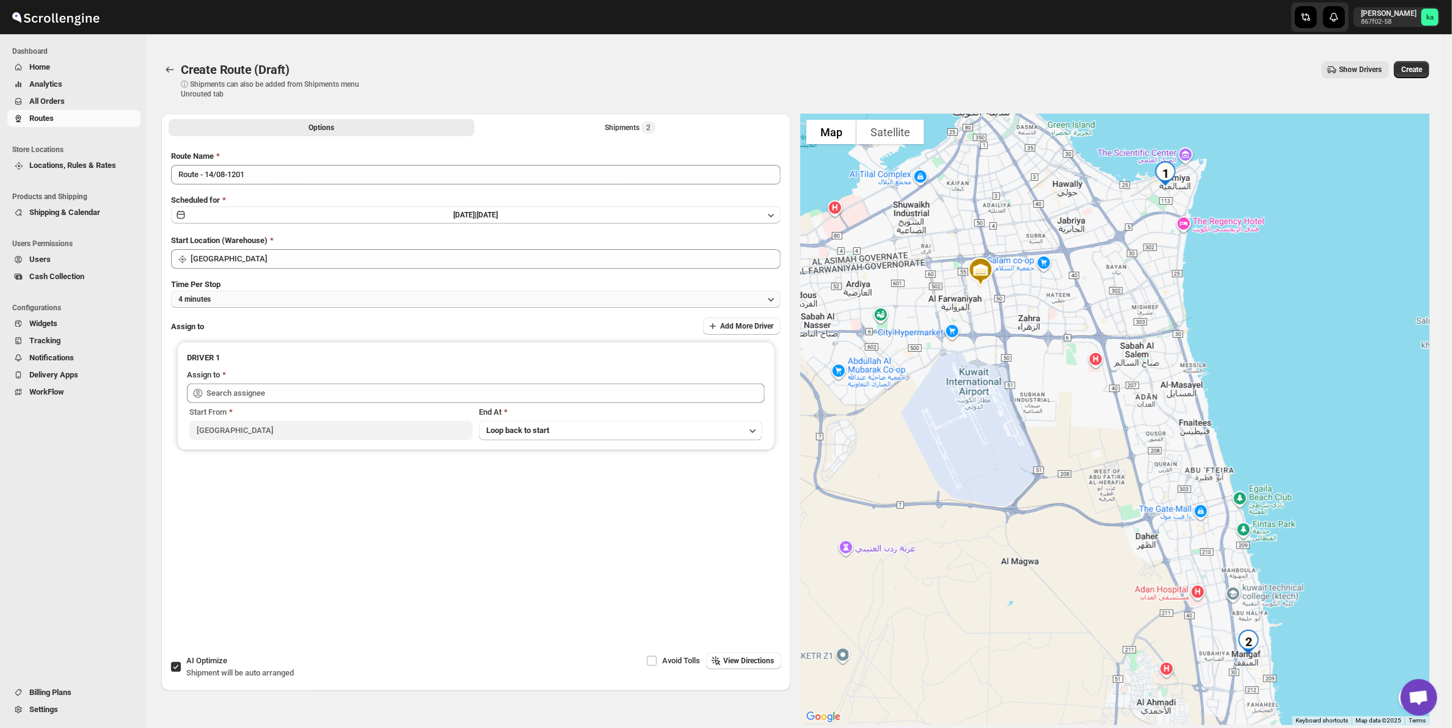
click at [258, 294] on button "4 minutes" at bounding box center [476, 299] width 610 height 17
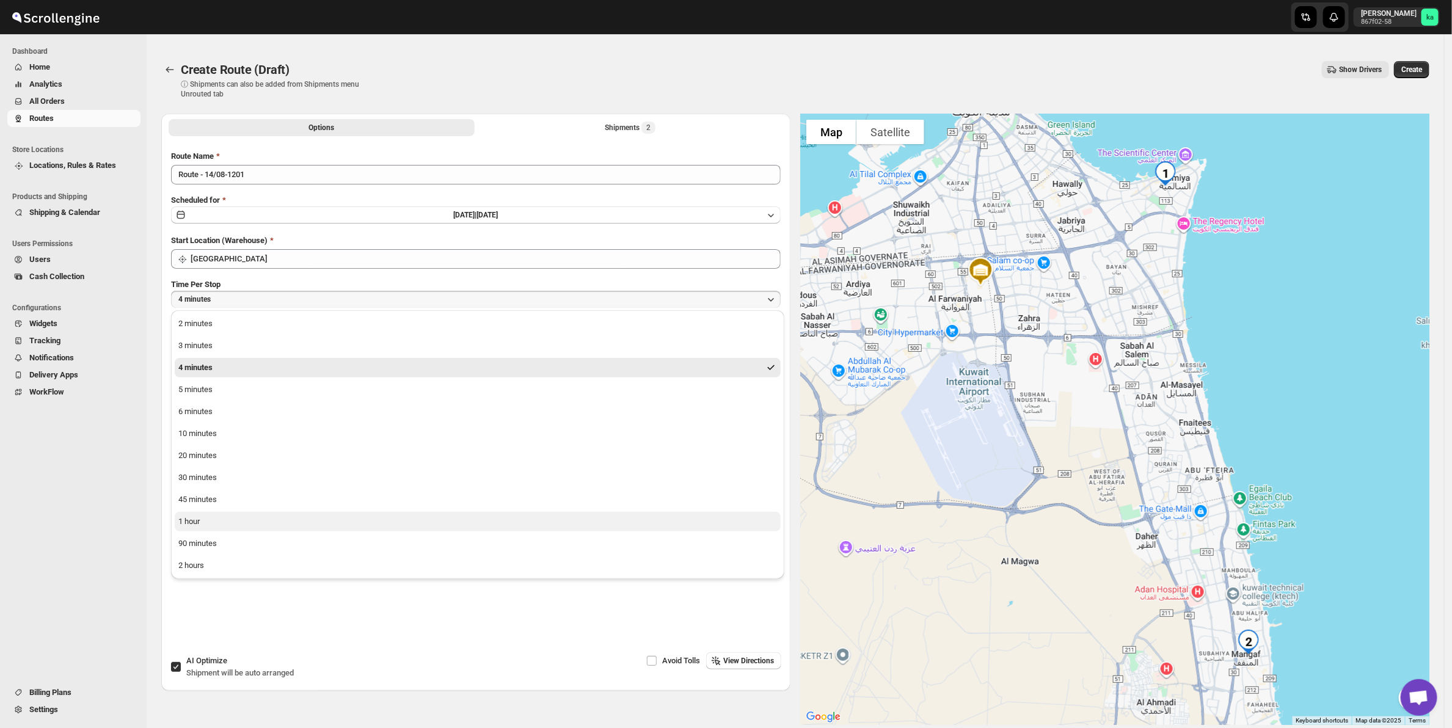
click at [227, 512] on button "1 hour" at bounding box center [478, 522] width 606 height 20
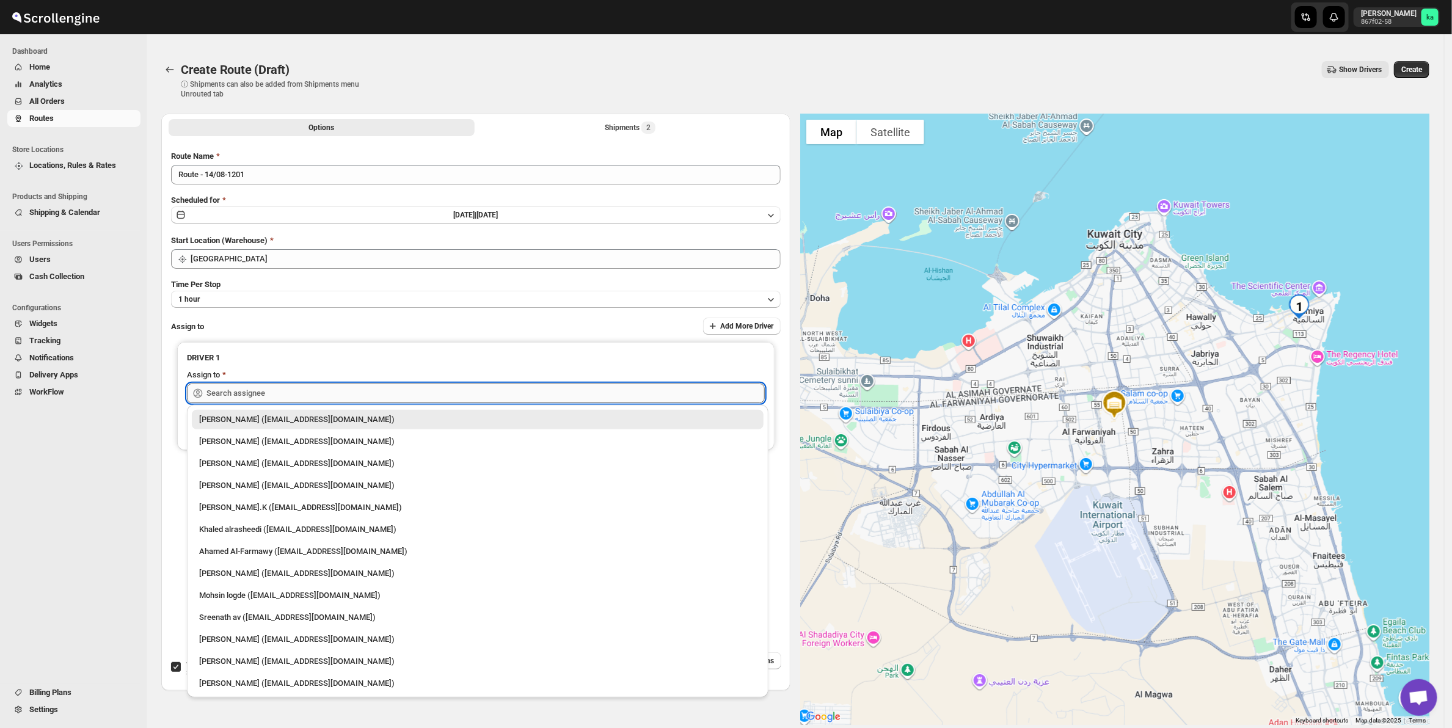
click at [332, 385] on input "text" at bounding box center [485, 394] width 558 height 20
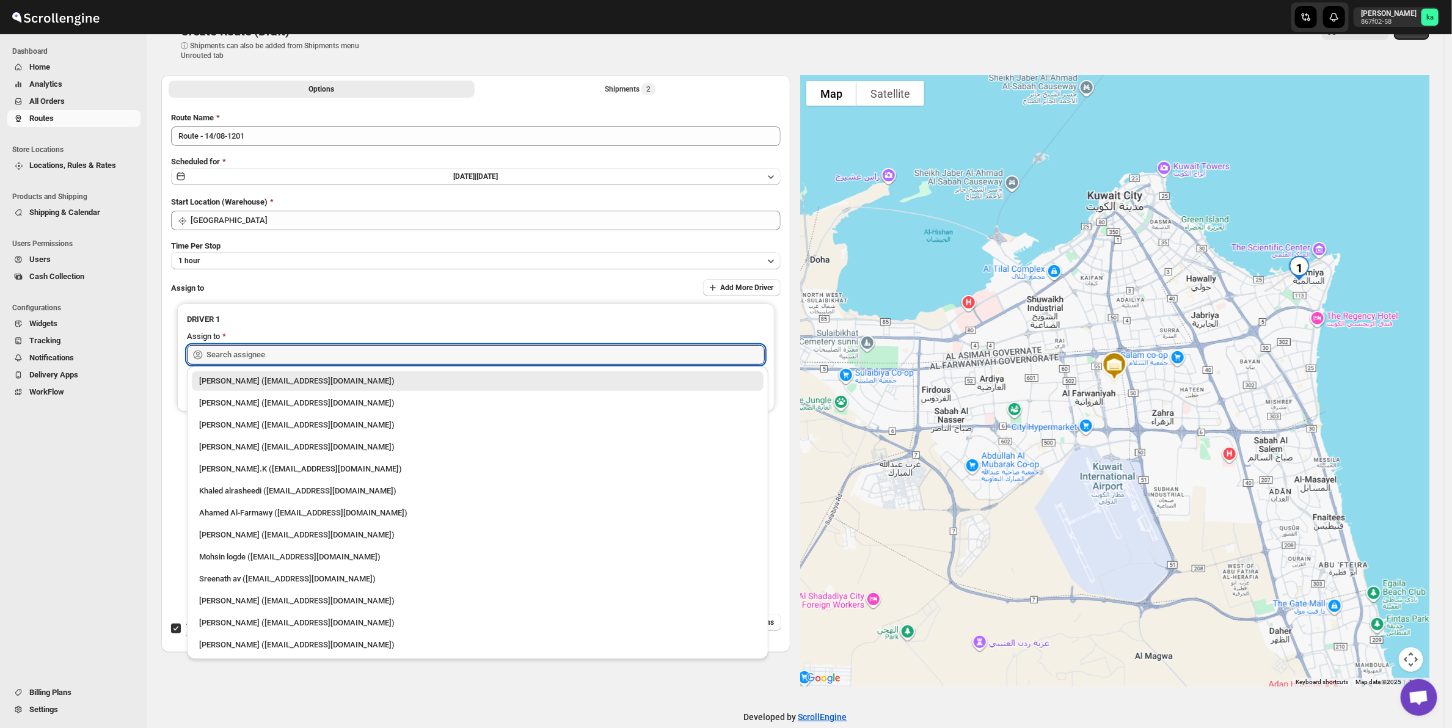
scroll to position [58, 0]
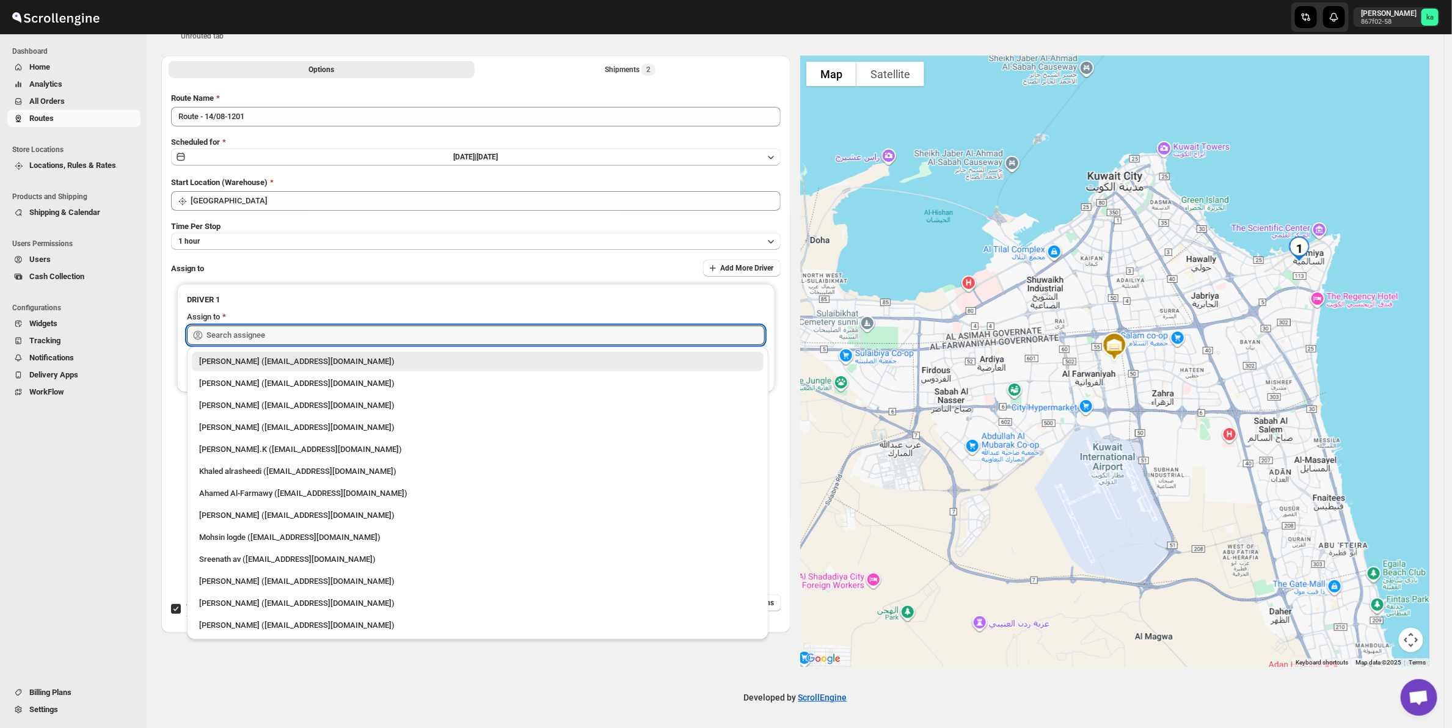
click at [337, 521] on div "[PERSON_NAME] ([EMAIL_ADDRESS][DOMAIN_NAME])" at bounding box center [478, 516] width 572 height 20
type input "[PERSON_NAME] ([EMAIL_ADDRESS][DOMAIN_NAME])"
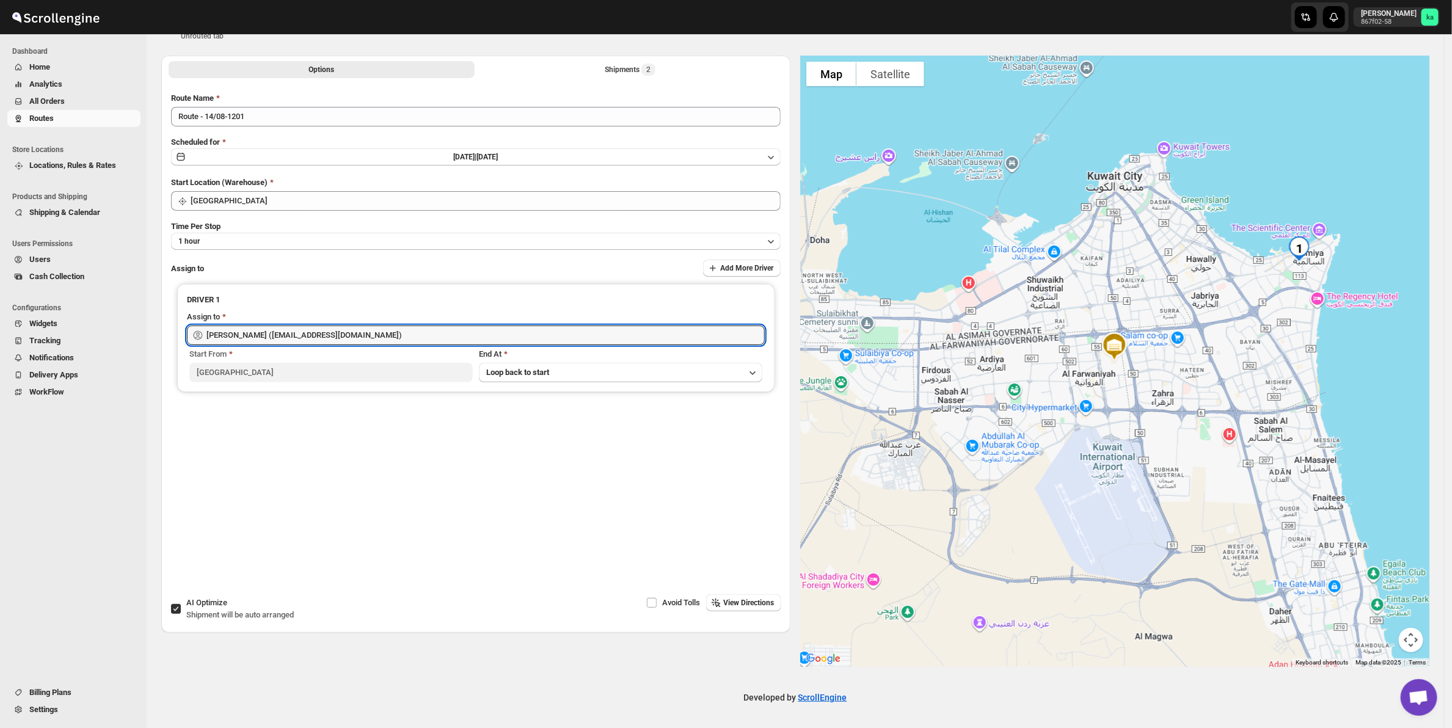
click at [521, 261] on div "Assign to Add More Driver" at bounding box center [476, 269] width 610 height 18
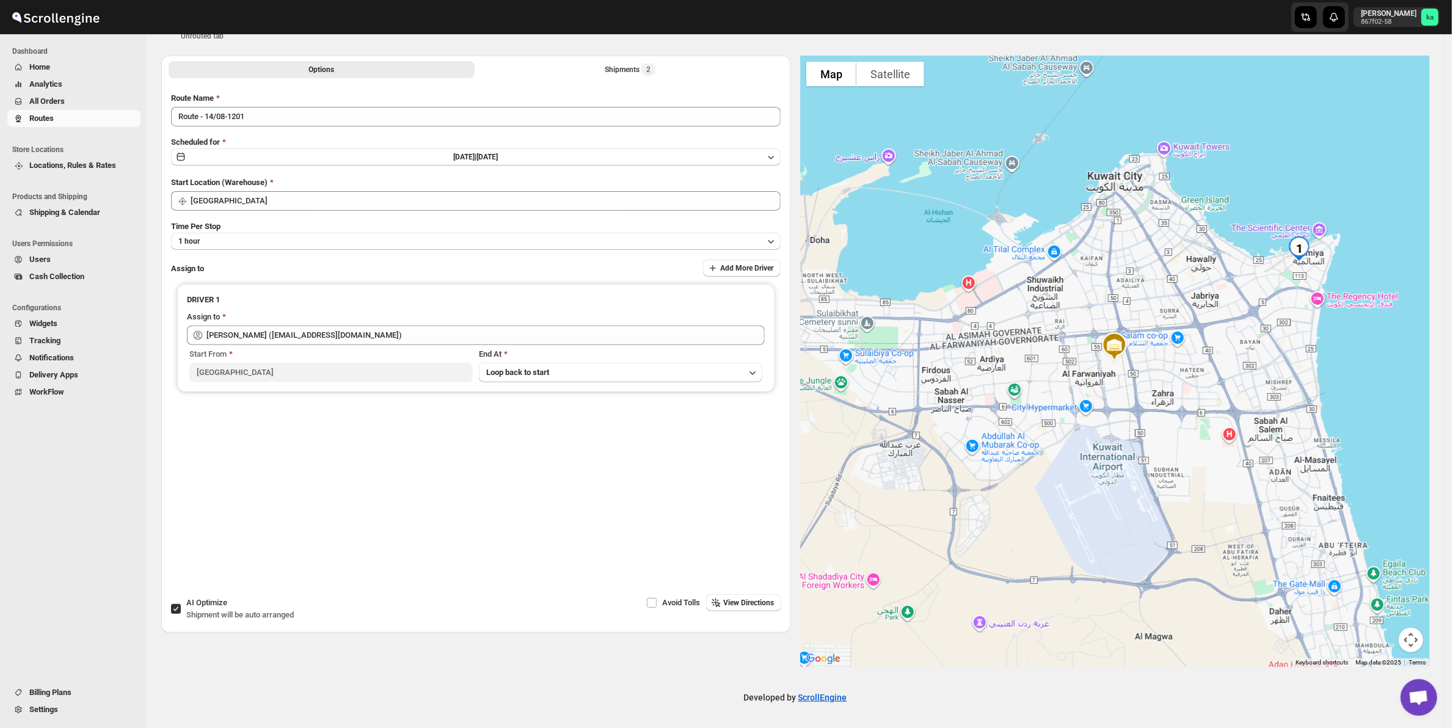
scroll to position [0, 0]
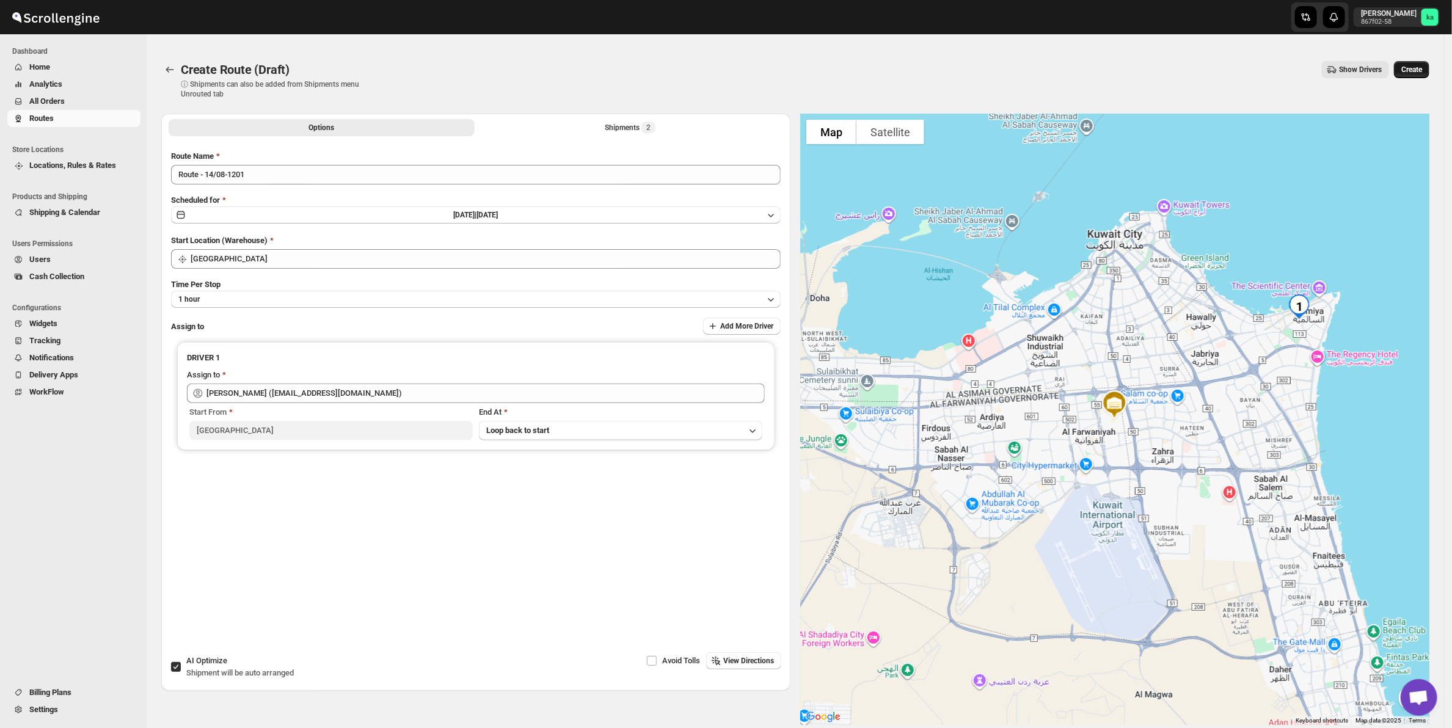
click at [1422, 67] on span "Create" at bounding box center [1411, 70] width 21 height 10
